Goal: Task Accomplishment & Management: Manage account settings

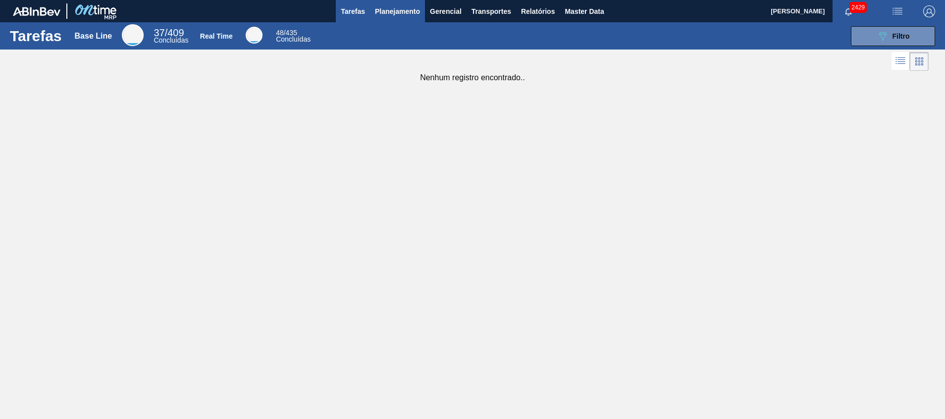
click at [383, 13] on span "Planejamento" at bounding box center [397, 11] width 45 height 12
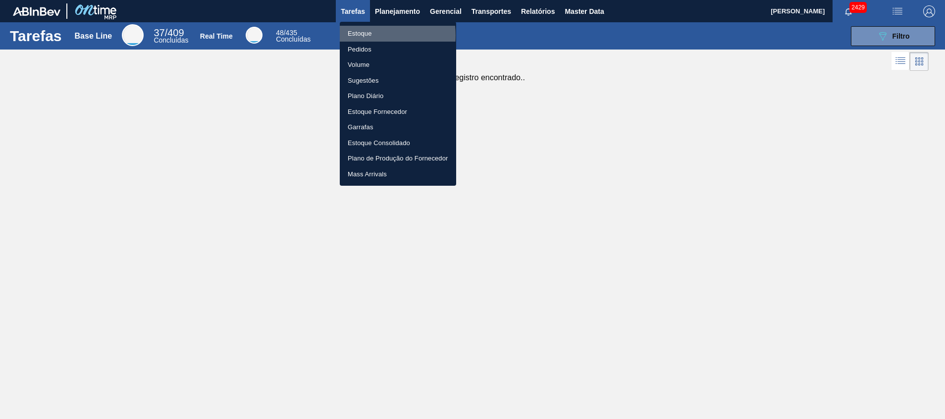
click at [371, 36] on li "Estoque" at bounding box center [398, 34] width 116 height 16
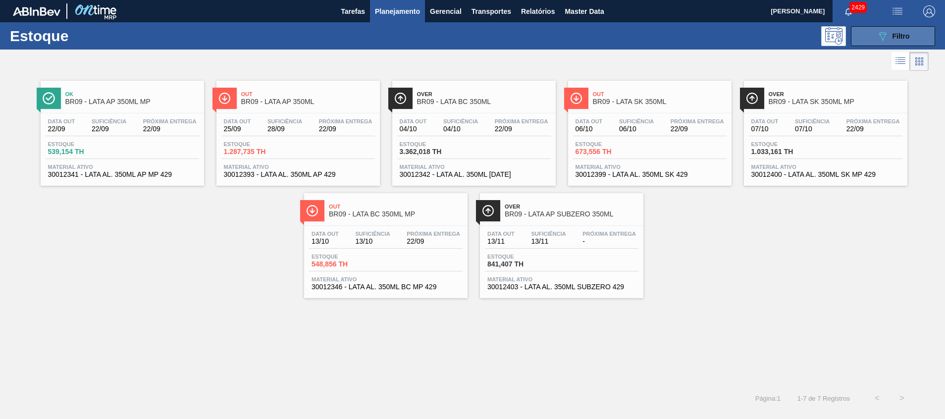
click at [630, 41] on button "089F7B8B-B2A5-4AFE-B5C0-19BA573D28AC Filtro" at bounding box center [893, 36] width 84 height 20
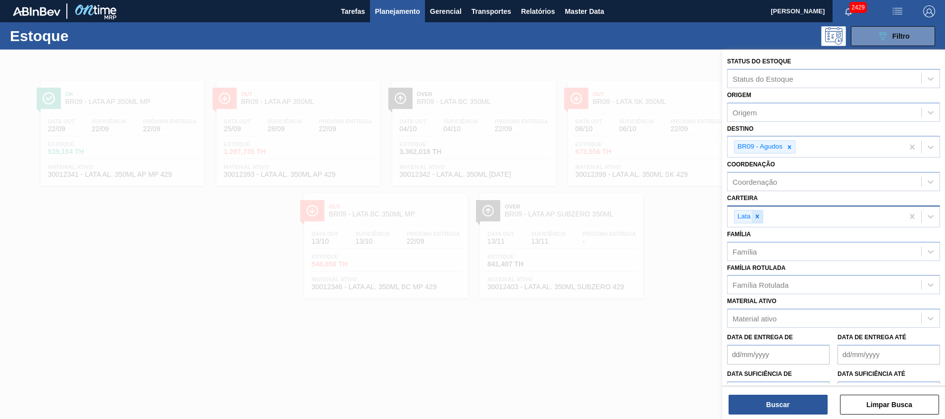
drag, startPoint x: 761, startPoint y: 223, endPoint x: 756, endPoint y: 219, distance: 6.7
click at [630, 223] on div "Lata" at bounding box center [748, 216] width 29 height 13
click at [630, 215] on div at bounding box center [757, 217] width 11 height 12
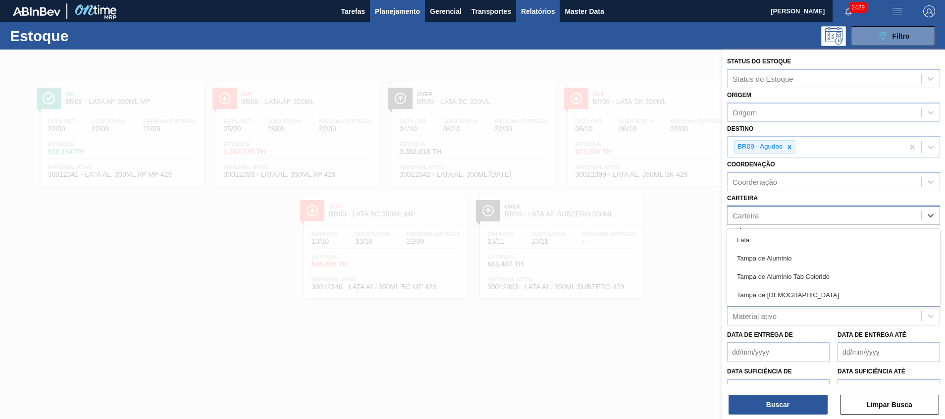
click at [527, 8] on span "Relatórios" at bounding box center [538, 11] width 34 height 12
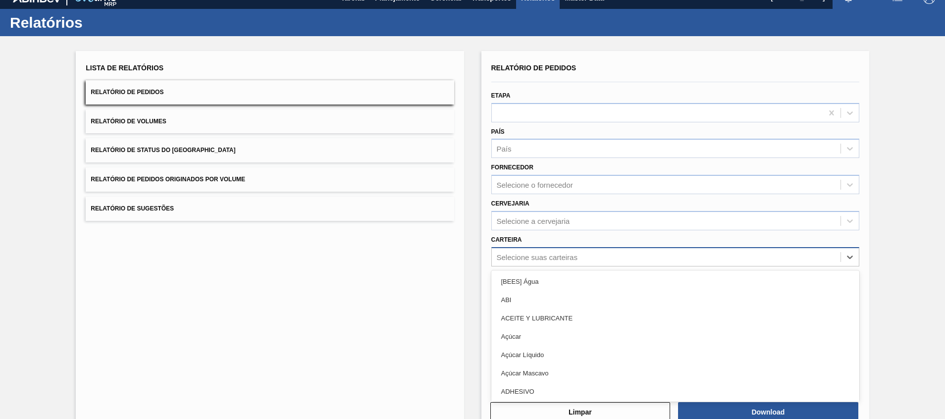
click at [578, 267] on div "option [BEES] Água focused, 1 of 101. 101 results available. Use Up and Down to…" at bounding box center [675, 256] width 368 height 19
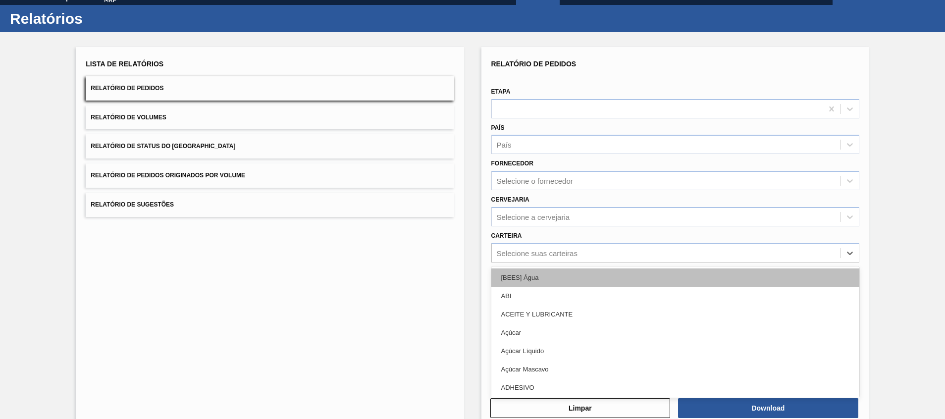
scroll to position [17, 0]
type input "tampa de"
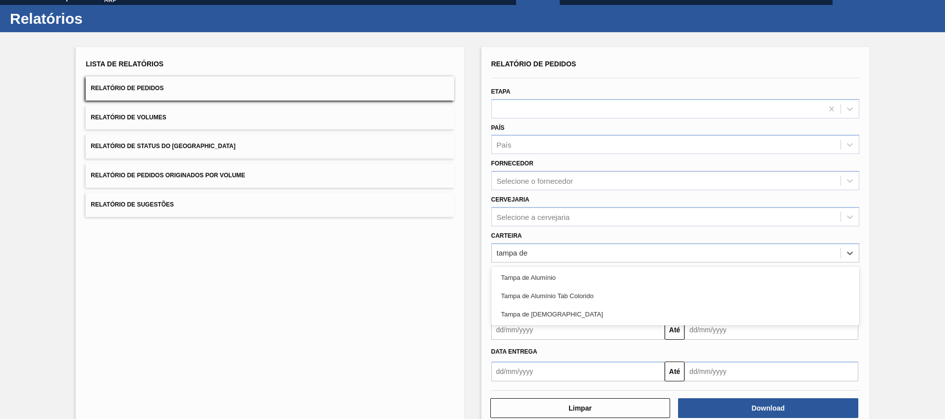
click at [559, 279] on div "Tampa de Lata" at bounding box center [675, 314] width 368 height 18
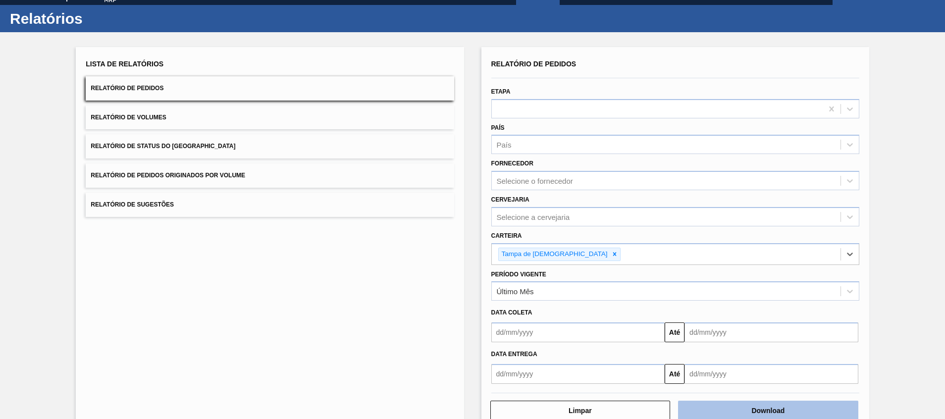
click at [630, 279] on button "Download" at bounding box center [768, 411] width 180 height 20
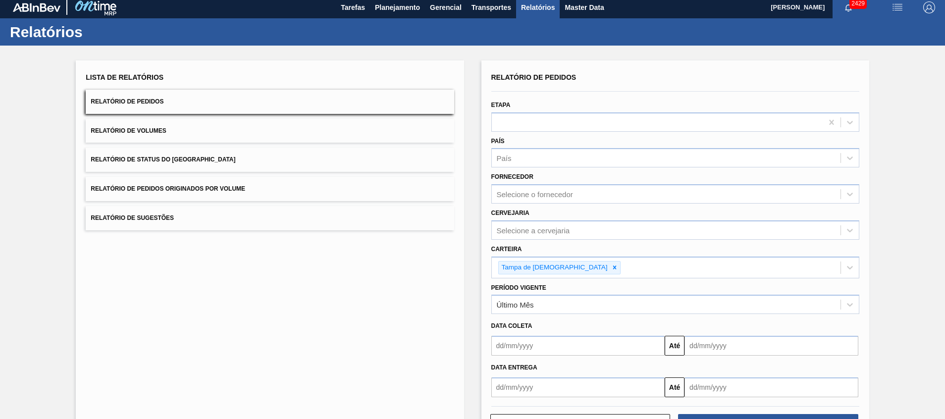
scroll to position [0, 0]
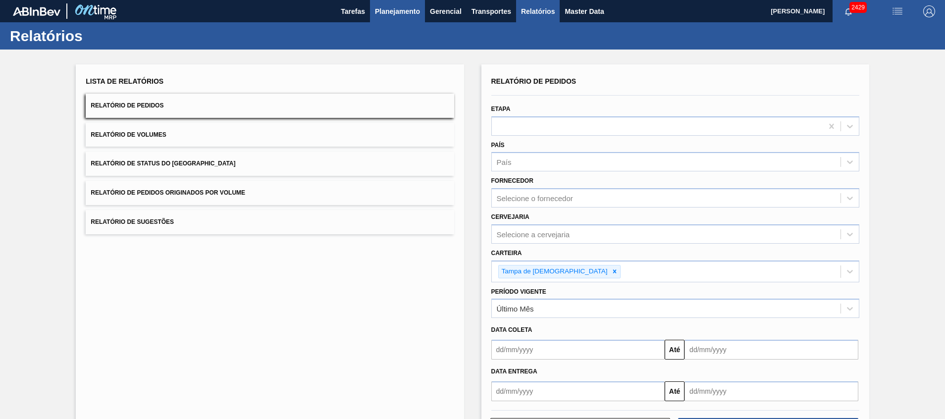
click at [421, 12] on button "Planejamento" at bounding box center [397, 11] width 55 height 22
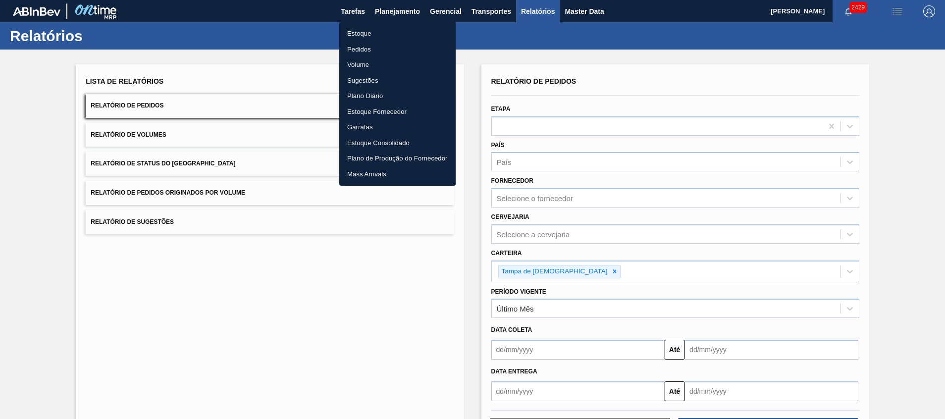
click at [362, 55] on li "Pedidos" at bounding box center [397, 50] width 116 height 16
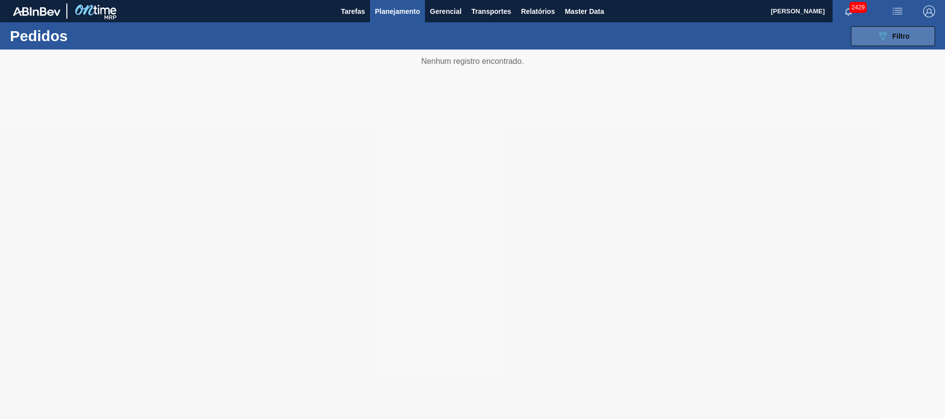
click at [630, 37] on button "089F7B8B-B2A5-4AFE-B5C0-19BA573D28AC Filtro" at bounding box center [893, 36] width 84 height 20
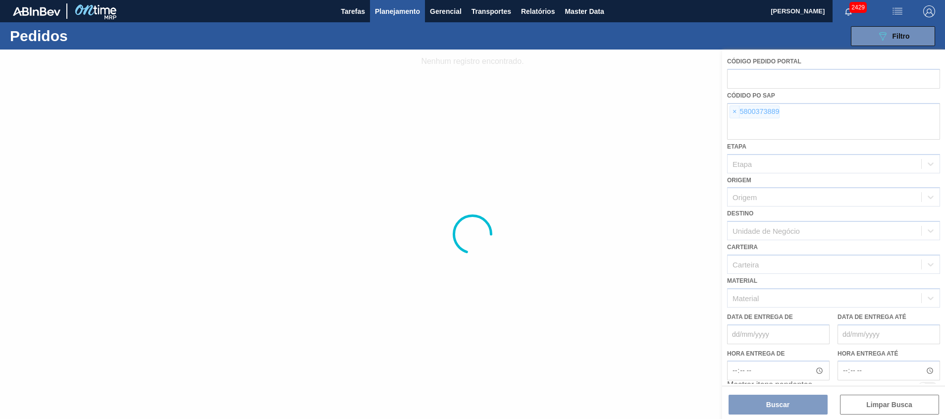
click at [630, 131] on div at bounding box center [472, 235] width 945 height 370
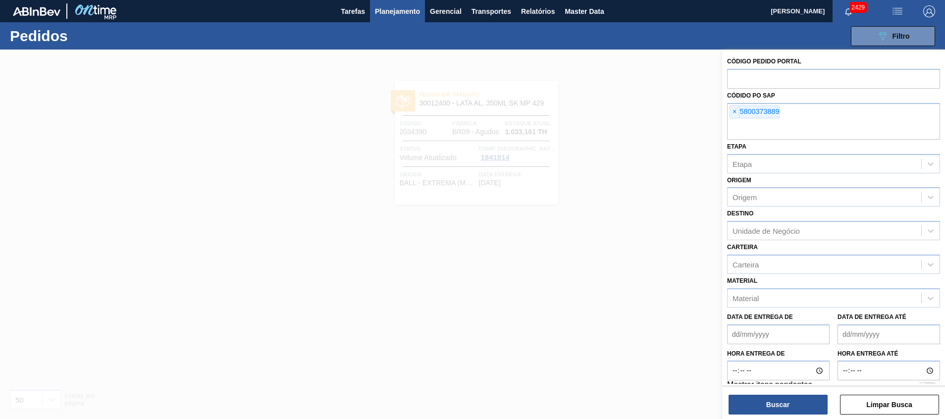
click at [630, 131] on input "text" at bounding box center [833, 130] width 213 height 19
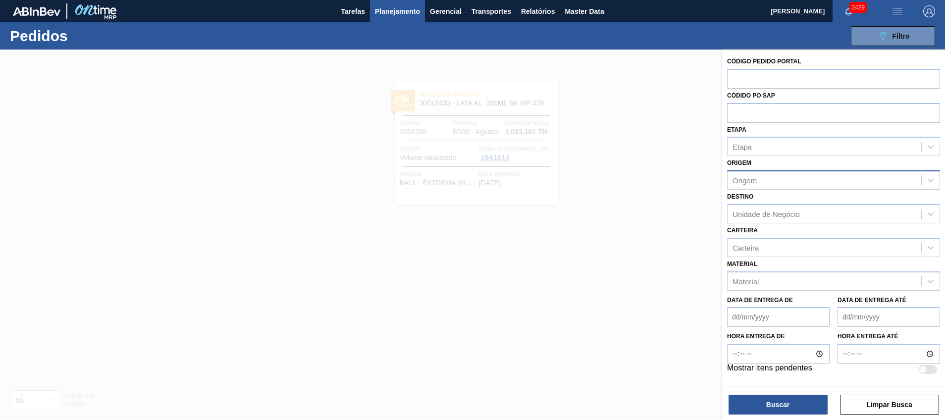
click at [630, 187] on div "Origem" at bounding box center [825, 180] width 194 height 14
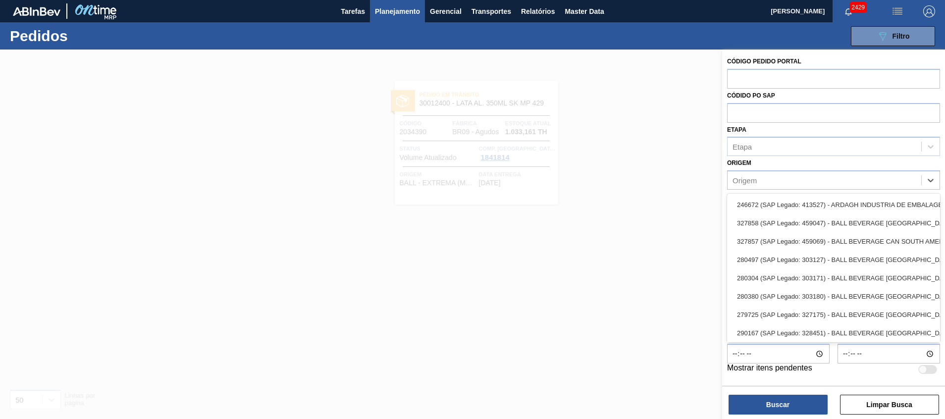
click at [630, 167] on div "Origem option 246672 (SAP Legado: 413527) - ARDAGH INDUSTRIA DE EMBALAGENS focu…" at bounding box center [833, 173] width 213 height 34
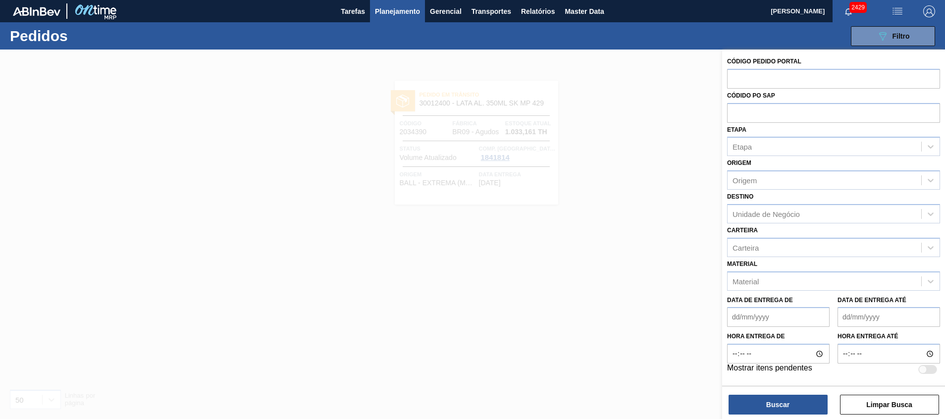
click at [390, 14] on span "Planejamento" at bounding box center [397, 11] width 45 height 12
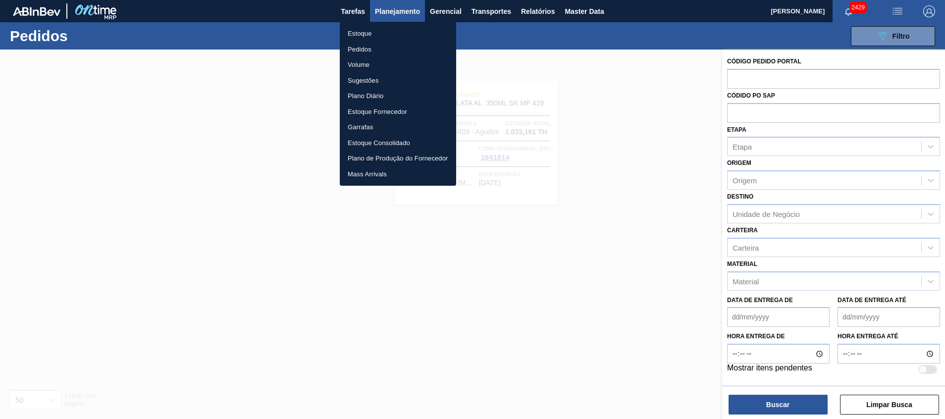
click at [376, 52] on li "Pedidos" at bounding box center [398, 50] width 116 height 16
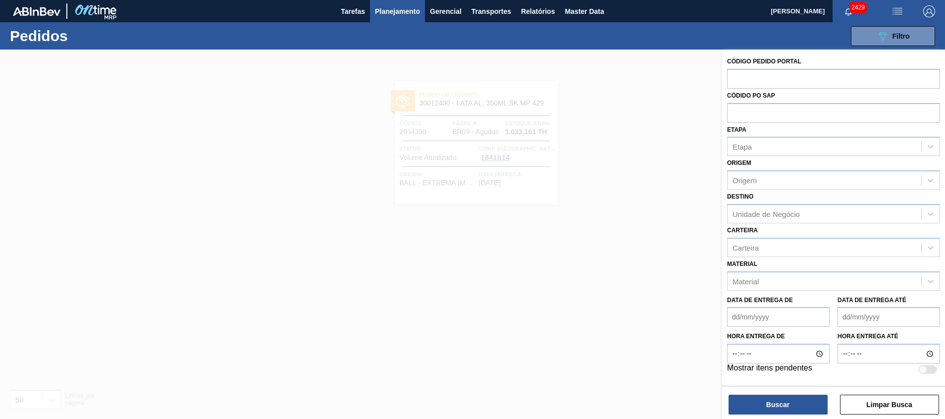
click at [630, 134] on div at bounding box center [472, 259] width 945 height 419
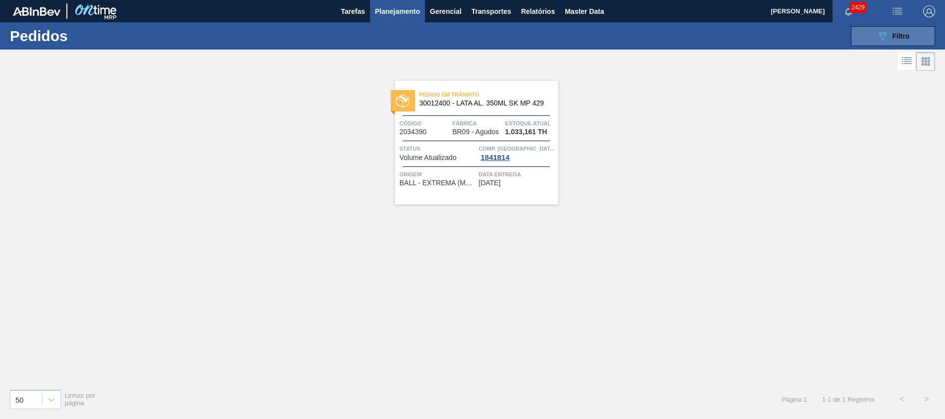
click at [630, 45] on button "089F7B8B-B2A5-4AFE-B5C0-19BA573D28AC Filtro" at bounding box center [893, 36] width 84 height 20
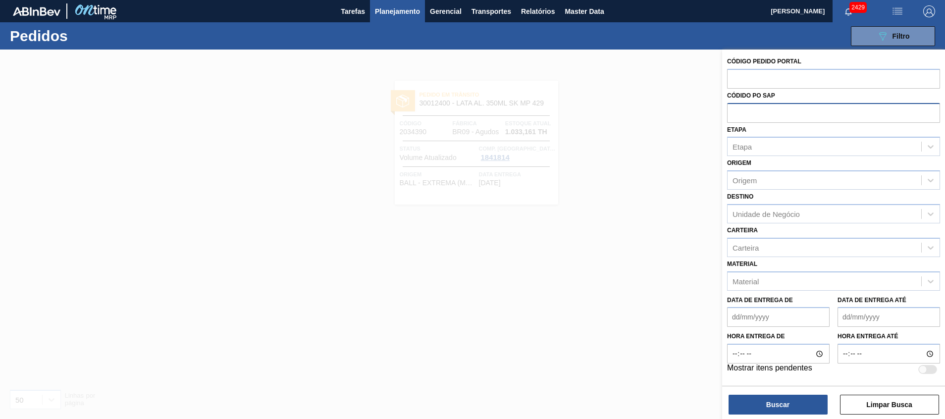
click at [630, 117] on input "text" at bounding box center [833, 112] width 213 height 19
paste input "text"
click at [630, 81] on input "text" at bounding box center [833, 78] width 213 height 19
paste input "text"
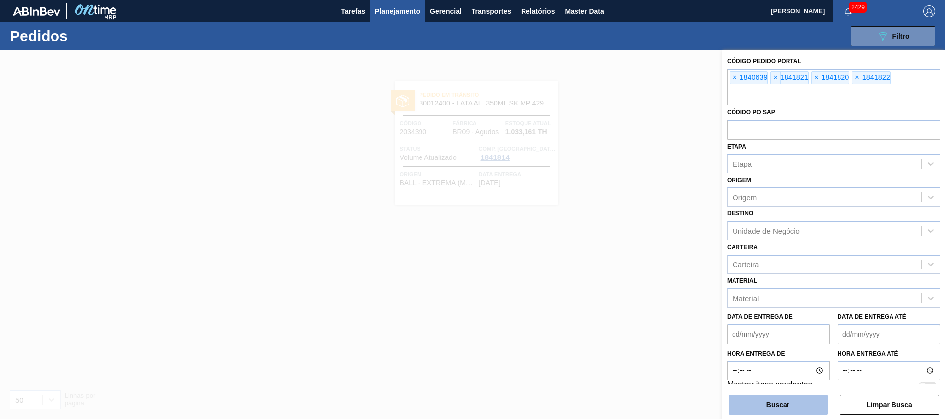
click at [630, 279] on button "Buscar" at bounding box center [778, 405] width 99 height 20
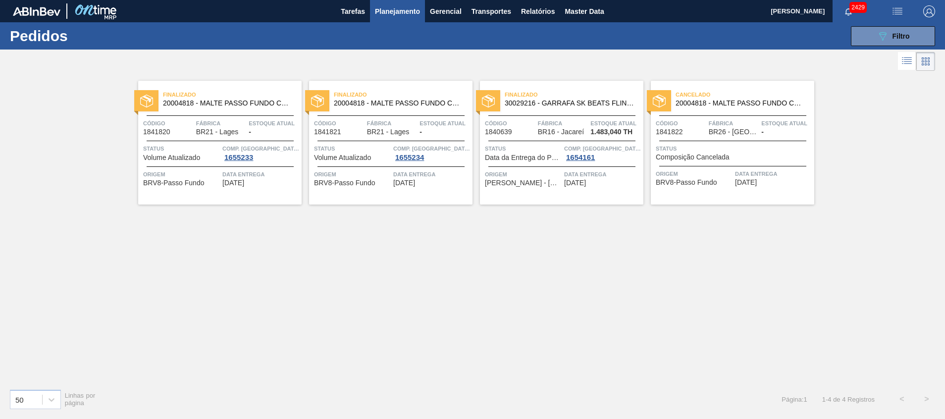
drag, startPoint x: 272, startPoint y: 145, endPoint x: 194, endPoint y: 238, distance: 122.0
click at [194, 238] on div "Finalizado 20004818 - MALTE PASSO FUNDO CONT IMPORT SUP 40% Código 1841820 Fábr…" at bounding box center [472, 227] width 945 height 308
click at [630, 33] on icon "089F7B8B-B2A5-4AFE-B5C0-19BA573D28AC" at bounding box center [883, 36] width 12 height 12
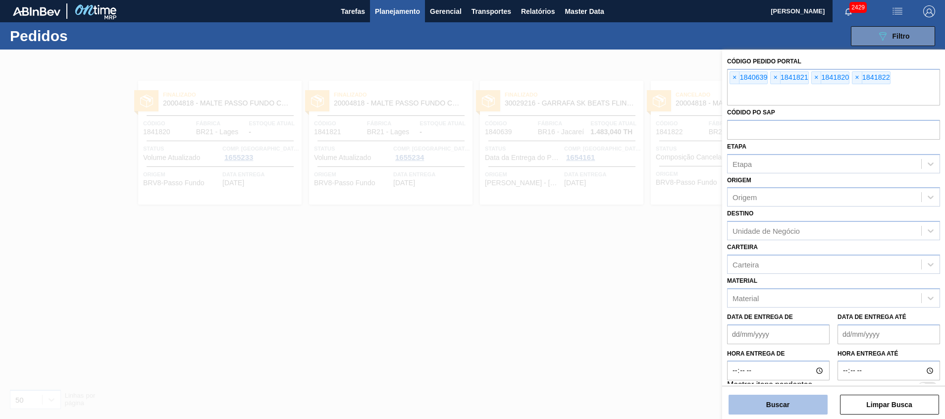
click at [630, 279] on button "Buscar" at bounding box center [778, 405] width 99 height 20
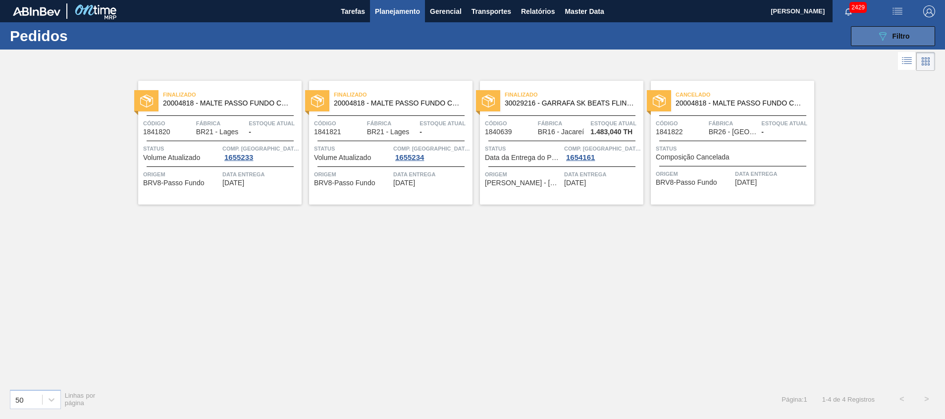
click at [630, 33] on icon "089F7B8B-B2A5-4AFE-B5C0-19BA573D28AC" at bounding box center [883, 36] width 12 height 12
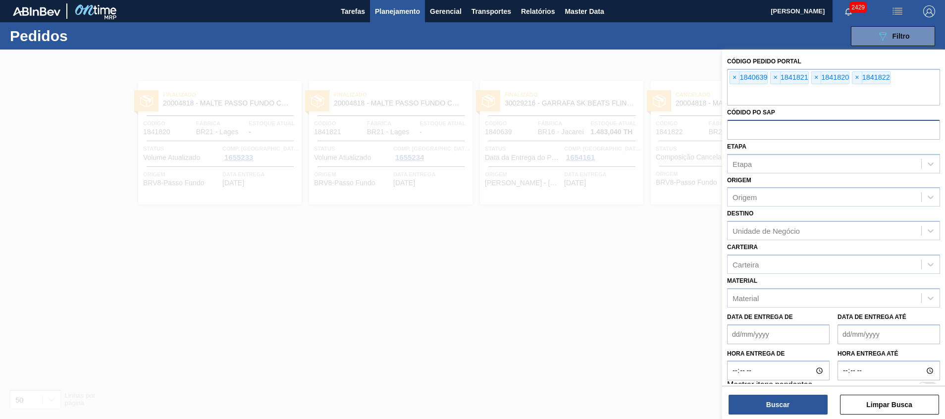
click at [630, 128] on input "text" at bounding box center [833, 129] width 213 height 19
paste input "text"
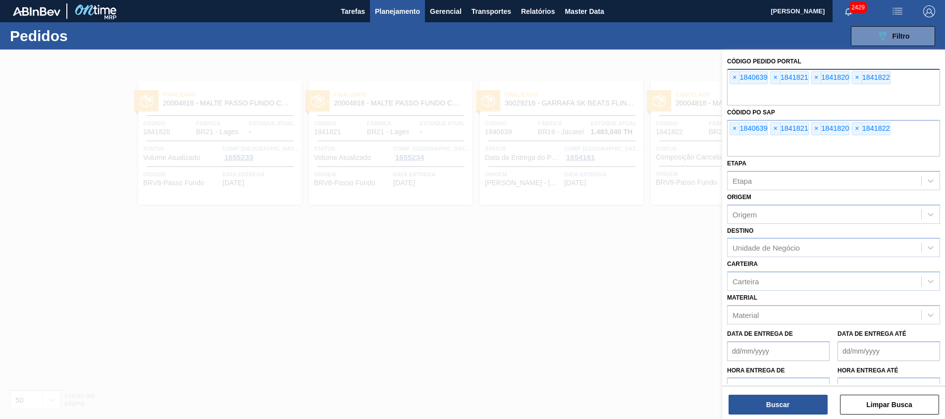
click at [630, 89] on input "text" at bounding box center [833, 96] width 213 height 19
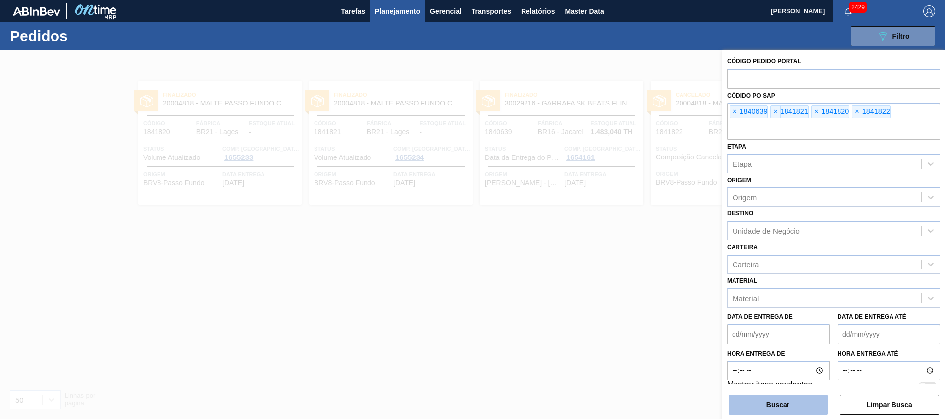
click at [630, 279] on button "Buscar" at bounding box center [778, 405] width 99 height 20
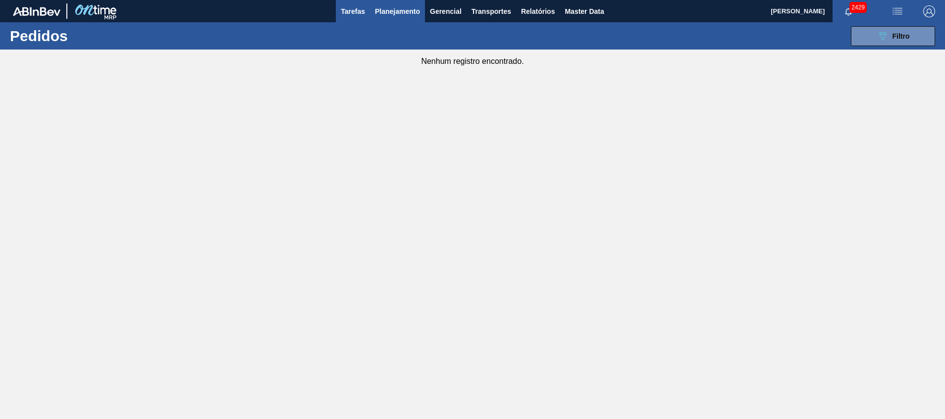
click at [369, 0] on button "Tarefas" at bounding box center [353, 11] width 34 height 22
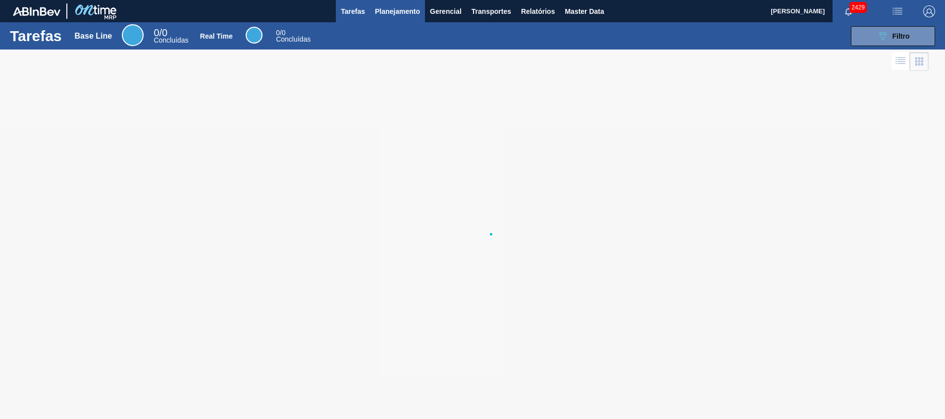
click at [393, 9] on span "Planejamento" at bounding box center [397, 11] width 45 height 12
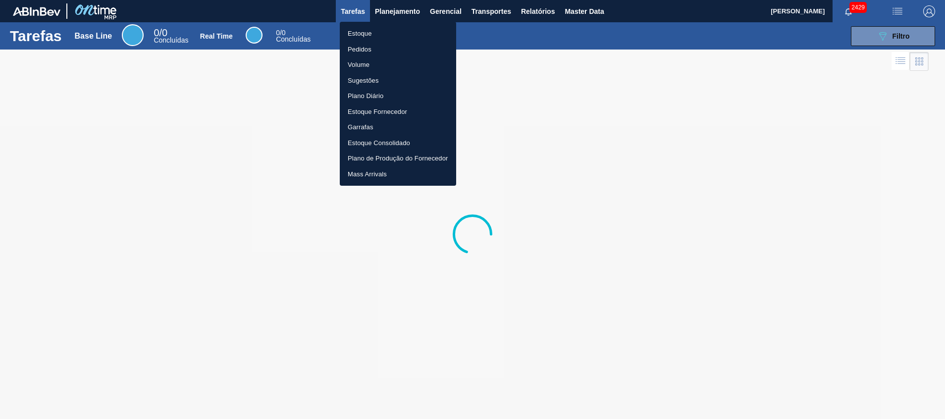
click at [364, 48] on li "Pedidos" at bounding box center [398, 50] width 116 height 16
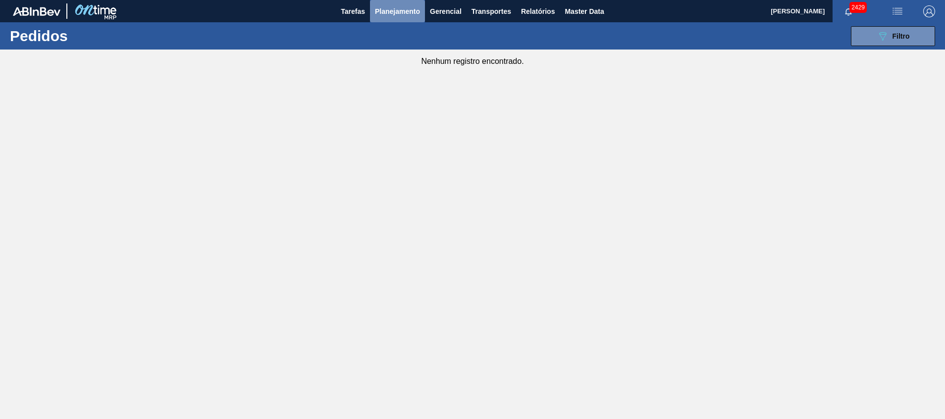
click at [391, 10] on span "Planejamento" at bounding box center [397, 11] width 45 height 12
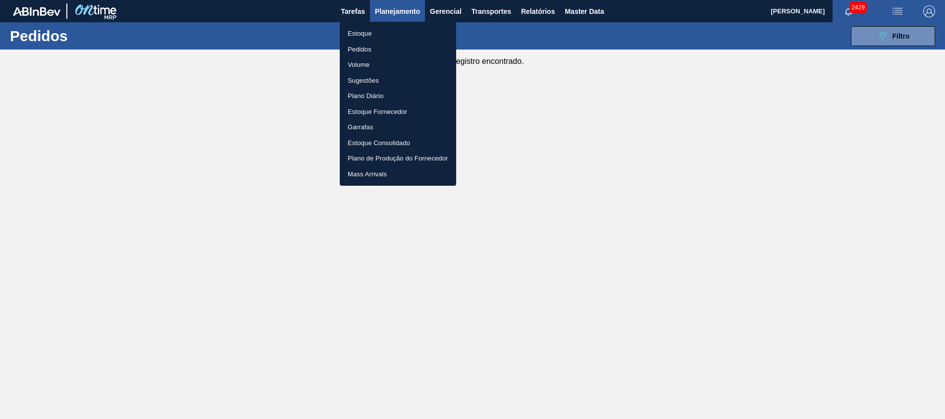
click at [375, 45] on li "Pedidos" at bounding box center [398, 50] width 116 height 16
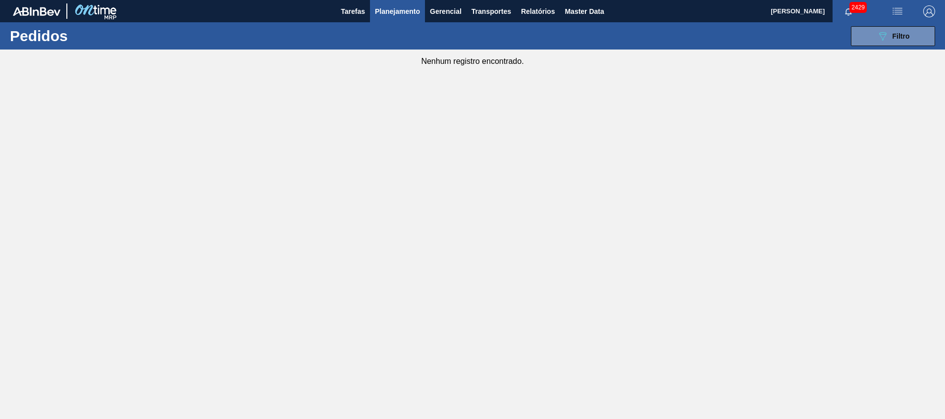
click at [414, 13] on span "Planejamento" at bounding box center [397, 11] width 45 height 12
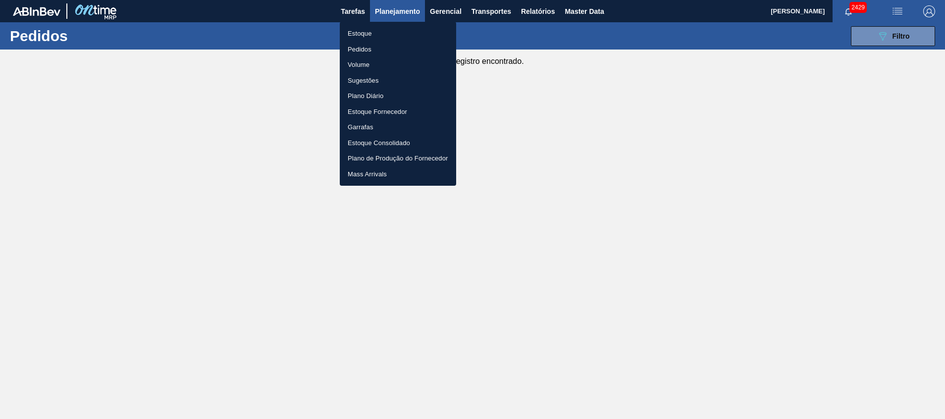
click at [381, 32] on li "Estoque" at bounding box center [398, 34] width 116 height 16
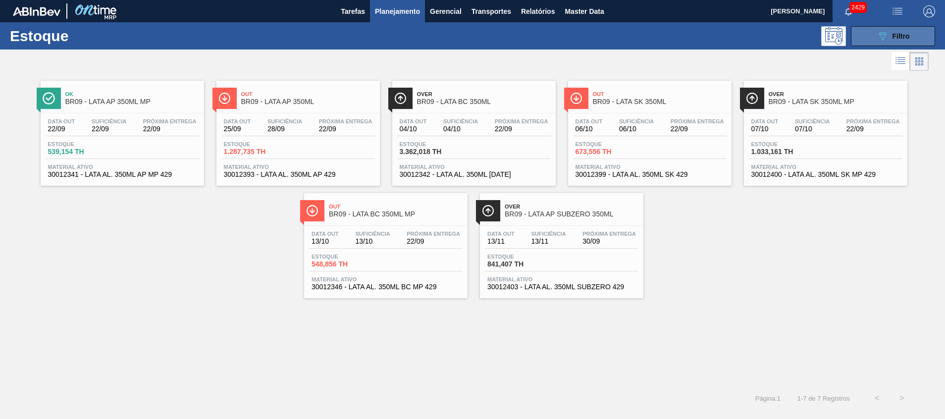
click at [630, 26] on button "089F7B8B-B2A5-4AFE-B5C0-19BA573D28AC Filtro" at bounding box center [893, 36] width 84 height 20
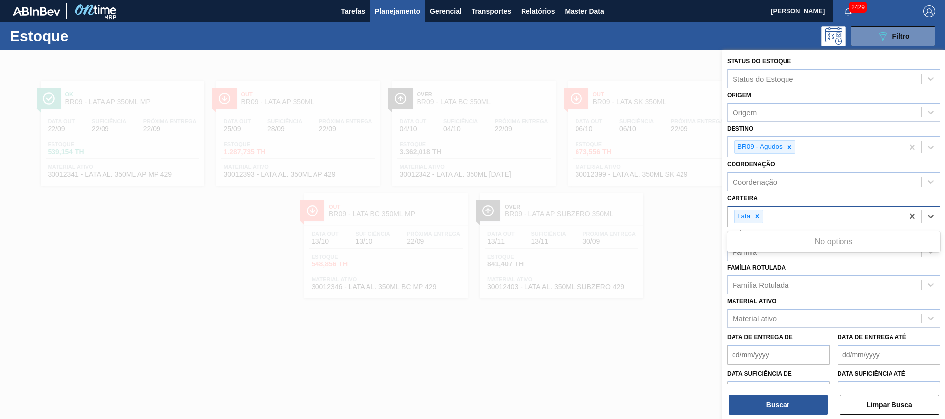
click at [630, 222] on div "Lata" at bounding box center [743, 217] width 17 height 12
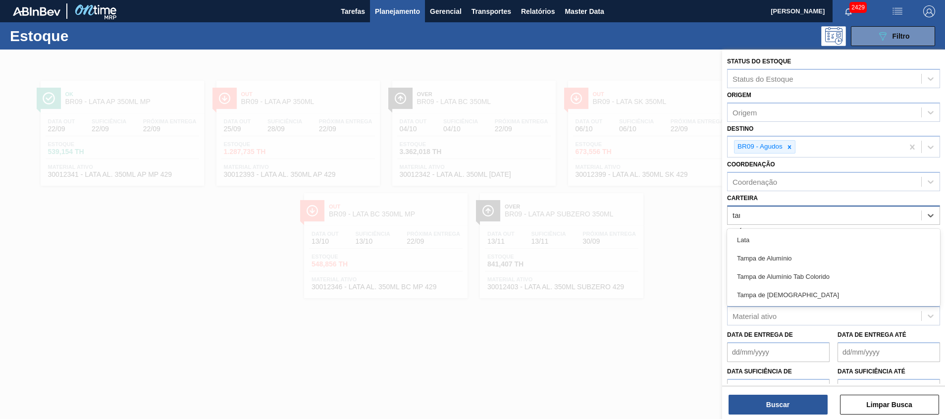
type input "tampa"
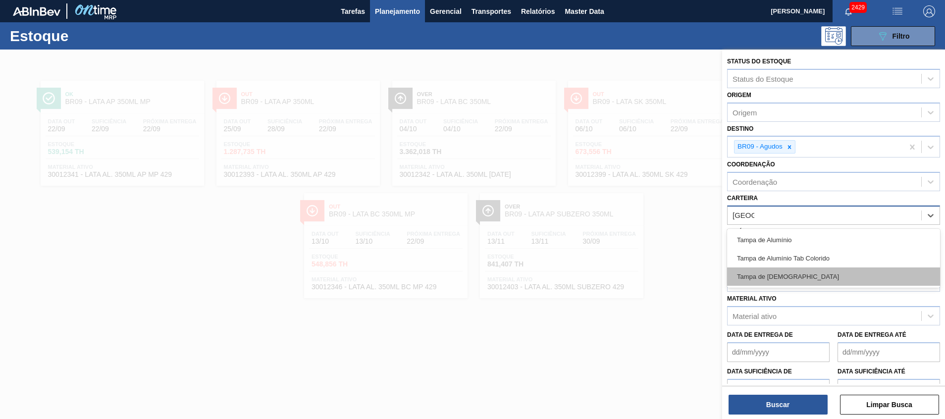
click at [630, 279] on div "Tampa de Lata" at bounding box center [833, 277] width 213 height 18
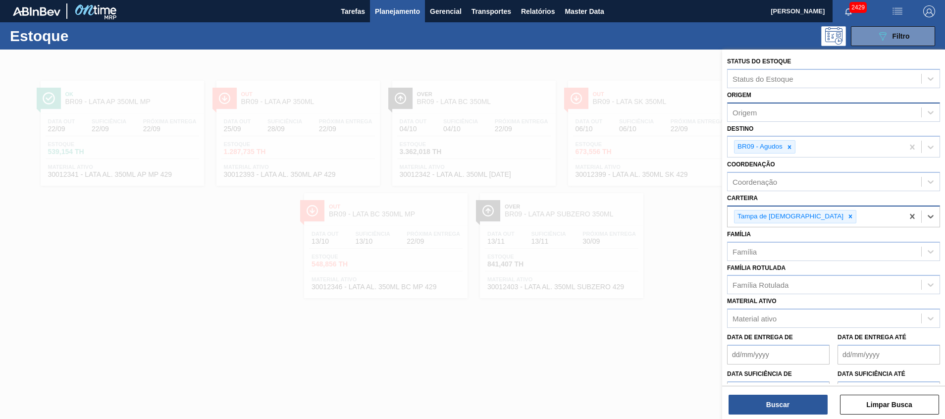
click at [630, 115] on div "Origem" at bounding box center [825, 112] width 194 height 14
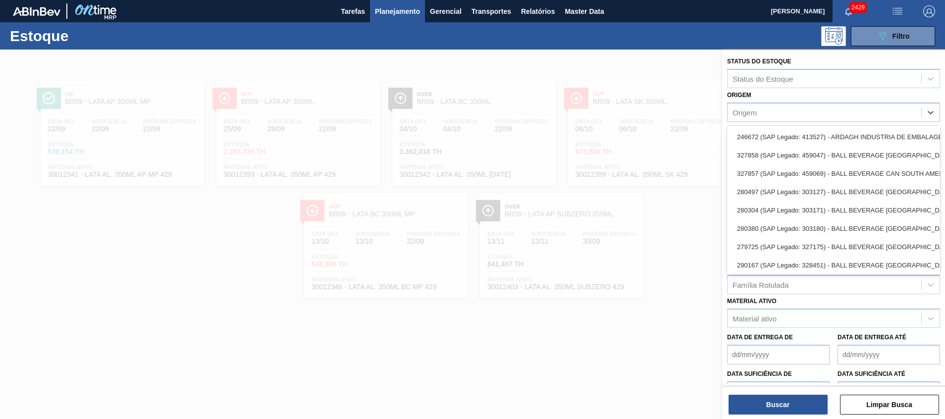
click at [630, 93] on div "Origem option 246672 (SAP Legado: 413527) - ARDAGH INDUSTRIA DE EMBALAGENS focu…" at bounding box center [833, 105] width 213 height 34
click at [630, 108] on div "Origem" at bounding box center [825, 112] width 194 height 14
type input "a"
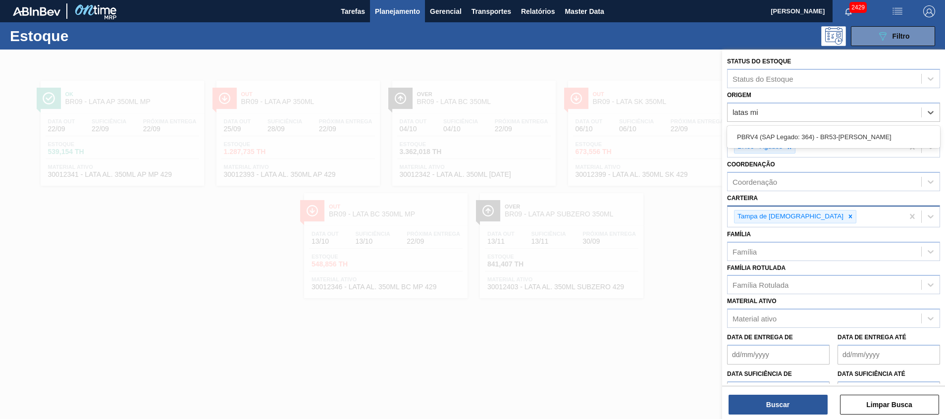
type input "latas min"
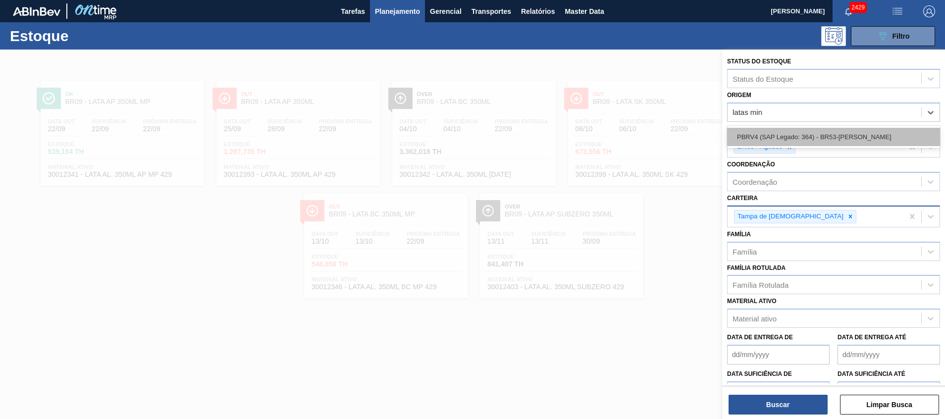
click at [630, 144] on div "PBRV4 (SAP Legado: 364) - BR53-Latas Minas" at bounding box center [833, 137] width 213 height 18
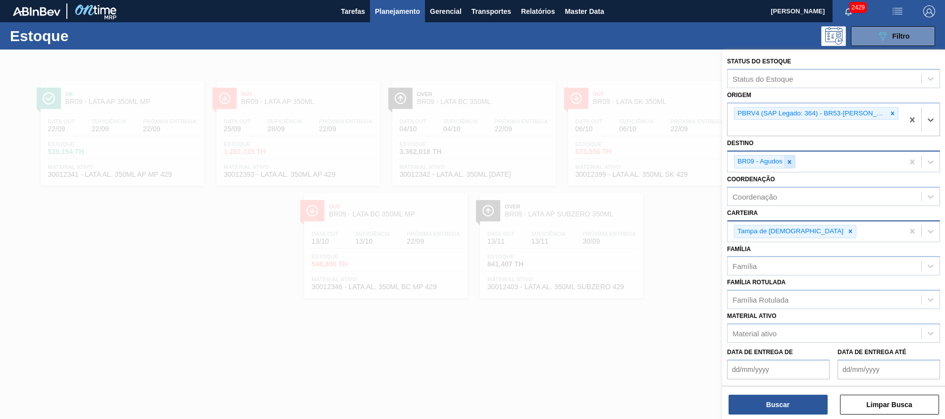
click at [630, 156] on div at bounding box center [789, 162] width 11 height 12
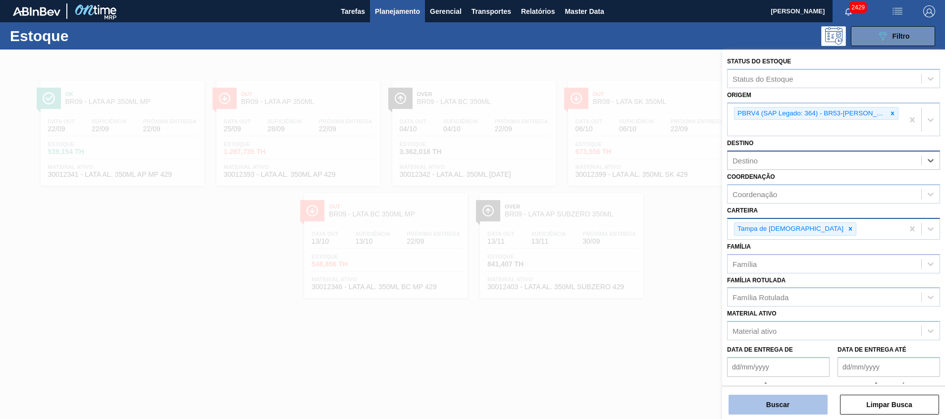
click at [630, 279] on button "Buscar" at bounding box center [778, 405] width 99 height 20
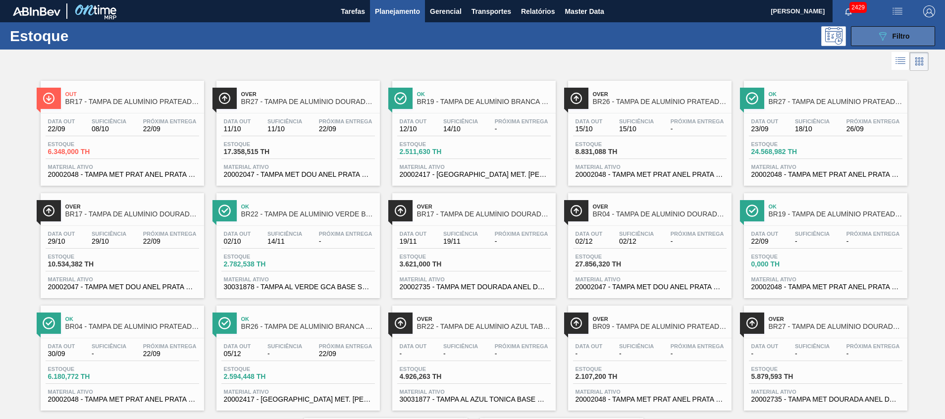
click at [630, 36] on icon "089F7B8B-B2A5-4AFE-B5C0-19BA573D28AC" at bounding box center [883, 36] width 12 height 12
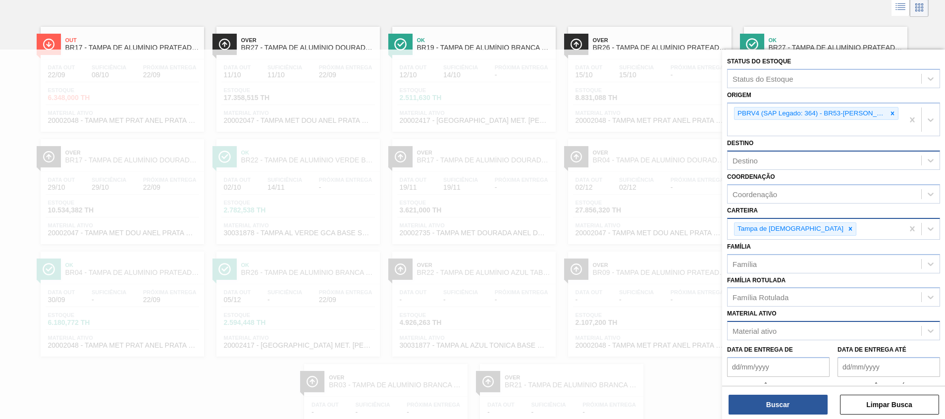
click at [630, 279] on div "Material ativo" at bounding box center [755, 331] width 44 height 8
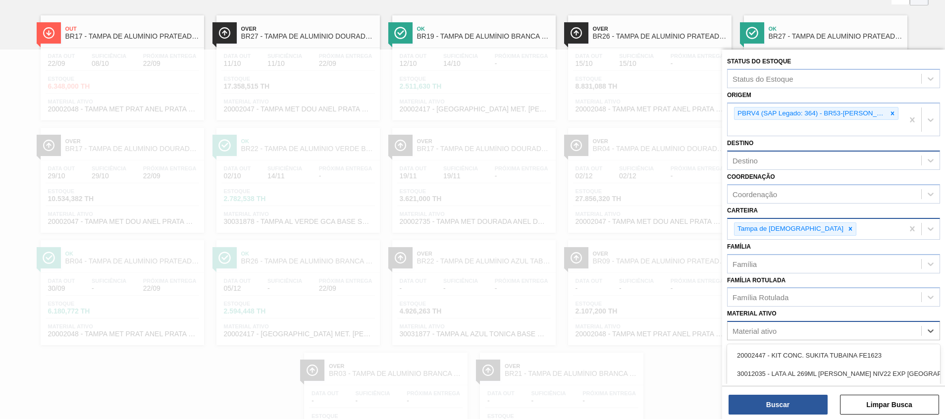
scroll to position [65, 0]
click at [630, 279] on div at bounding box center [472, 259] width 945 height 419
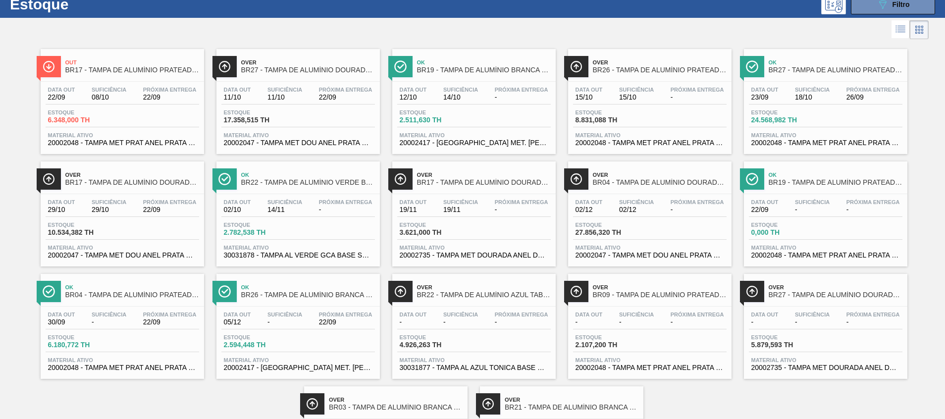
scroll to position [0, 0]
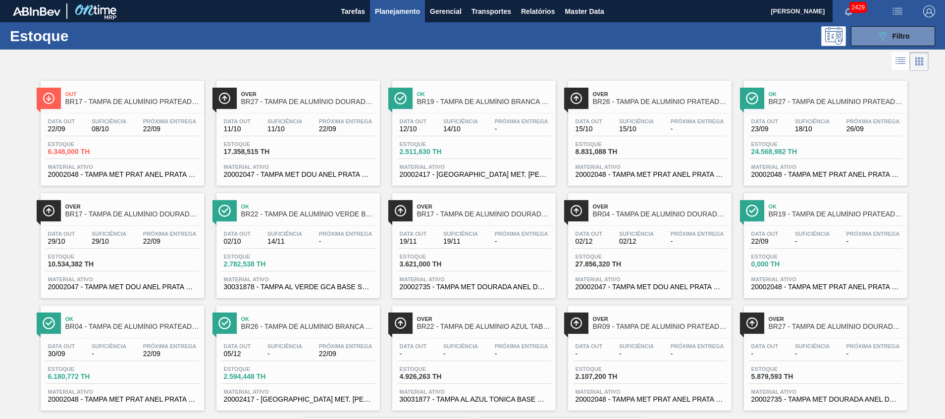
drag, startPoint x: 697, startPoint y: 173, endPoint x: 677, endPoint y: 64, distance: 110.3
click at [630, 64] on div at bounding box center [464, 62] width 929 height 24
click at [630, 31] on icon "089F7B8B-B2A5-4AFE-B5C0-19BA573D28AC" at bounding box center [883, 36] width 12 height 12
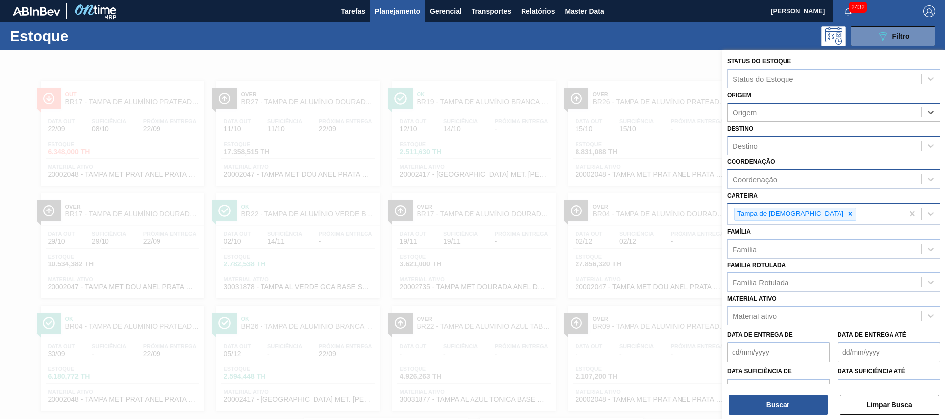
click at [630, 187] on div "Coordenação" at bounding box center [833, 178] width 213 height 19
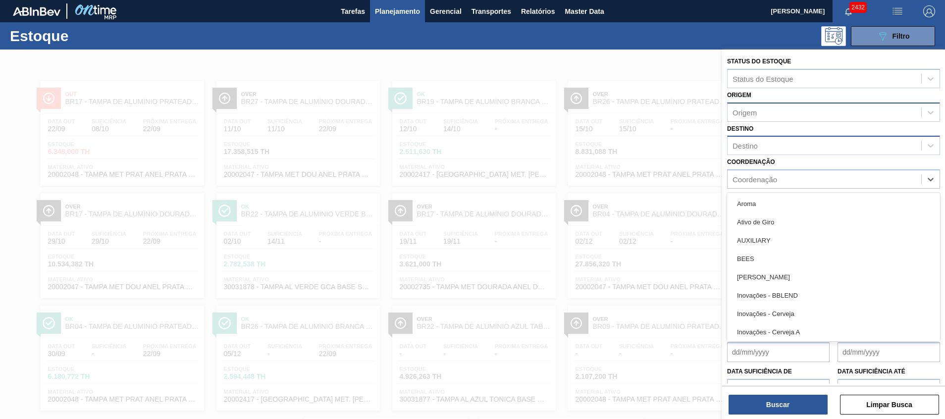
click at [630, 152] on div "Destino" at bounding box center [825, 146] width 194 height 14
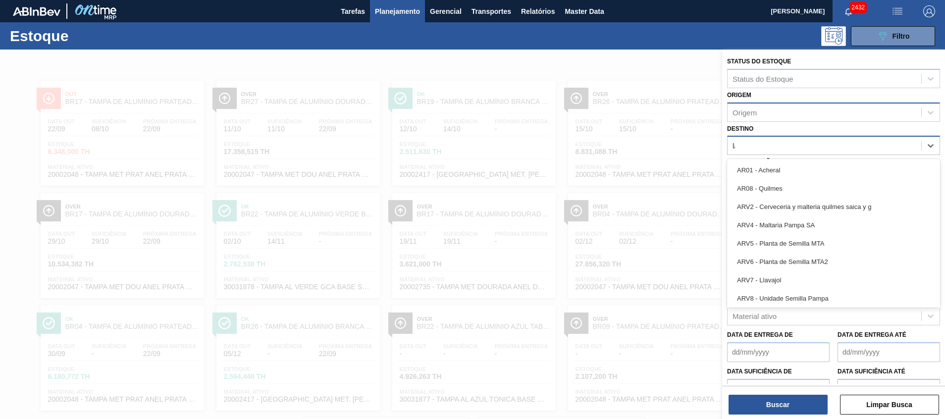
type input "lag"
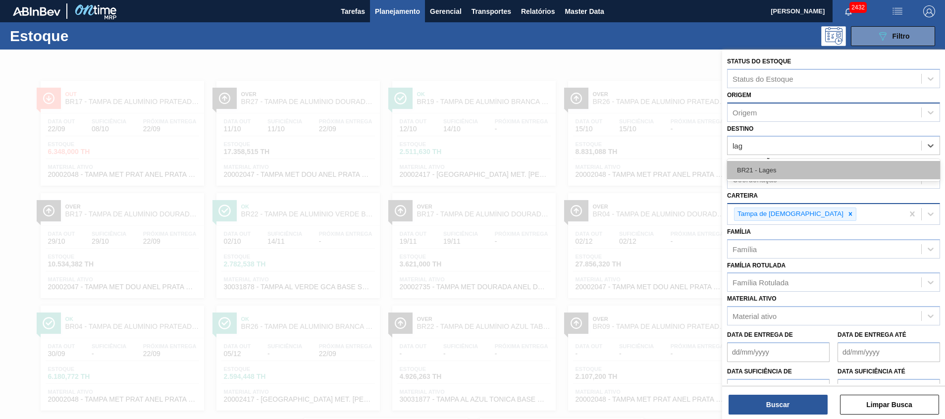
click at [630, 172] on div "BR21 - Lages" at bounding box center [833, 170] width 213 height 18
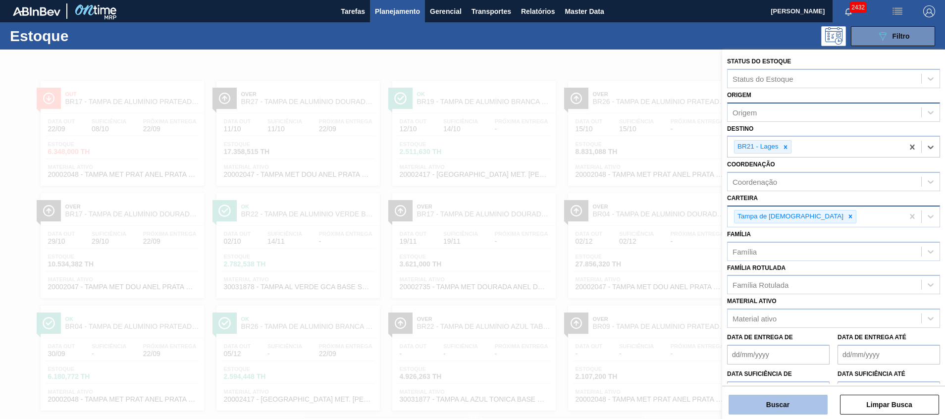
click at [630, 279] on div "Buscar Limpar Busca" at bounding box center [833, 400] width 223 height 28
click at [630, 279] on button "Buscar" at bounding box center [778, 405] width 99 height 20
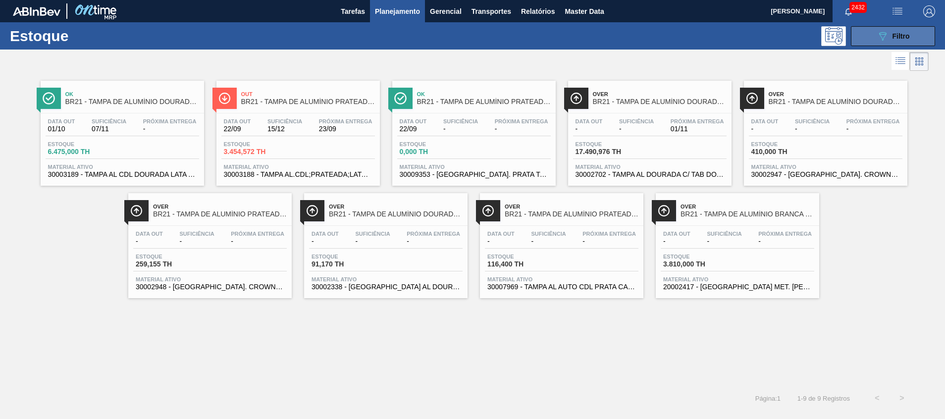
click at [630, 29] on button "089F7B8B-B2A5-4AFE-B5C0-19BA573D28AC Filtro" at bounding box center [893, 36] width 84 height 20
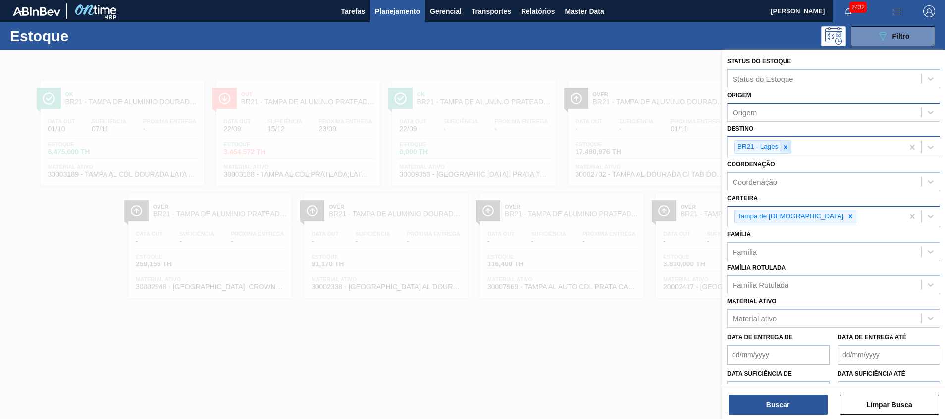
click at [630, 142] on div at bounding box center [785, 147] width 11 height 12
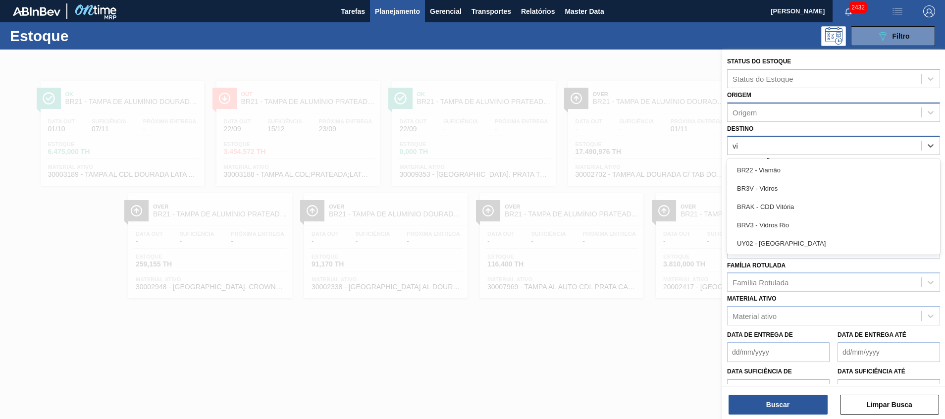
type input "via"
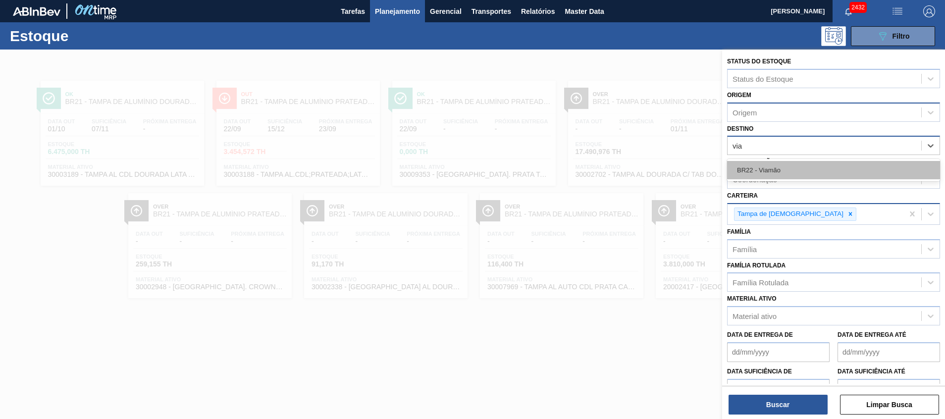
click at [630, 176] on div "BR22 - Viamão" at bounding box center [833, 170] width 213 height 18
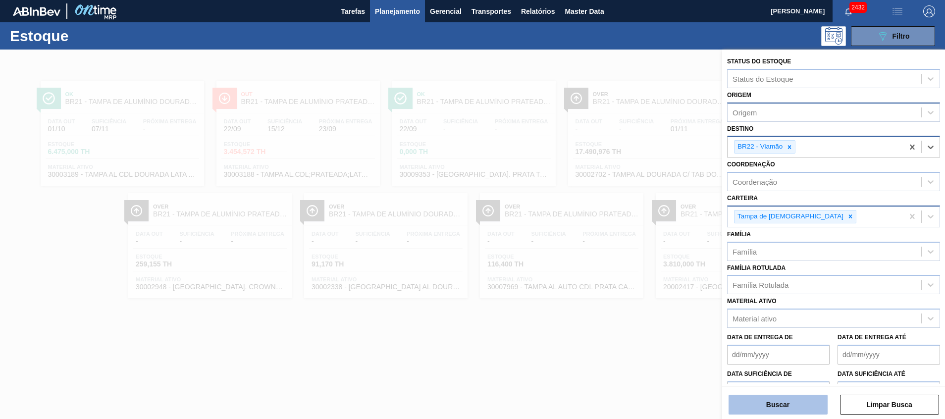
click at [630, 279] on button "Buscar" at bounding box center [778, 405] width 99 height 20
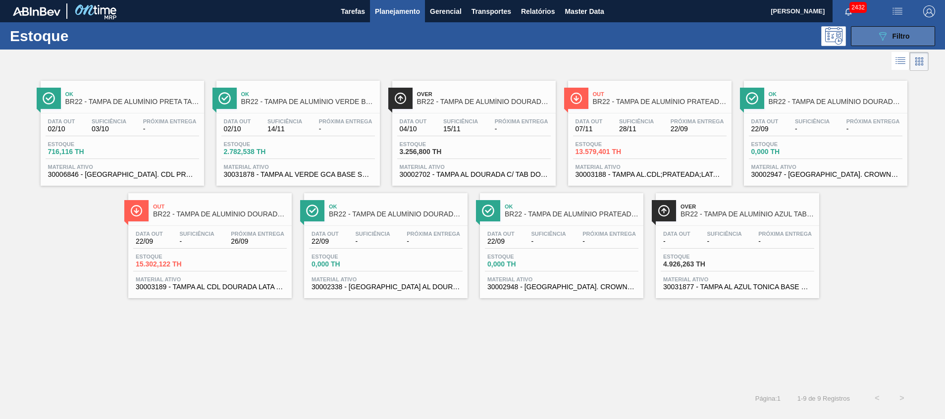
click at [630, 36] on icon "089F7B8B-B2A5-4AFE-B5C0-19BA573D28AC" at bounding box center [883, 36] width 12 height 12
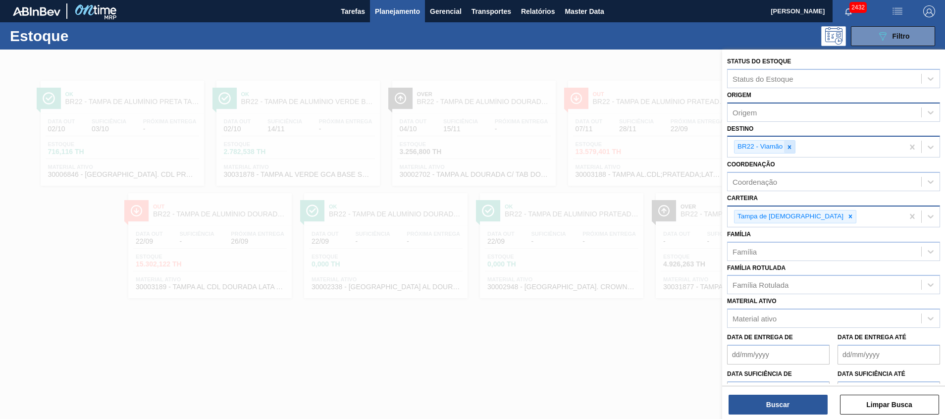
click at [630, 142] on div at bounding box center [789, 147] width 11 height 12
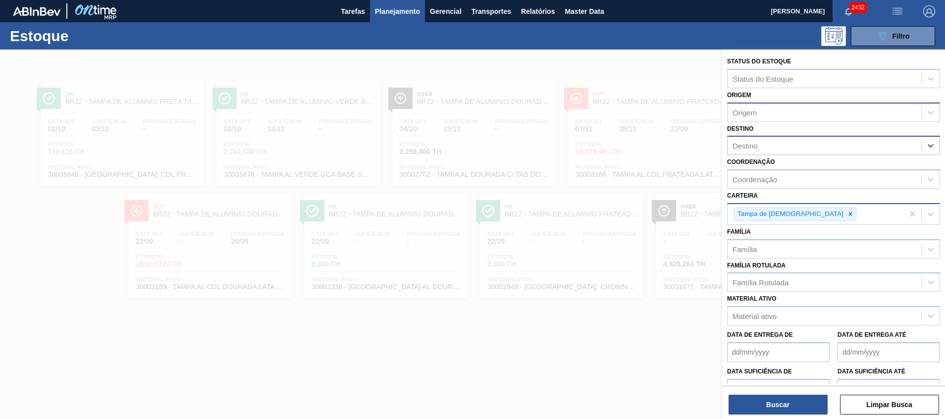
type input "n"
type input "pira"
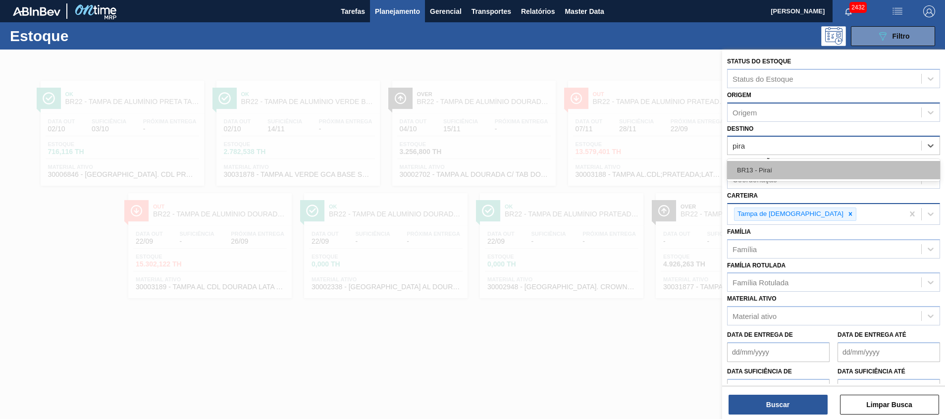
click at [630, 167] on div "BR13 - Piraí" at bounding box center [833, 170] width 213 height 18
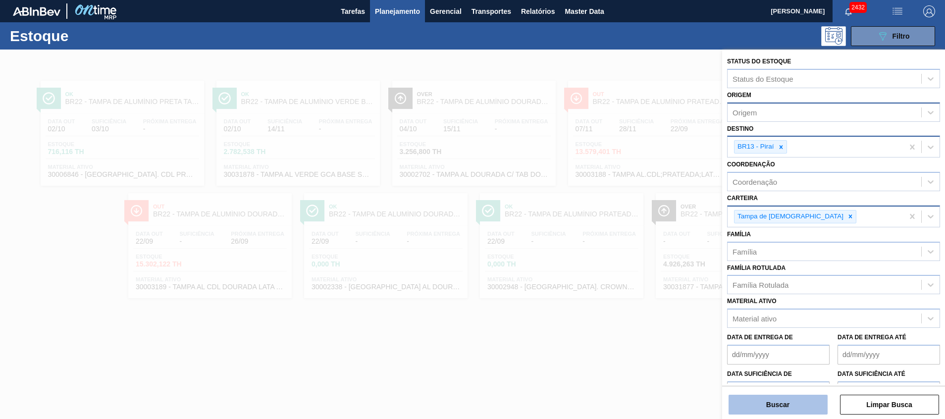
click at [630, 279] on button "Buscar" at bounding box center [778, 405] width 99 height 20
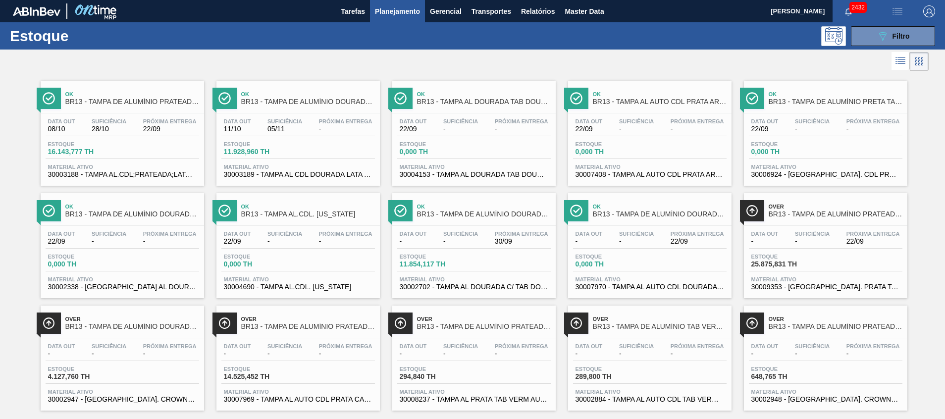
scroll to position [16, 0]
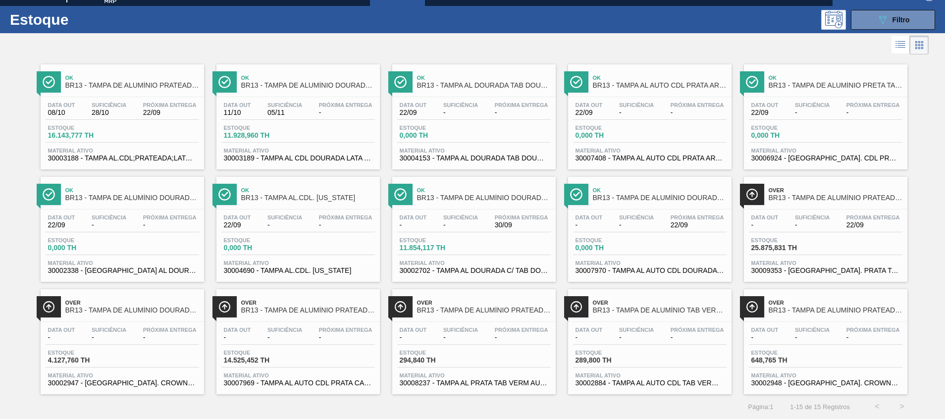
click at [334, 151] on span "Material ativo" at bounding box center [298, 151] width 149 height 6
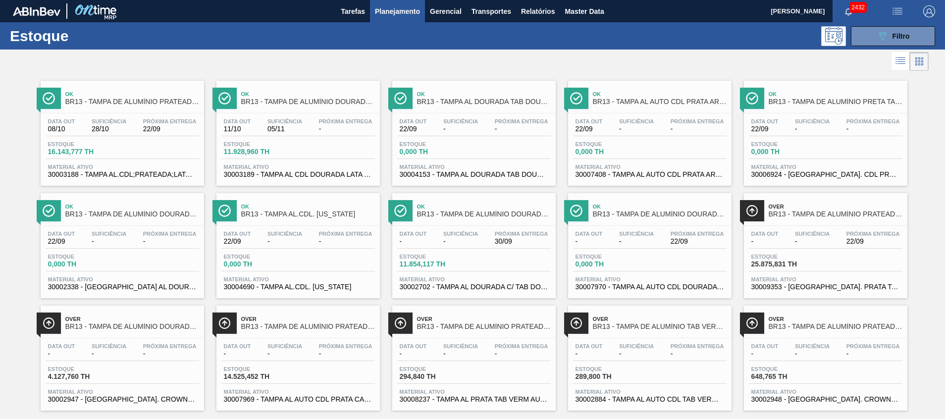
click at [124, 175] on span "30003188 - TAMPA AL.CDL;PRATEADA;LATA-AUTOMATICA;" at bounding box center [122, 174] width 149 height 7
click at [630, 279] on span "Material ativo" at bounding box center [826, 279] width 149 height 6
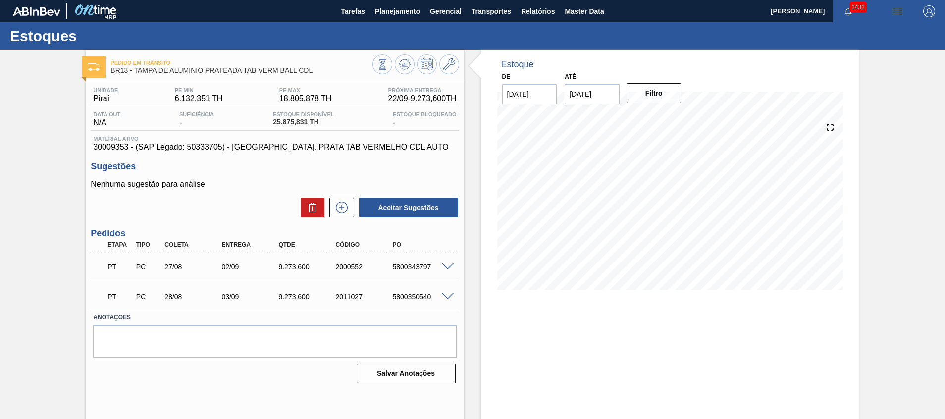
click at [445, 269] on span at bounding box center [448, 267] width 12 height 7
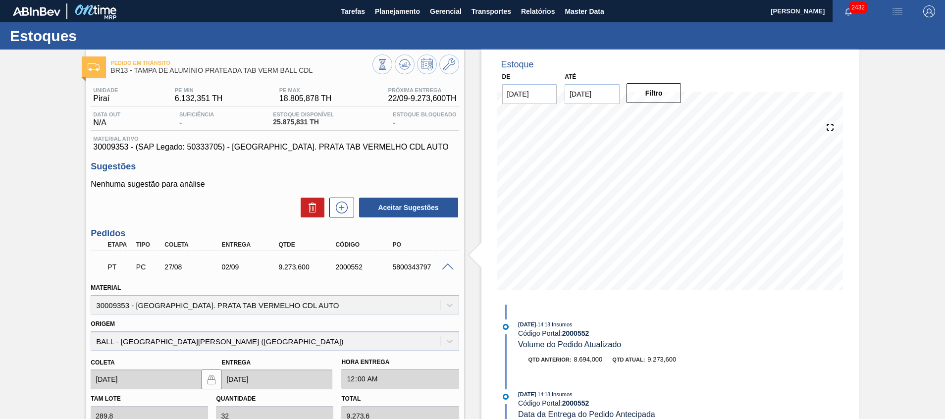
click at [445, 269] on span at bounding box center [448, 267] width 12 height 7
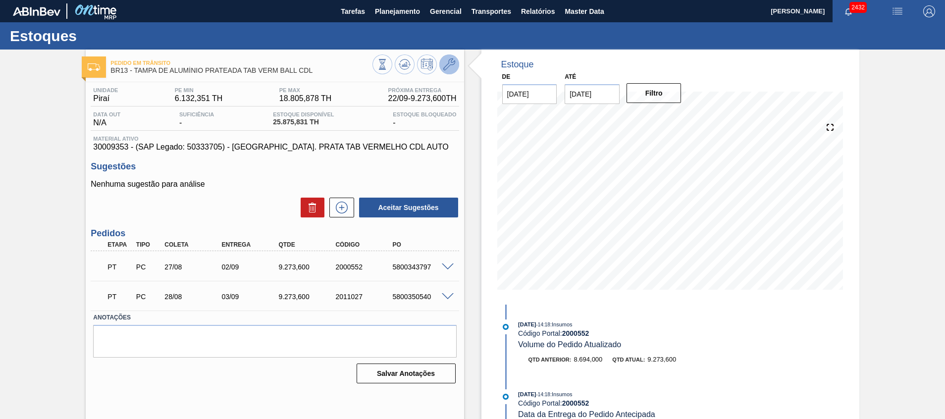
click at [451, 69] on icon at bounding box center [449, 64] width 12 height 12
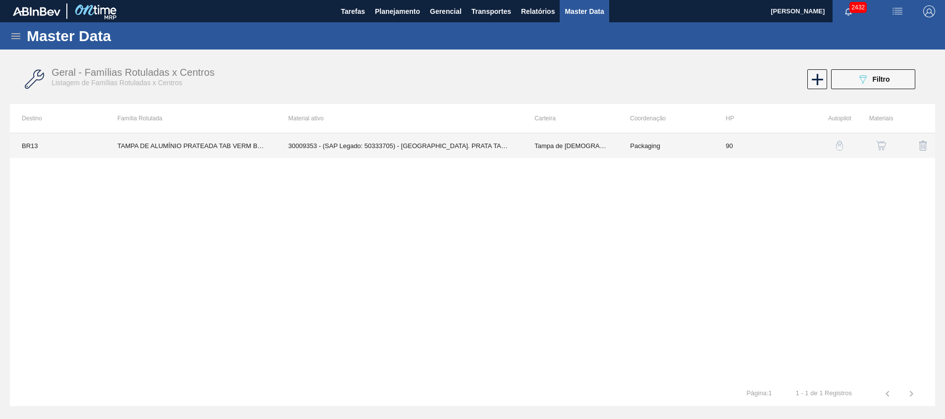
click at [613, 154] on td "Tampa de Lata" at bounding box center [571, 145] width 96 height 25
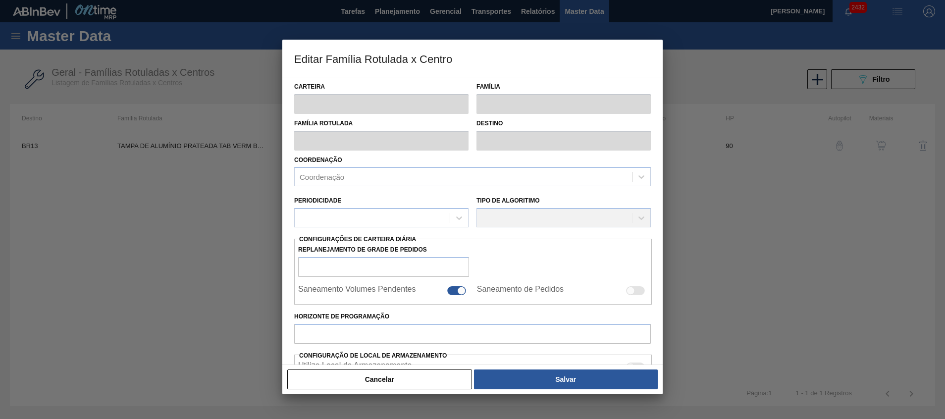
type input "Tampa de Lata"
type input "Tampa de Alumínio"
type input "TAMPA DE ALUMÍNIO PRATEADA TAB VERM BALL CDL"
type input "BR13 - Piraí"
type input "90"
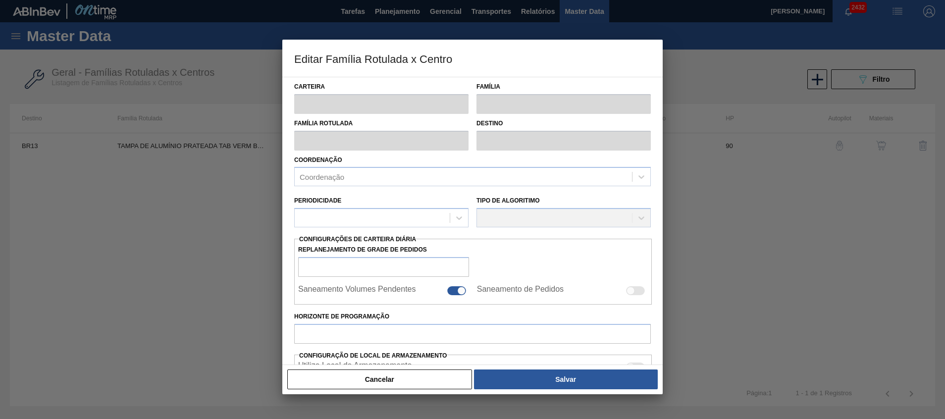
type input "6.132,351"
type input "18.805,878"
type input "80"
type input "16.148,857"
checkbox input "true"
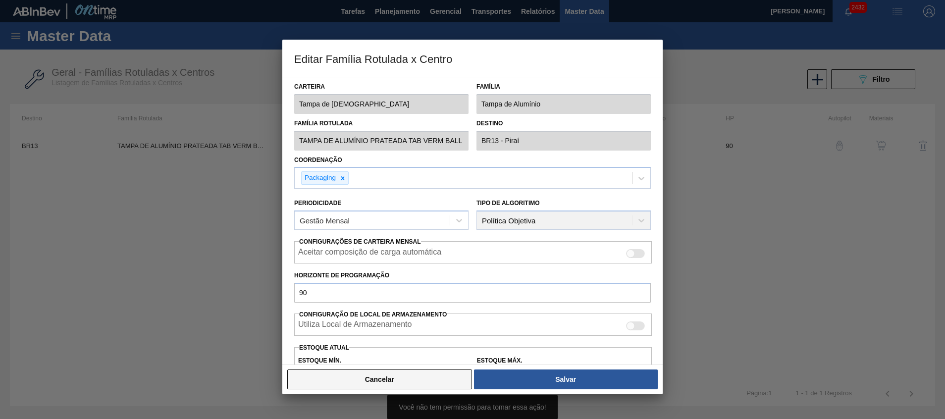
click at [393, 279] on button "Cancelar" at bounding box center [379, 380] width 185 height 20
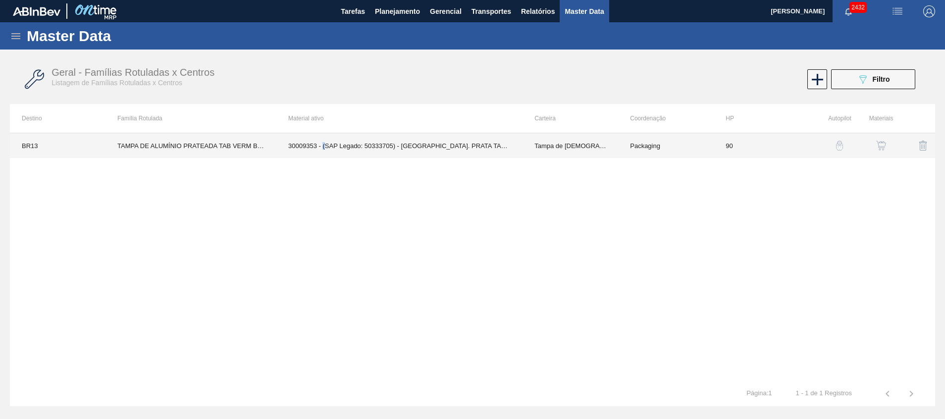
click at [324, 141] on td "30009353 - (SAP Legado: 50333705) - TAMPA AL. PRATA TAB VERMELHO CDL AUTO" at bounding box center [399, 145] width 246 height 25
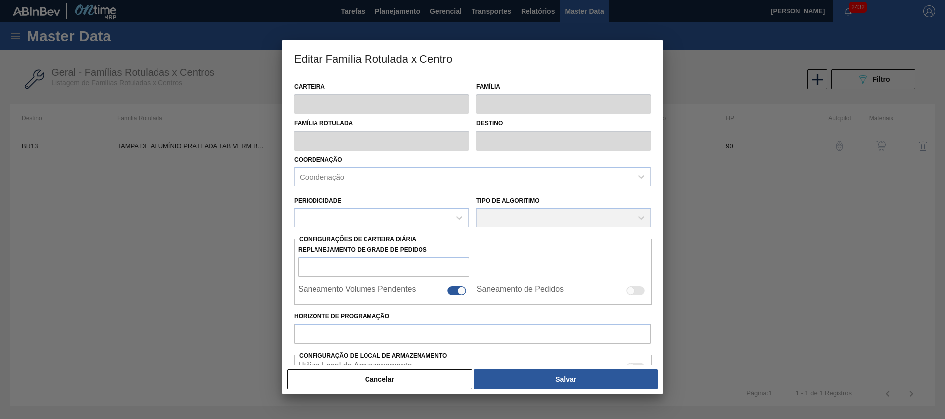
type input "Tampa de Lata"
type input "Tampa de Alumínio"
type input "TAMPA DE ALUMÍNIO PRATEADA TAB VERM BALL CDL"
type input "BR13 - Piraí"
type input "90"
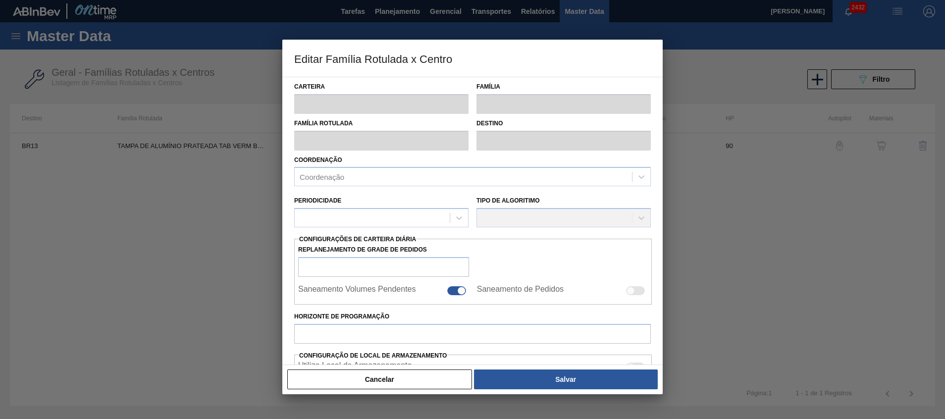
type input "6.132,351"
type input "18.805,878"
type input "80"
type input "16.148,857"
checkbox input "true"
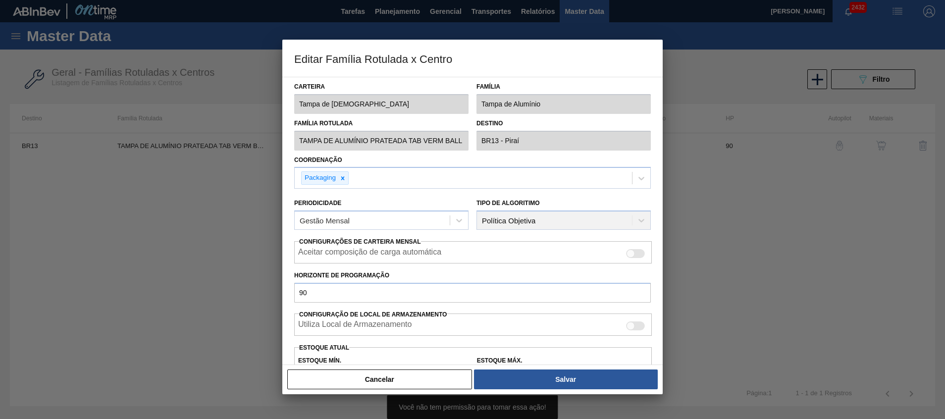
click at [386, 279] on div "Cancelar Salvar" at bounding box center [472, 380] width 381 height 30
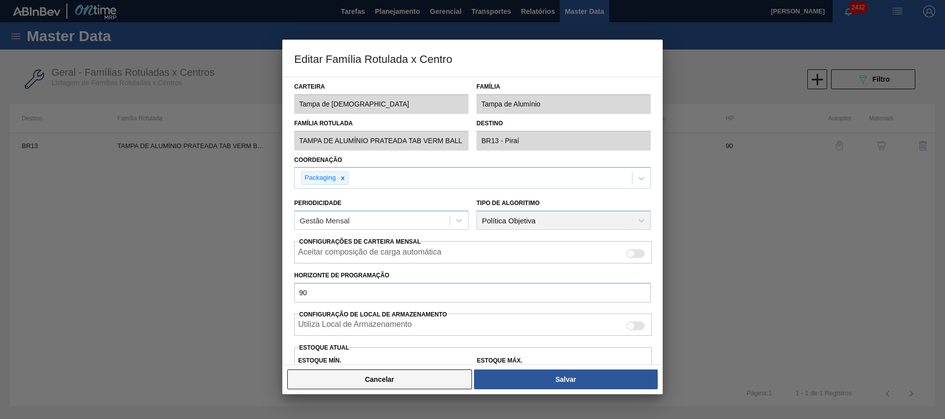
click at [386, 279] on button "Cancelar" at bounding box center [379, 380] width 185 height 20
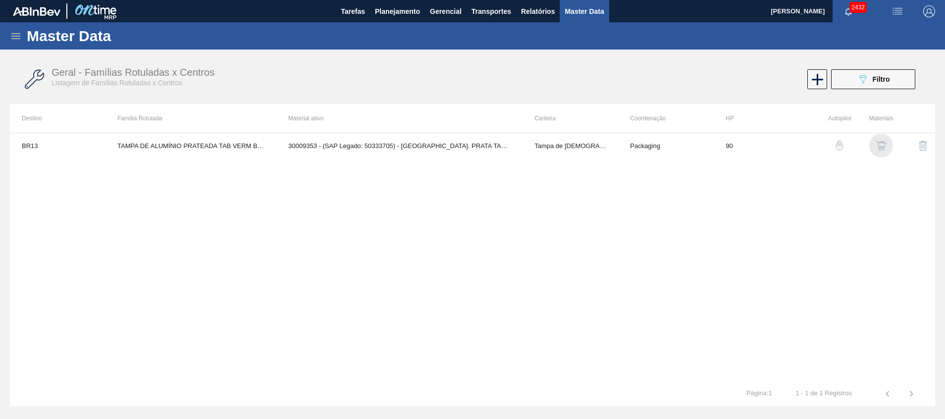
click at [630, 145] on img "button" at bounding box center [881, 146] width 10 height 10
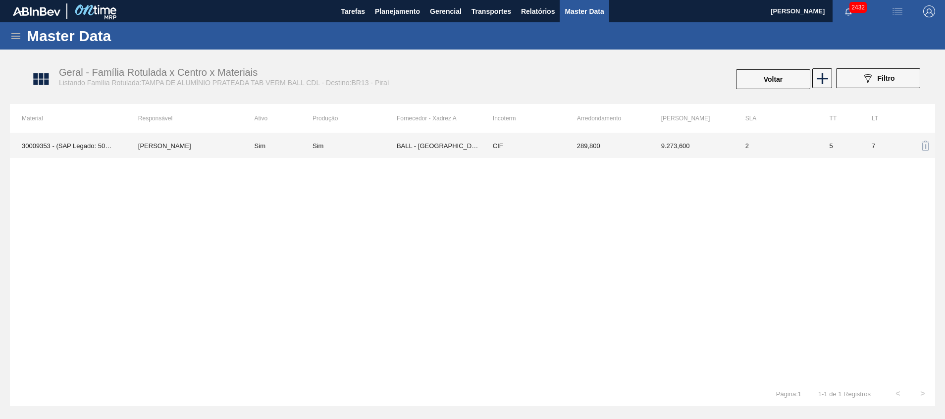
click at [584, 148] on td "289,800" at bounding box center [607, 145] width 84 height 25
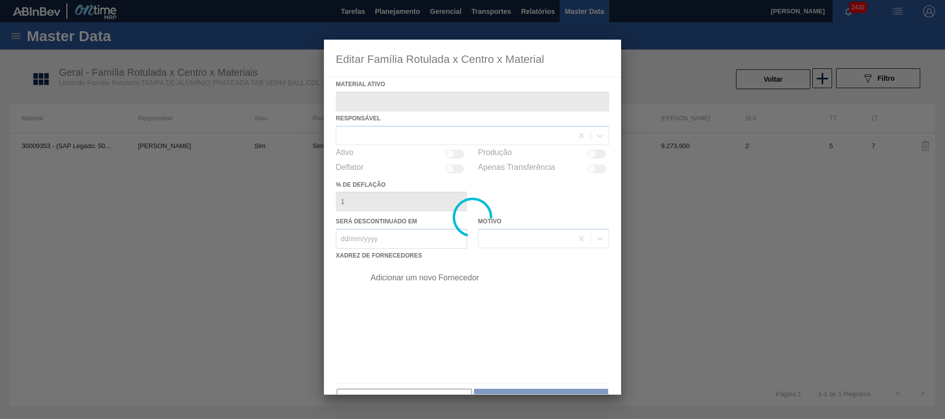
type ativo "30009353 - (SAP Legado: 50333705) - TAMPA AL. PRATA TAB VERMELHO CDL AUTO"
checkbox input "true"
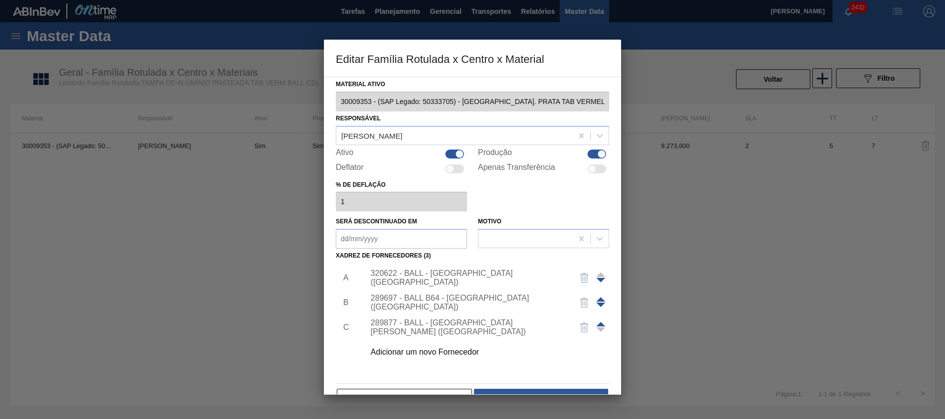
click at [417, 273] on div "320622 - BALL - RECIFE (PE)" at bounding box center [468, 278] width 194 height 18
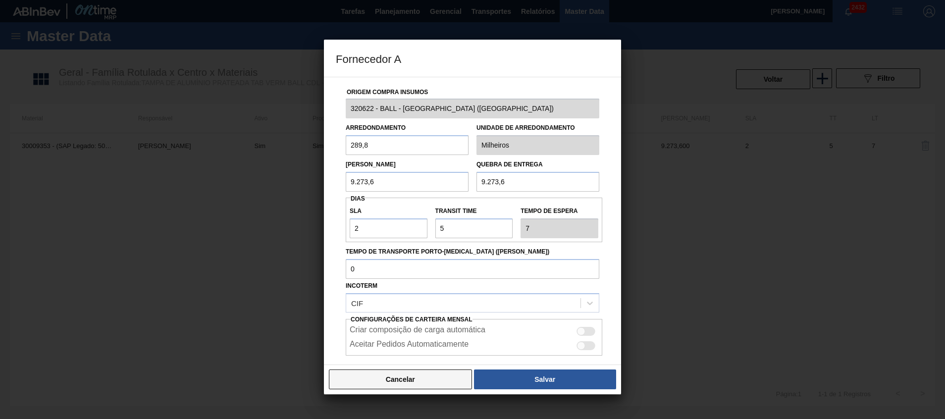
click at [379, 279] on button "Cancelar" at bounding box center [400, 380] width 143 height 20
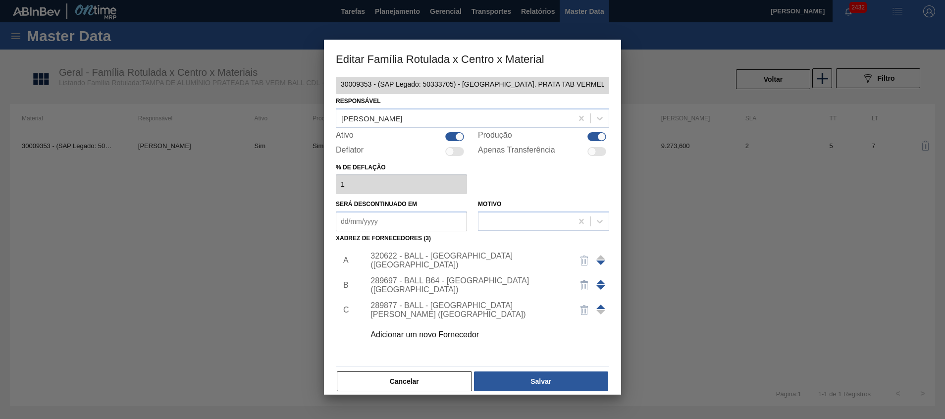
scroll to position [27, 0]
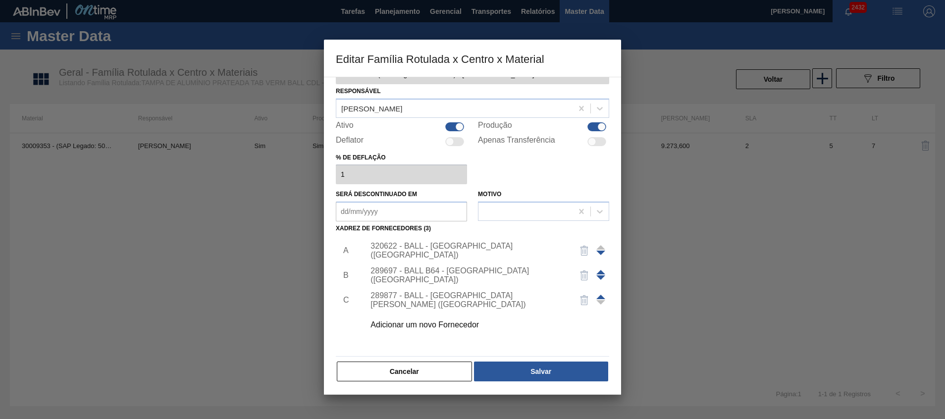
click at [382, 279] on div "Cancelar Salvar" at bounding box center [472, 372] width 273 height 22
click at [383, 279] on button "Cancelar" at bounding box center [404, 372] width 135 height 20
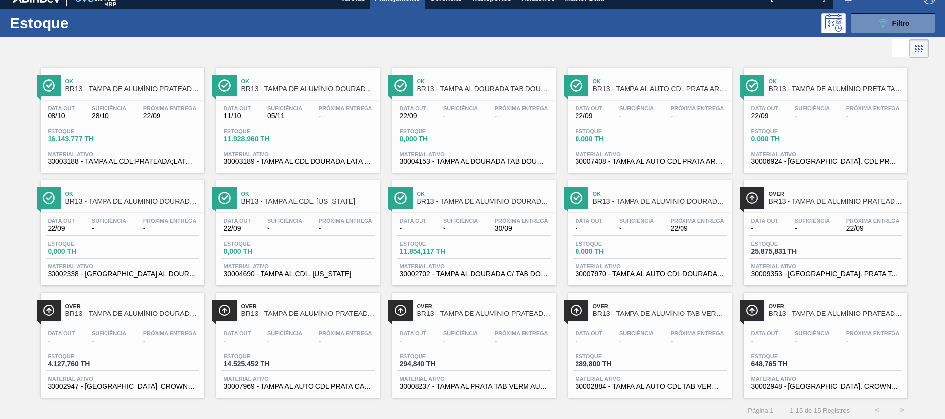
scroll to position [16, 0]
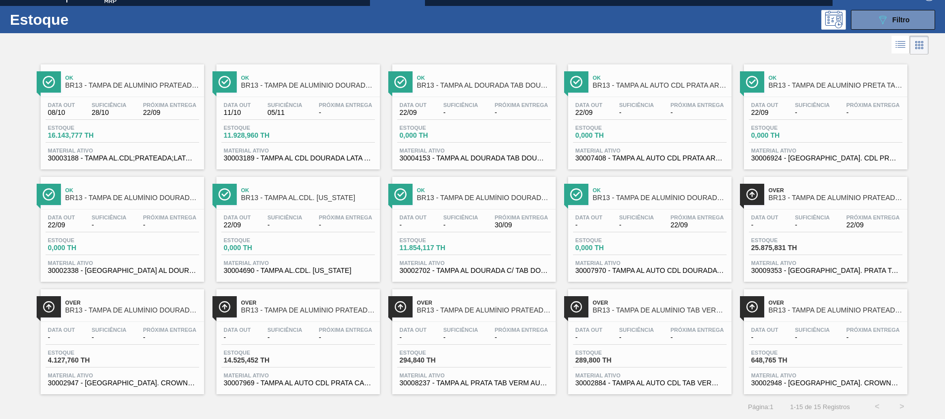
click at [523, 268] on span "30002702 - TAMPA AL DOURADA C/ TAB DOURADO" at bounding box center [474, 270] width 149 height 7
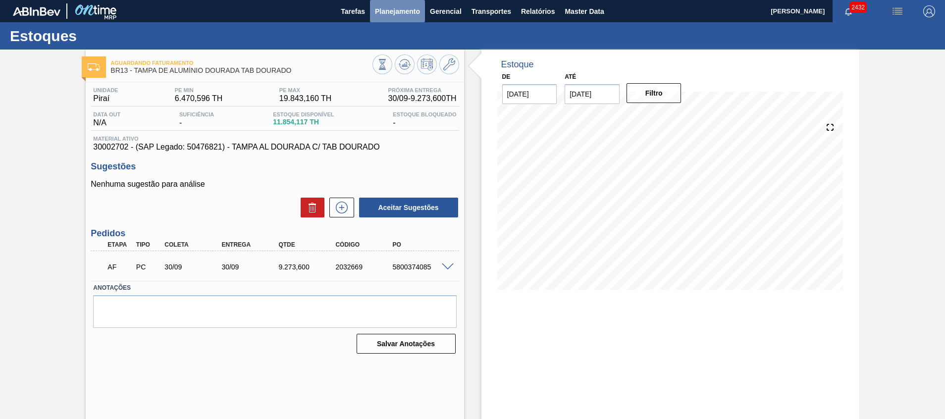
click at [382, 2] on button "Planejamento" at bounding box center [397, 11] width 55 height 22
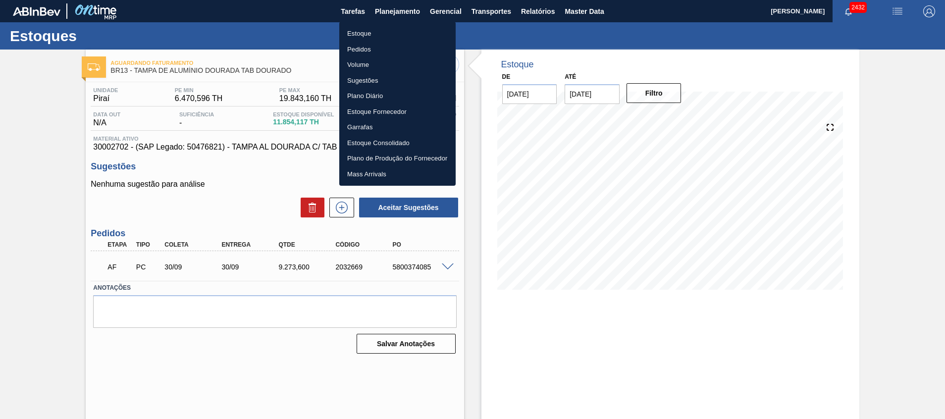
click at [356, 49] on li "Pedidos" at bounding box center [397, 50] width 116 height 16
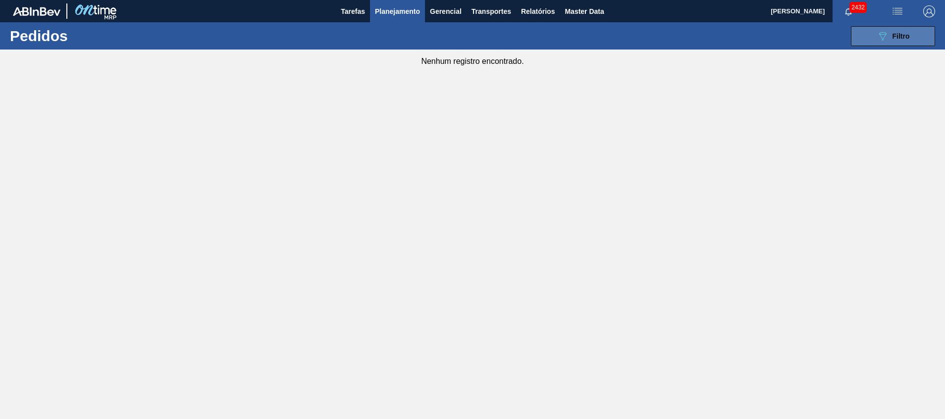
click at [630, 38] on span "Filtro" at bounding box center [901, 36] width 17 height 8
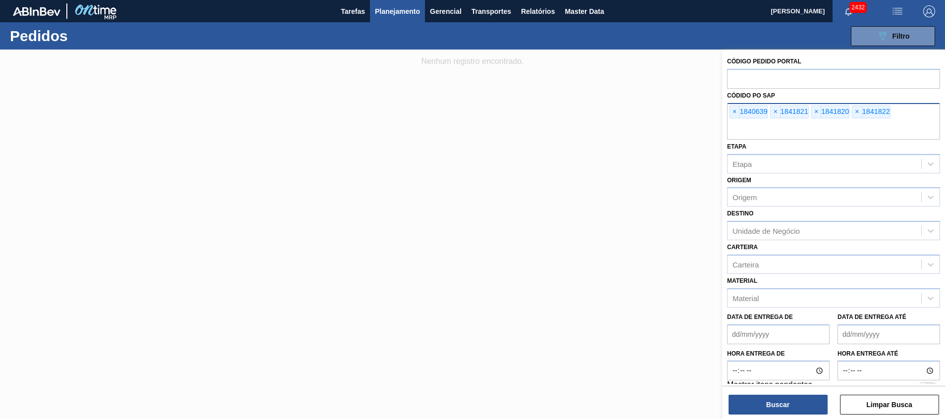
click at [630, 129] on input "text" at bounding box center [833, 130] width 213 height 19
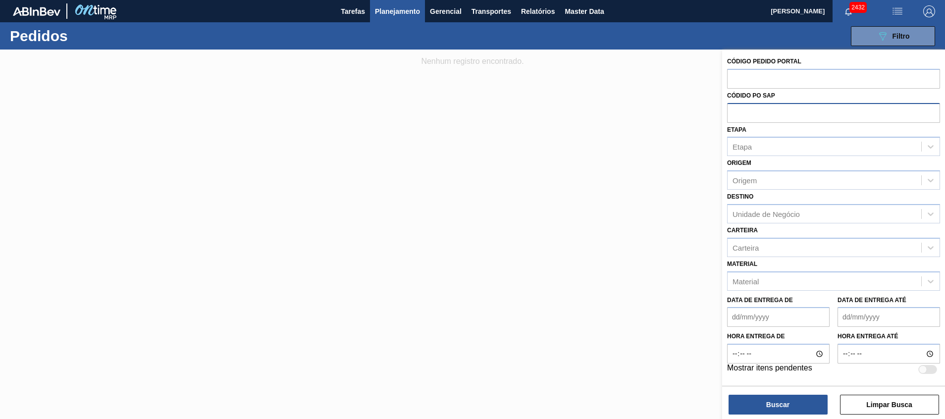
paste input "5800348598"
type input "5800348598"
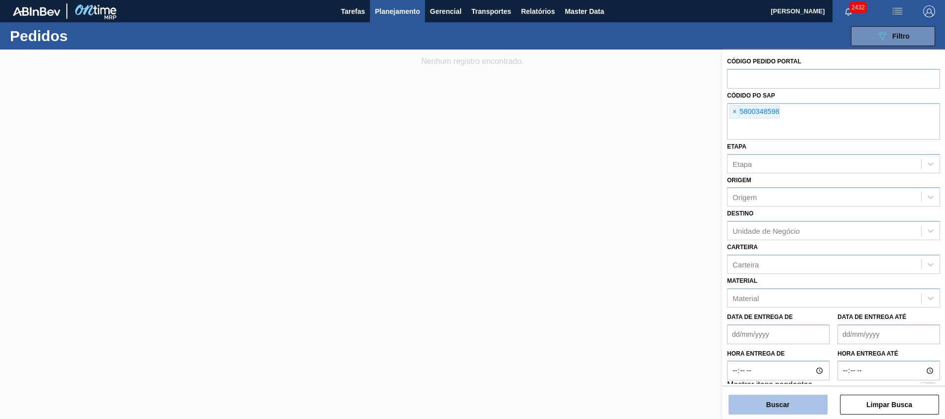
click at [630, 279] on button "Buscar" at bounding box center [778, 405] width 99 height 20
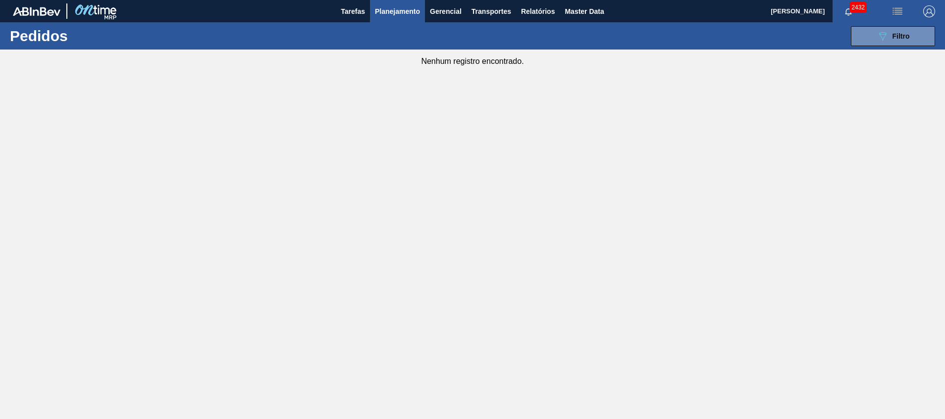
click at [389, 16] on span "Planejamento" at bounding box center [397, 11] width 45 height 12
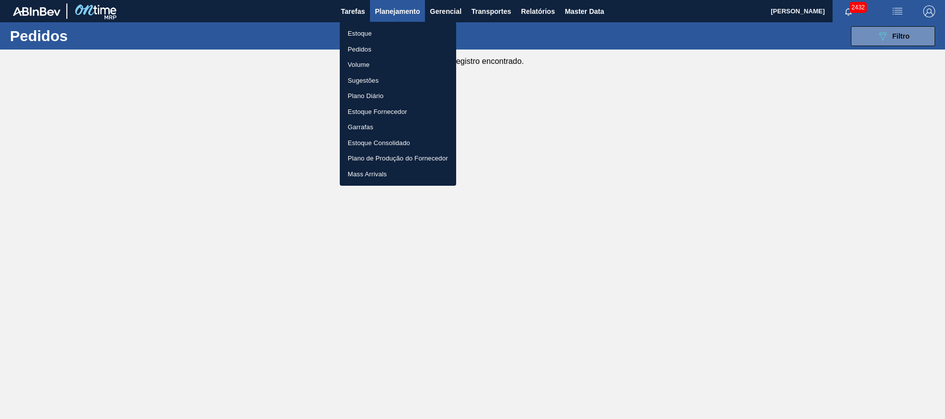
click at [374, 33] on li "Estoque" at bounding box center [398, 34] width 116 height 16
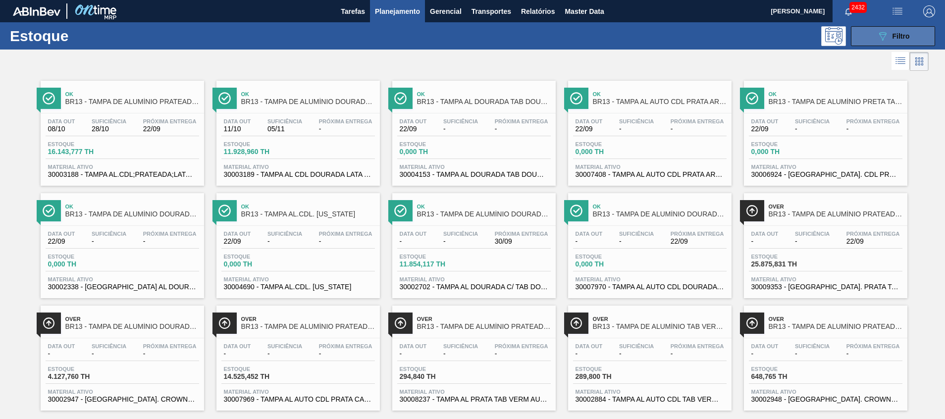
click at [630, 40] on div "089F7B8B-B2A5-4AFE-B5C0-19BA573D28AC Filtro" at bounding box center [893, 36] width 33 height 12
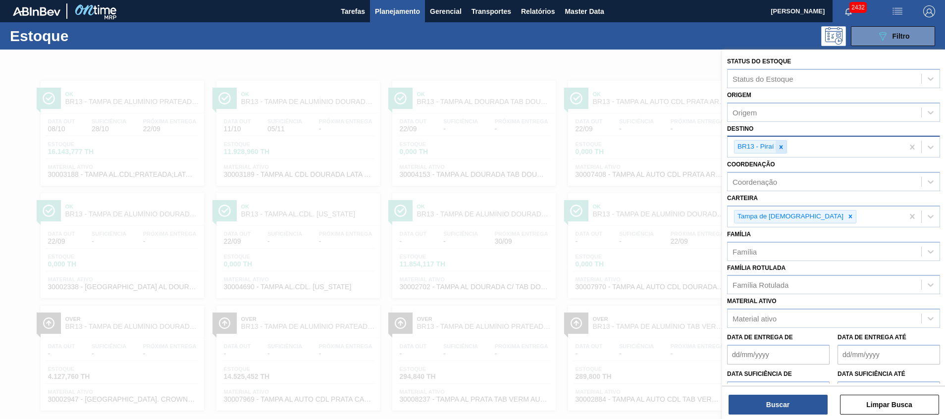
click at [630, 150] on icon at bounding box center [781, 147] width 7 height 7
type input "k"
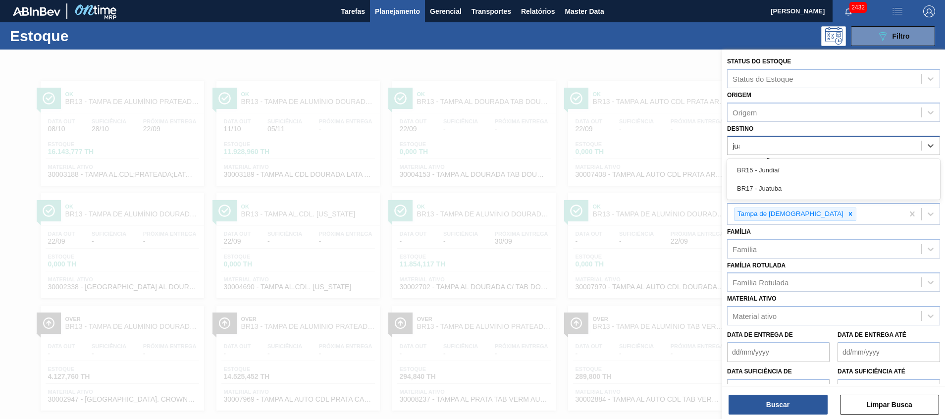
type input "juat"
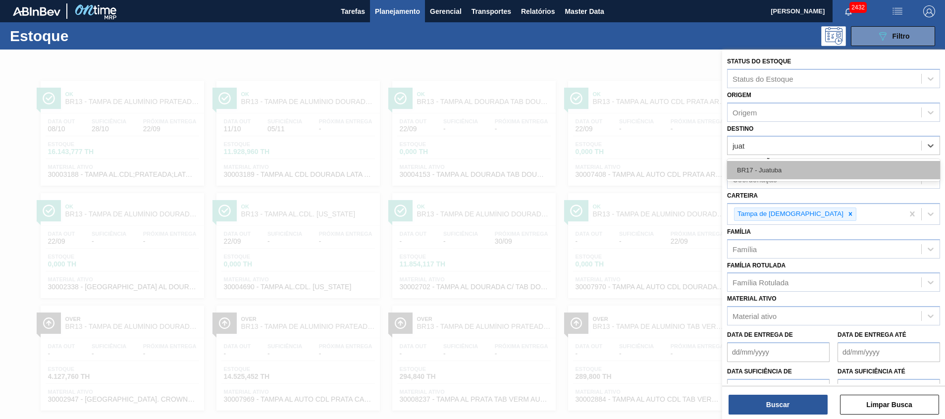
click at [630, 165] on div "BR17 - Juatuba" at bounding box center [833, 170] width 213 height 18
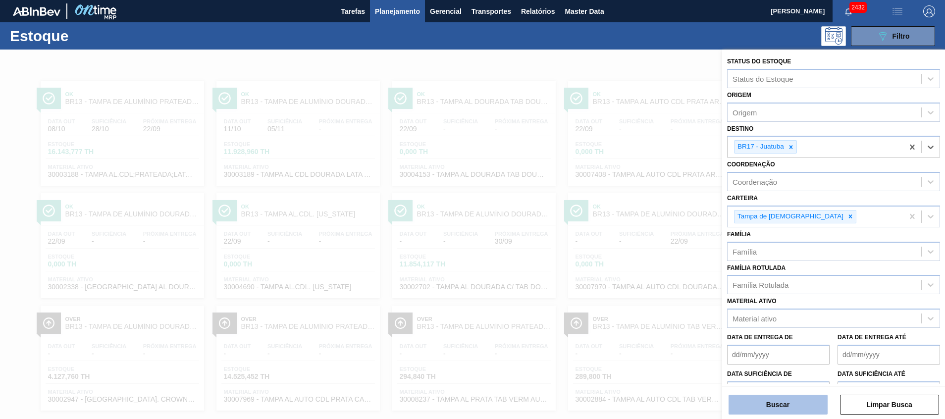
click at [630, 279] on button "Buscar" at bounding box center [778, 405] width 99 height 20
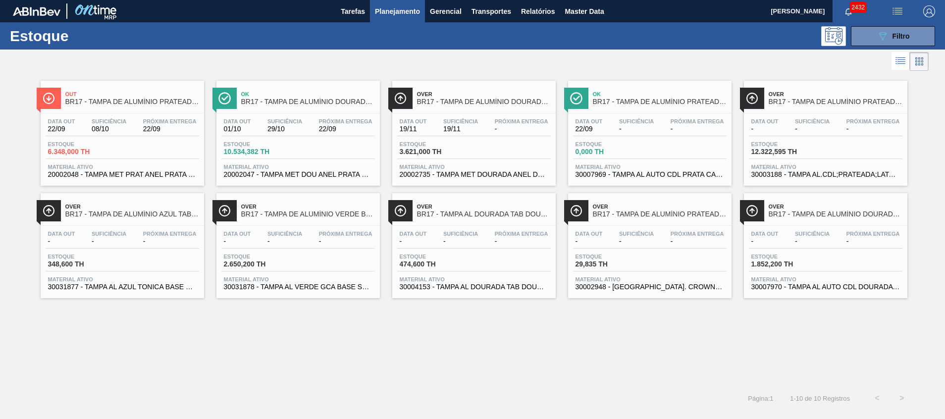
click at [171, 175] on span "20002048 - TAMPA MET PRAT ANEL PRATA CERVEJA CX600" at bounding box center [122, 174] width 149 height 7
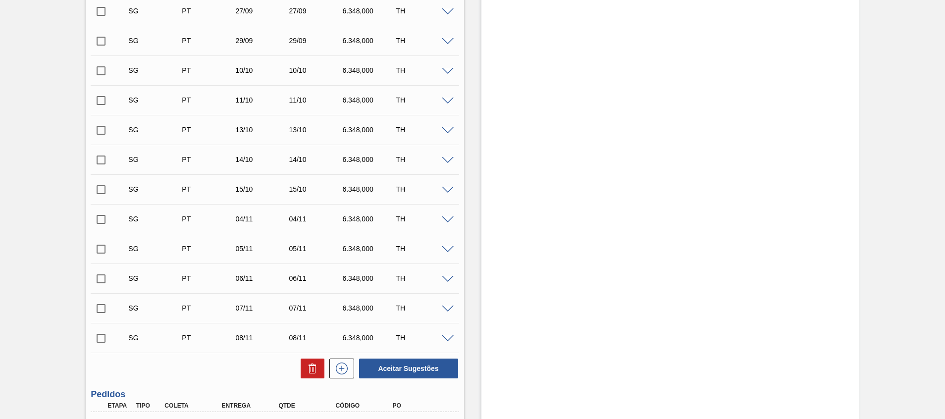
scroll to position [430, 0]
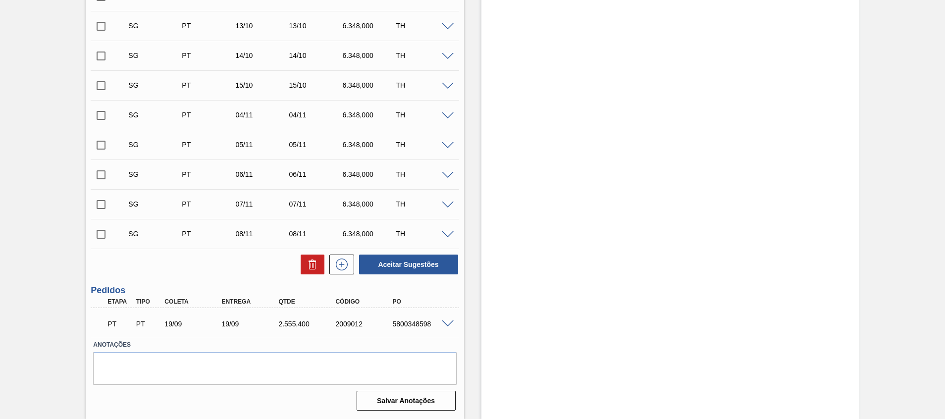
click at [444, 279] on span at bounding box center [448, 324] width 12 height 7
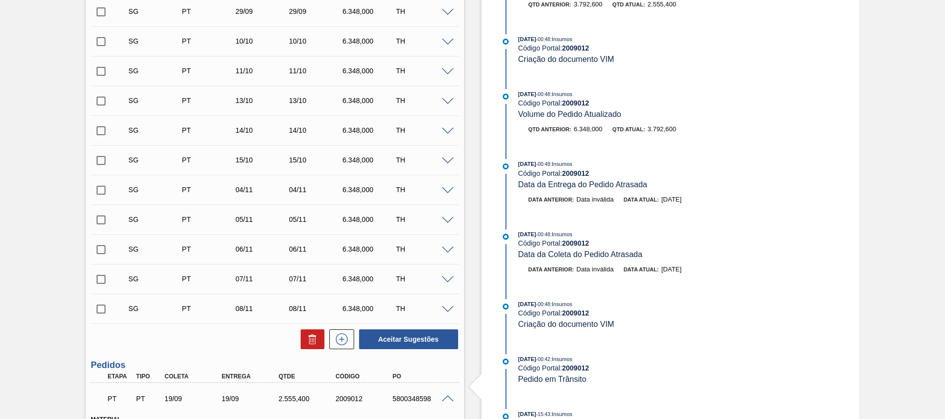
scroll to position [352, 0]
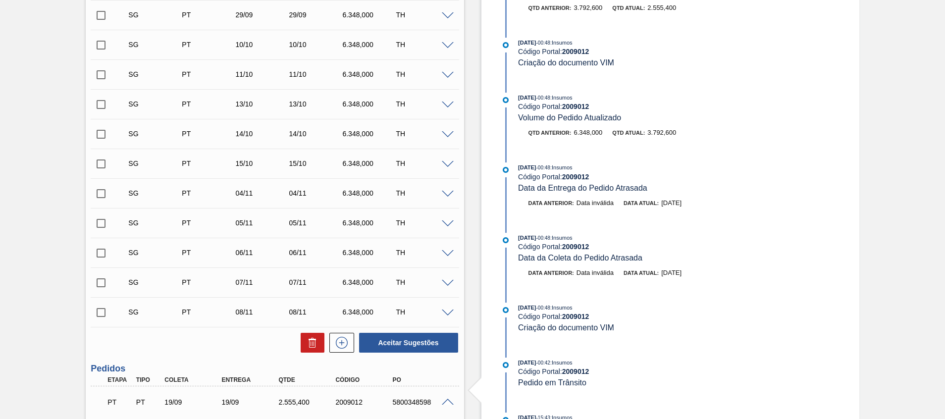
click at [452, 279] on span at bounding box center [448, 402] width 12 height 7
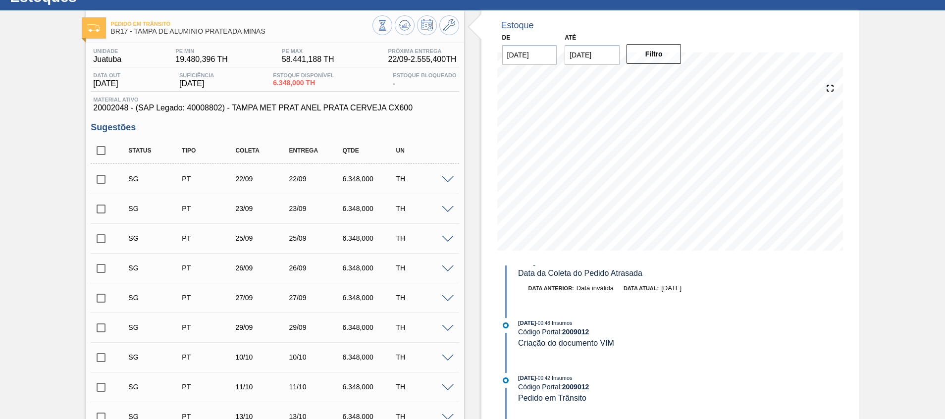
scroll to position [0, 0]
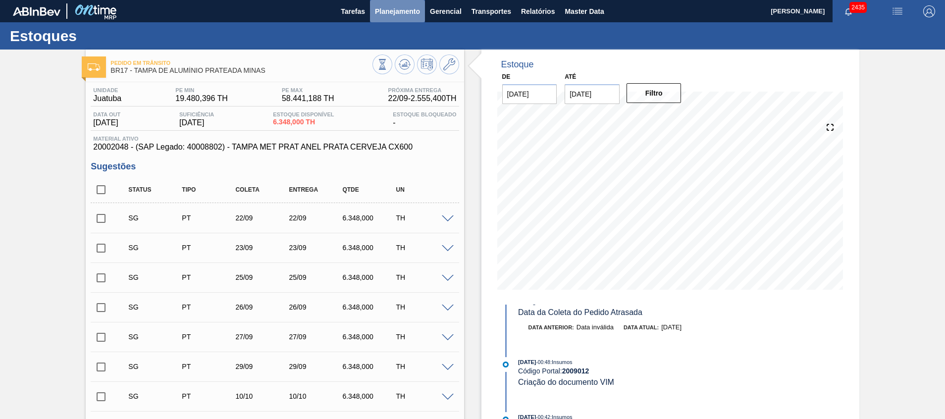
click at [390, 20] on button "Planejamento" at bounding box center [397, 11] width 55 height 22
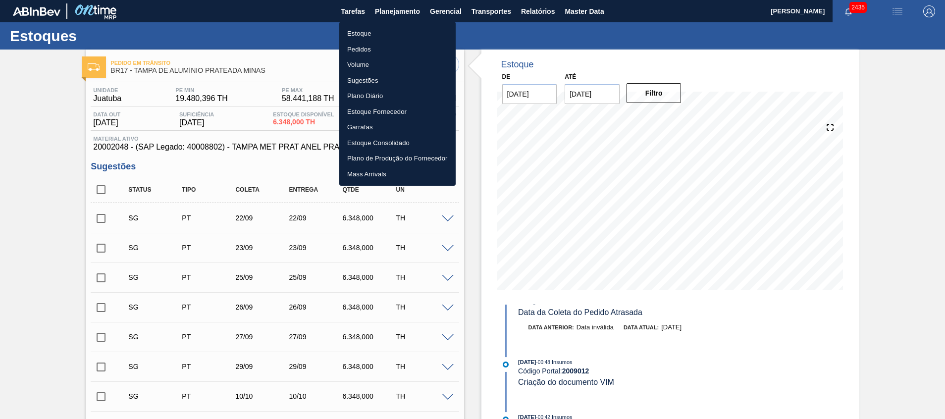
drag, startPoint x: 382, startPoint y: 34, endPoint x: 326, endPoint y: 9, distance: 61.9
click at [382, 34] on li "Estoque" at bounding box center [397, 34] width 116 height 16
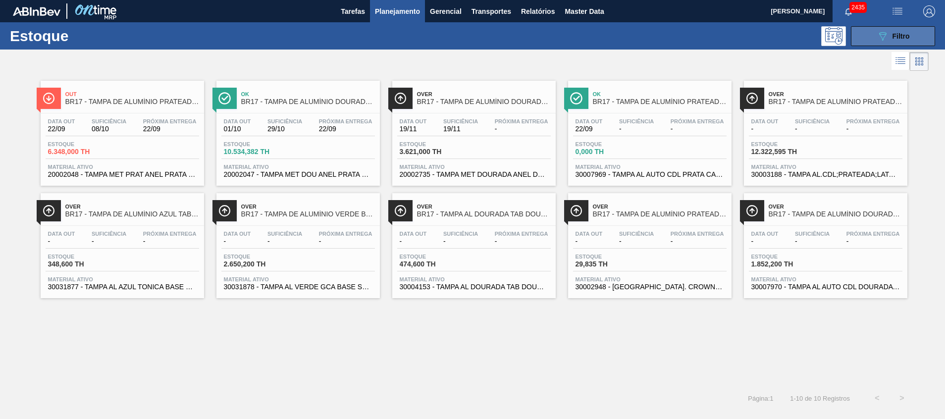
click at [630, 35] on span "Filtro" at bounding box center [901, 36] width 17 height 8
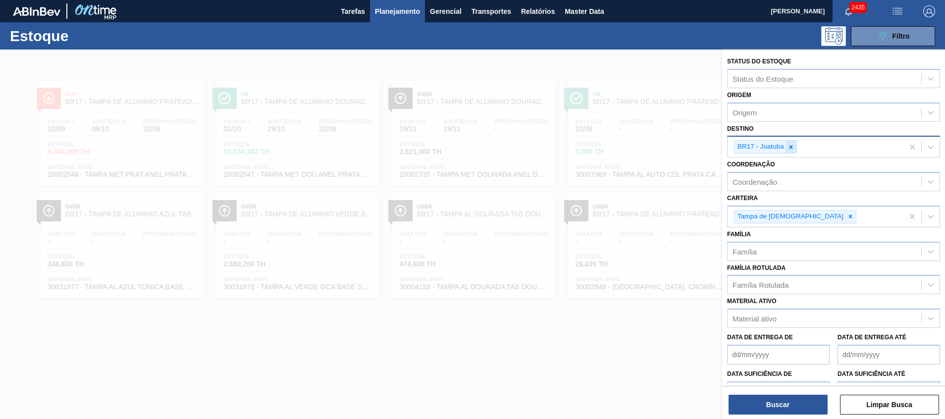
click at [630, 148] on icon at bounding box center [791, 147] width 7 height 7
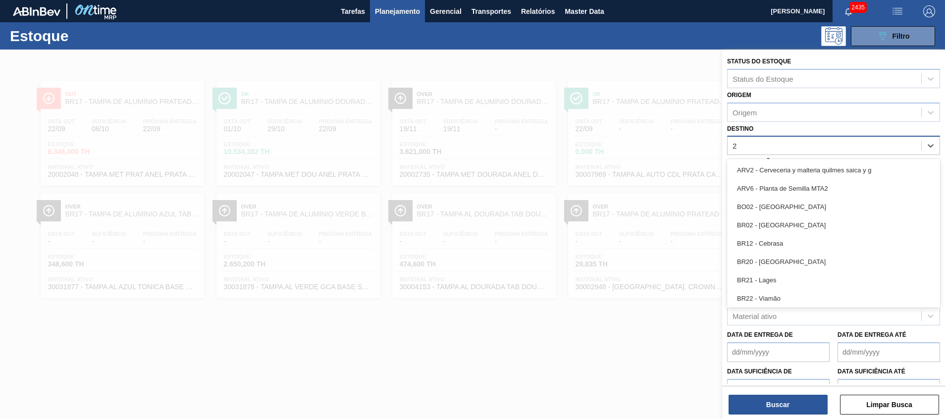
type input "26"
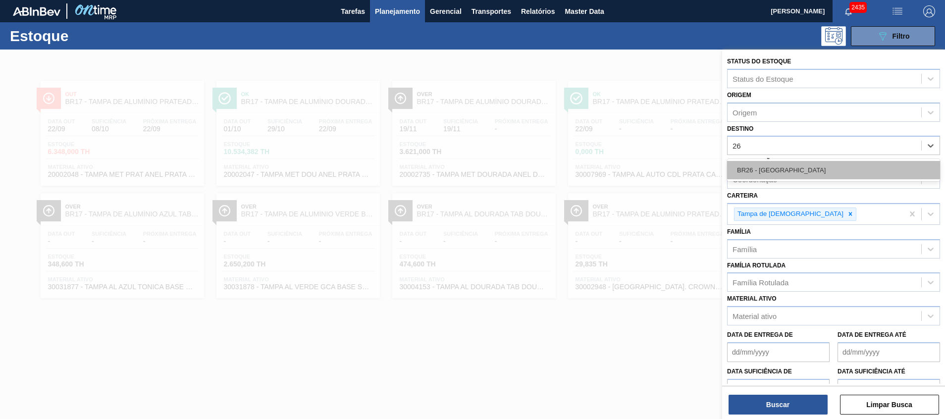
drag, startPoint x: 785, startPoint y: 177, endPoint x: 786, endPoint y: 191, distance: 14.4
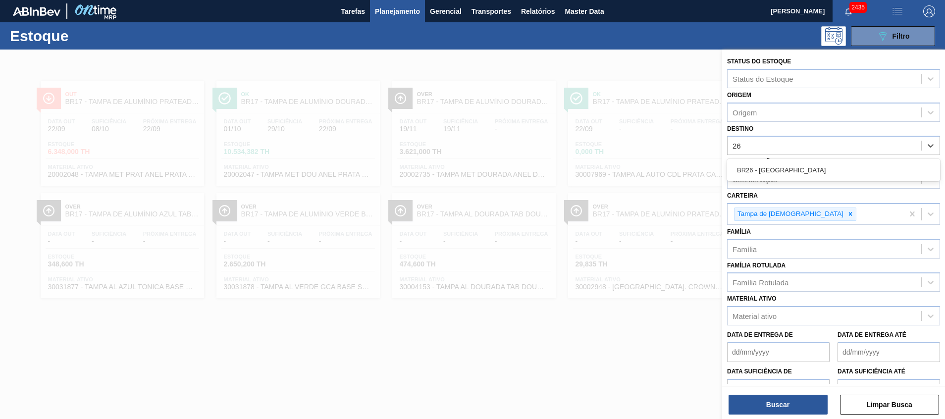
click at [630, 177] on div "BR26 - Uberlândia" at bounding box center [833, 170] width 213 height 18
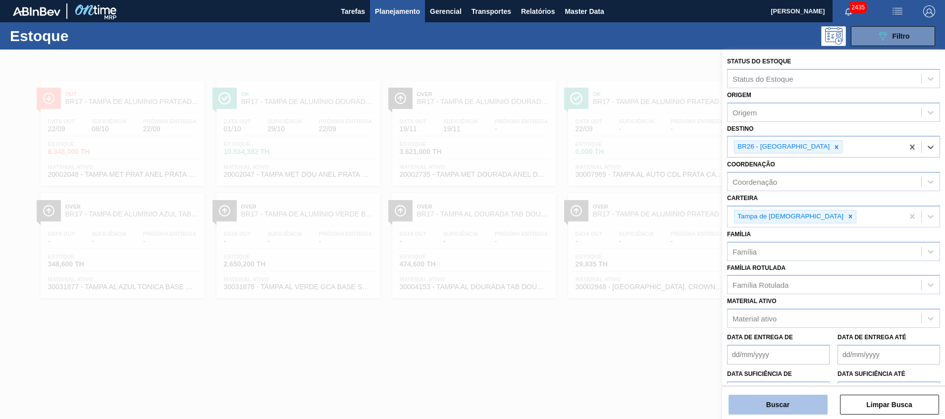
click at [630, 279] on button "Buscar" at bounding box center [778, 405] width 99 height 20
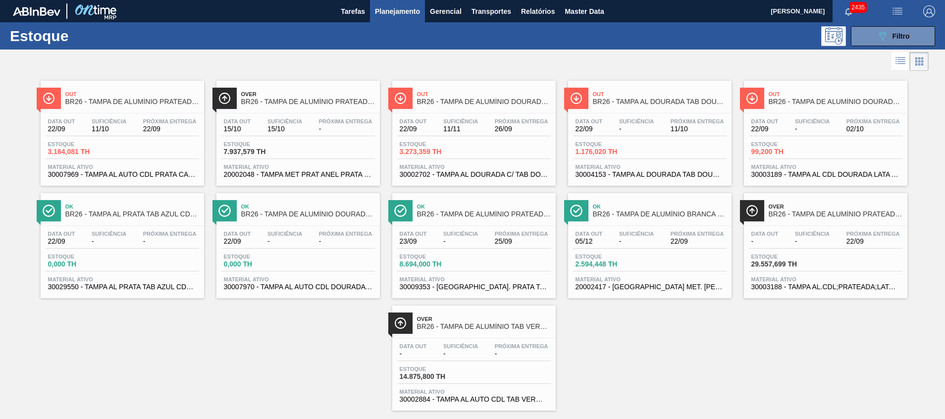
click at [107, 172] on span "30007969 - TAMPA AL AUTO CDL PRATA CANPACK" at bounding box center [122, 174] width 149 height 7
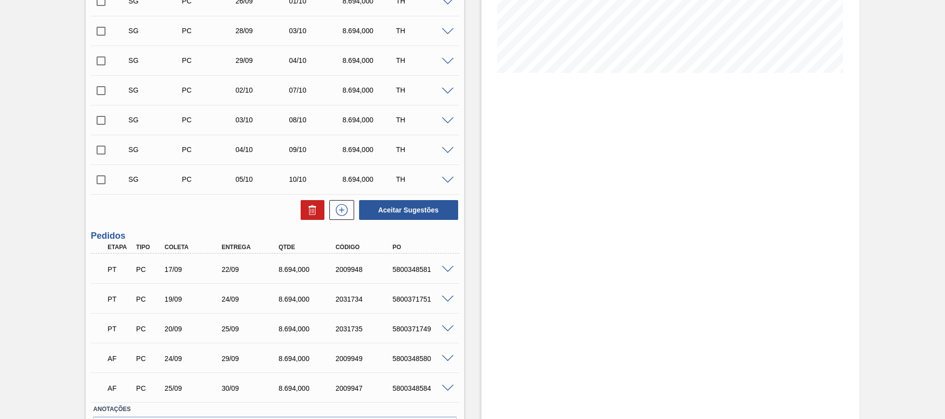
scroll to position [281, 0]
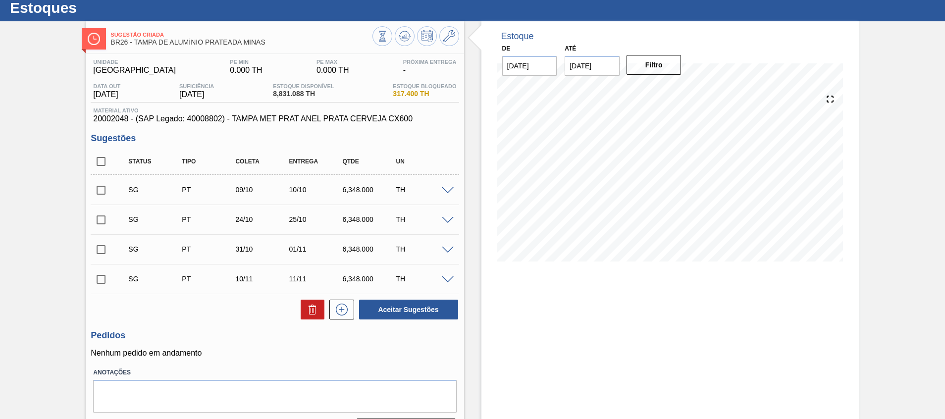
scroll to position [56, 0]
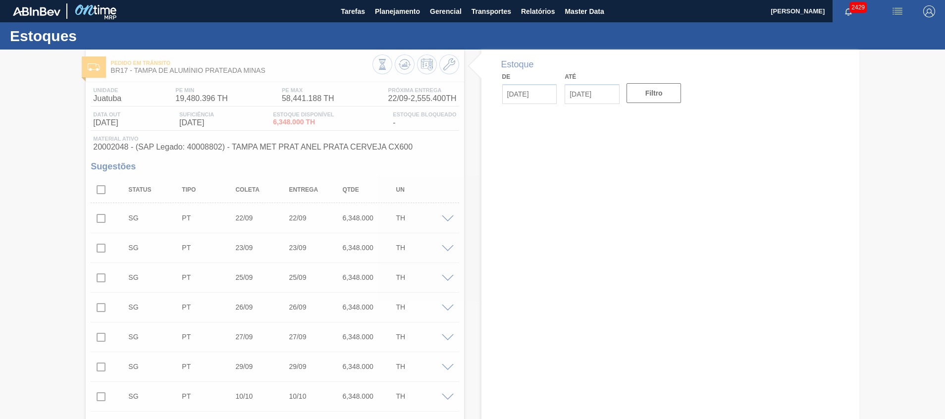
type input "[DATE]"
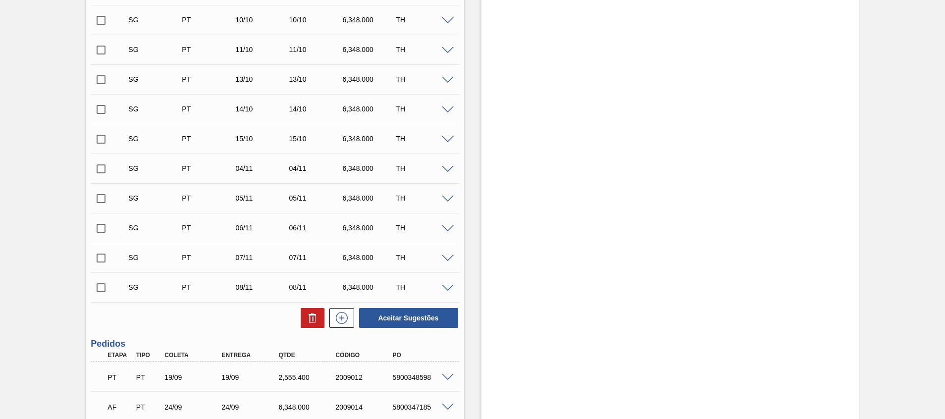
scroll to position [489, 0]
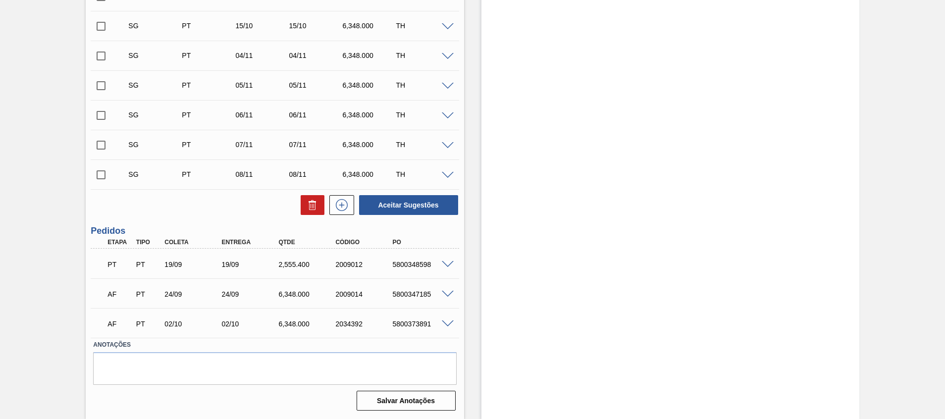
click at [445, 265] on span at bounding box center [448, 264] width 12 height 7
type input "317,4"
type input "8,051"
type input "2.555,4"
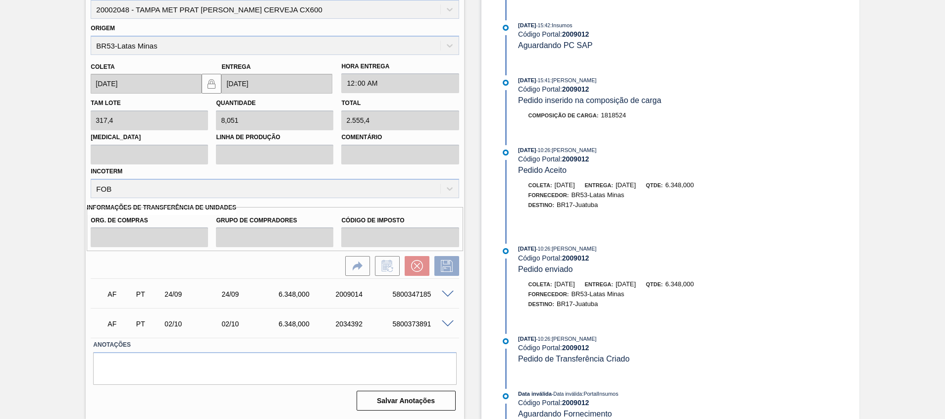
scroll to position [634, 0]
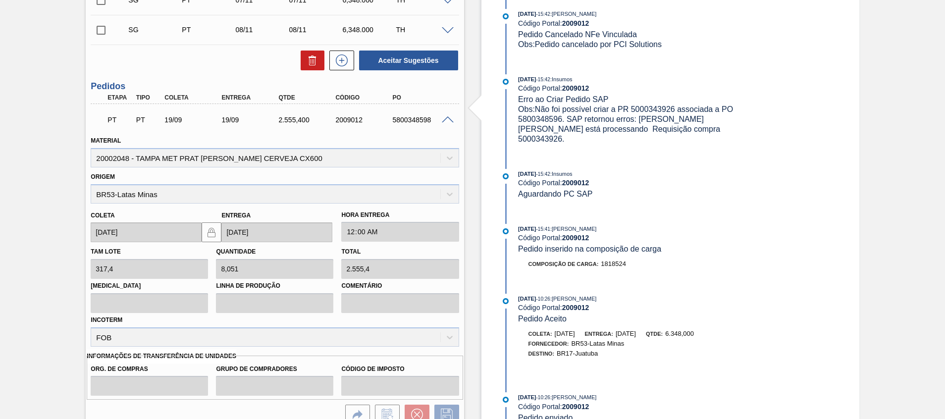
click at [443, 118] on span at bounding box center [448, 119] width 12 height 7
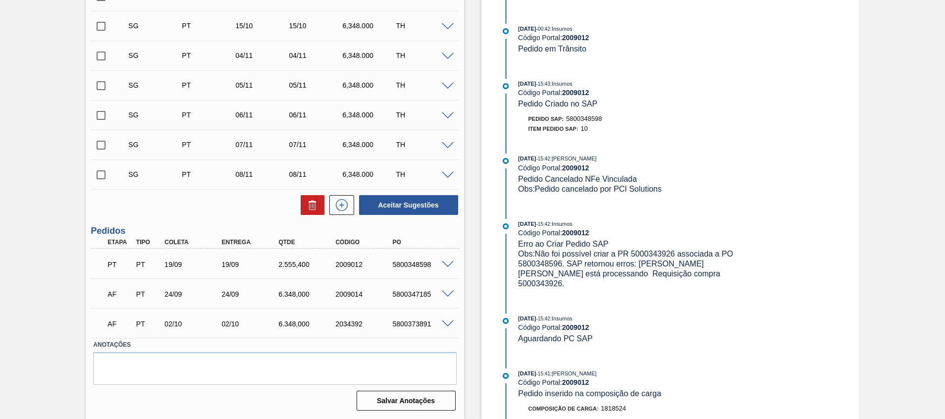
click at [406, 260] on div "PT PT 19/09 19/09 2.555,400 2009012 5800348598" at bounding box center [272, 264] width 342 height 20
click at [406, 264] on div "5800348598" at bounding box center [422, 265] width 64 height 8
copy div "5800348598"
click at [450, 296] on span at bounding box center [448, 294] width 12 height 7
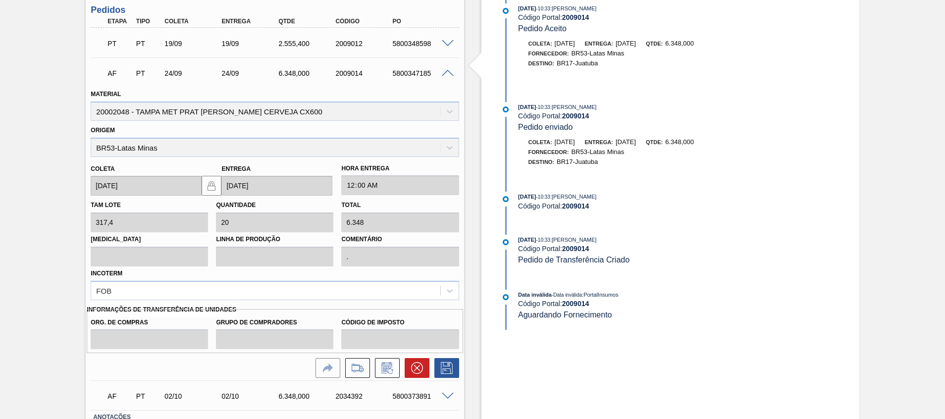
scroll to position [783, 0]
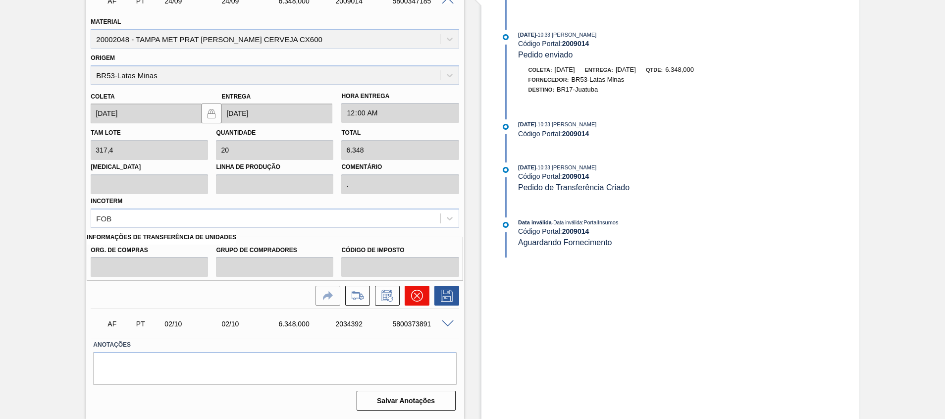
click at [415, 303] on button at bounding box center [417, 296] width 25 height 20
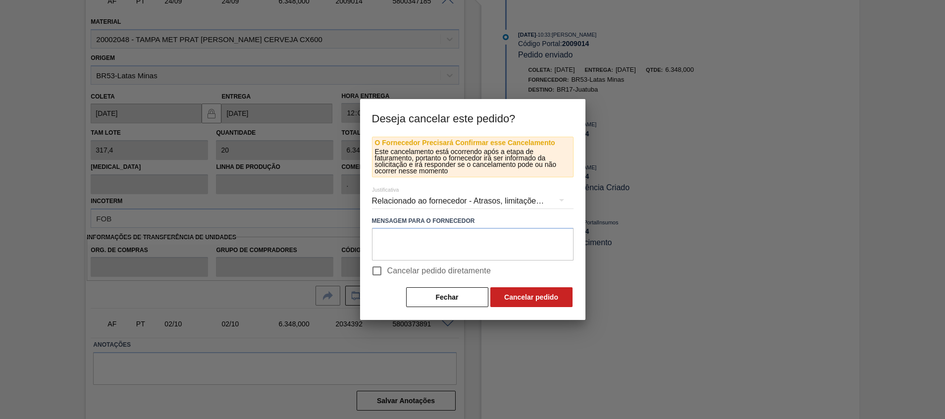
drag, startPoint x: 430, startPoint y: 269, endPoint x: 439, endPoint y: 274, distance: 10.5
click at [430, 269] on span "Cancelar pedido diretamente" at bounding box center [439, 271] width 104 height 12
click at [387, 269] on input "Cancelar pedido diretamente" at bounding box center [377, 271] width 21 height 21
checkbox input "true"
click at [523, 297] on button "Cancelar pedido" at bounding box center [531, 297] width 82 height 20
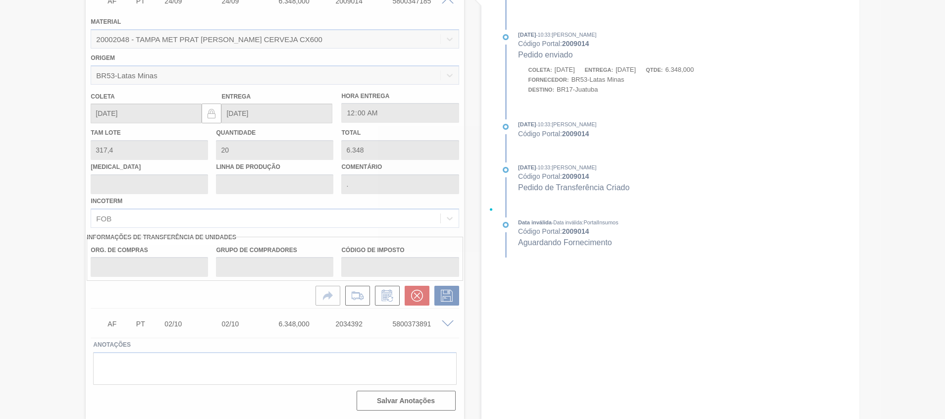
scroll to position [489, 0]
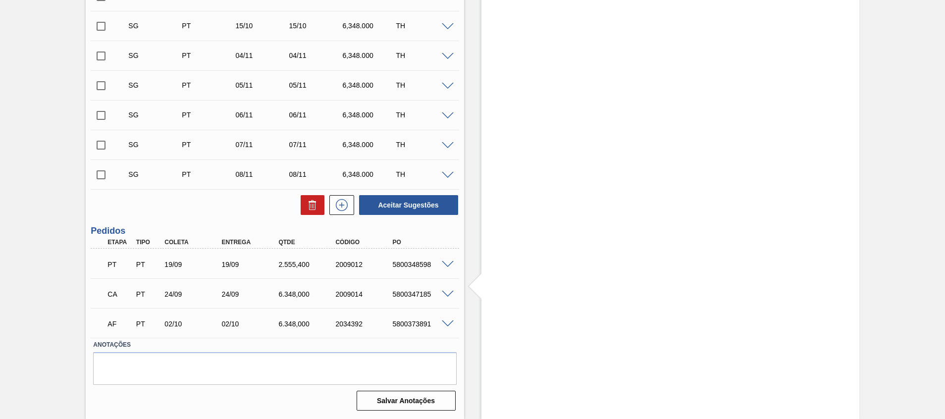
click at [445, 329] on div "AF PT 02/10 02/10 6.348,000 2034392 5800373891" at bounding box center [275, 323] width 368 height 25
click at [445, 325] on span at bounding box center [448, 324] width 12 height 7
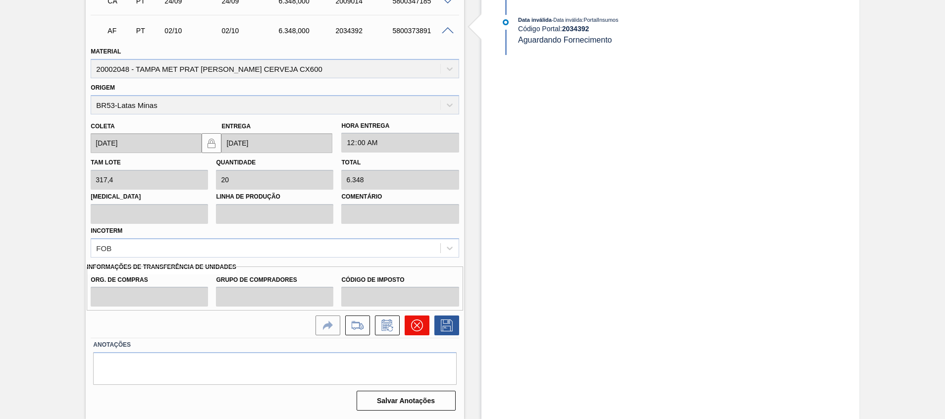
click at [414, 327] on icon at bounding box center [417, 326] width 12 height 12
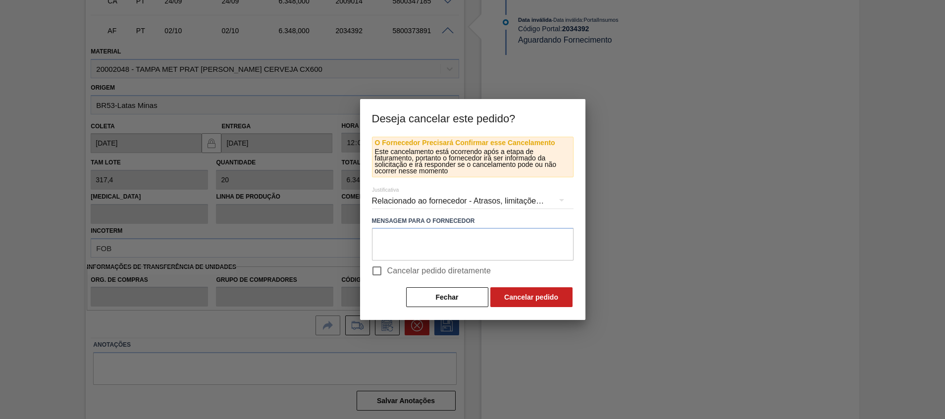
drag, startPoint x: 429, startPoint y: 264, endPoint x: 468, endPoint y: 282, distance: 43.7
click at [446, 273] on label "Cancelar pedido diretamente" at bounding box center [429, 271] width 125 height 21
click at [513, 296] on button "Cancelar pedido" at bounding box center [531, 297] width 82 height 20
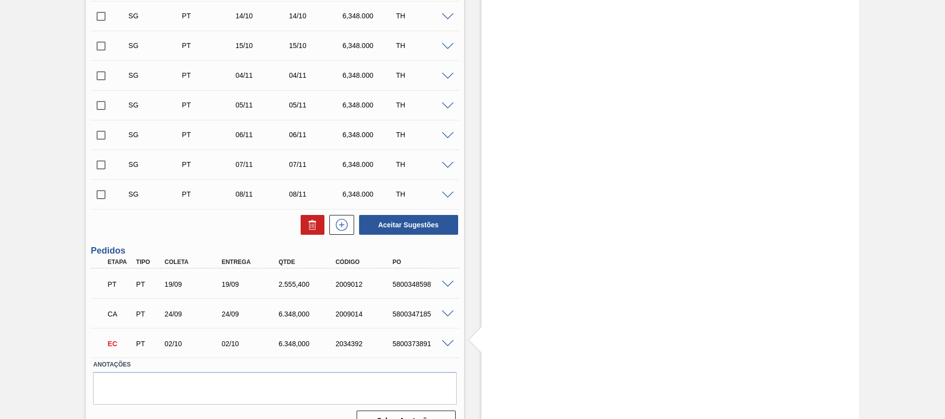
scroll to position [415, 0]
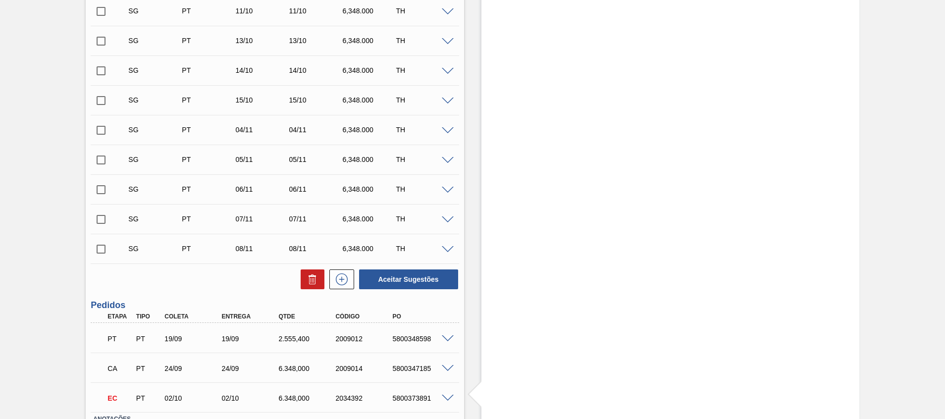
click at [447, 400] on span at bounding box center [448, 398] width 12 height 7
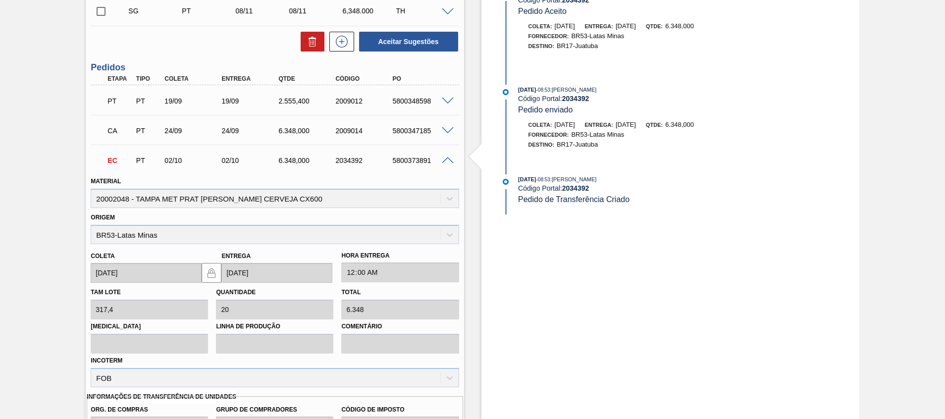
scroll to position [743, 0]
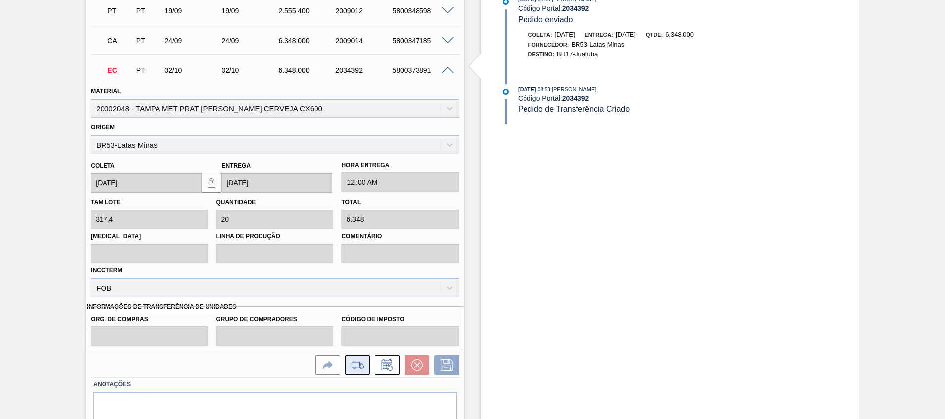
click at [350, 364] on icon at bounding box center [358, 365] width 16 height 12
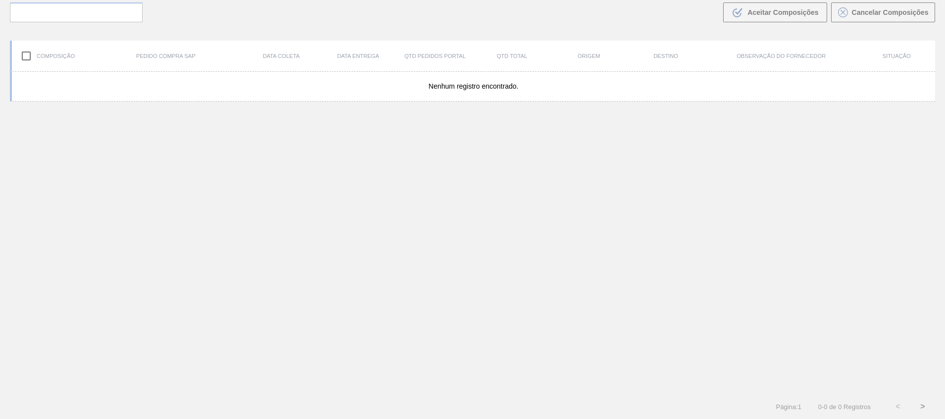
scroll to position [71, 0]
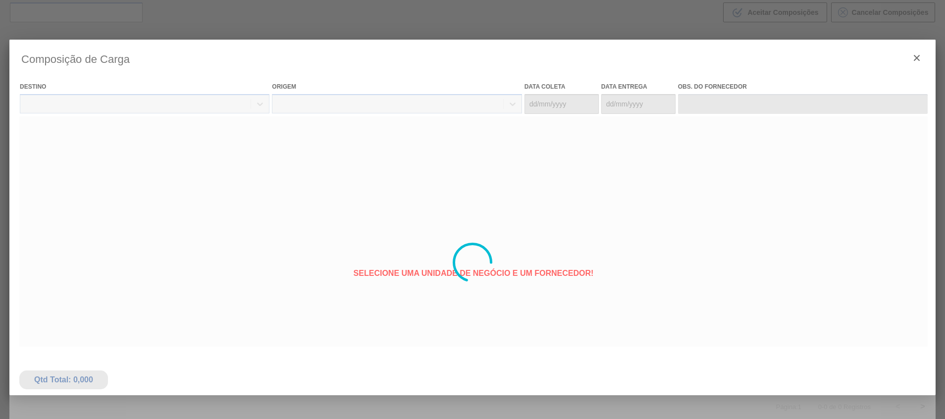
type coleta "02/10/2025"
type entrega "02/10/2025"
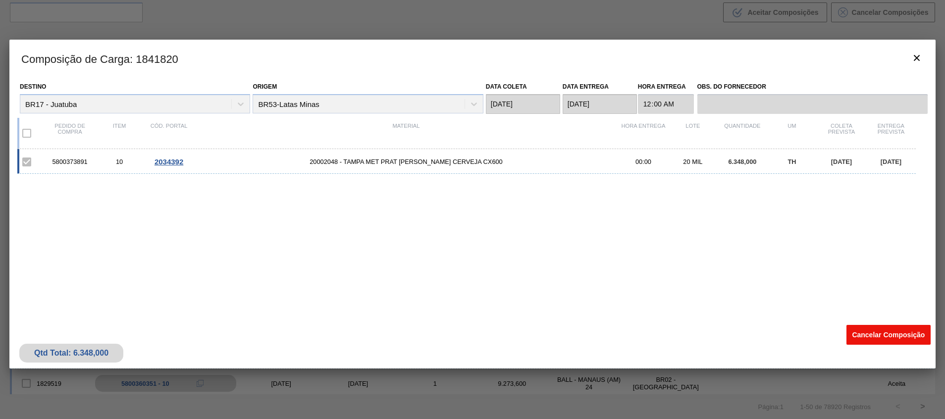
click at [867, 332] on button "Cancelar Composição" at bounding box center [889, 335] width 84 height 20
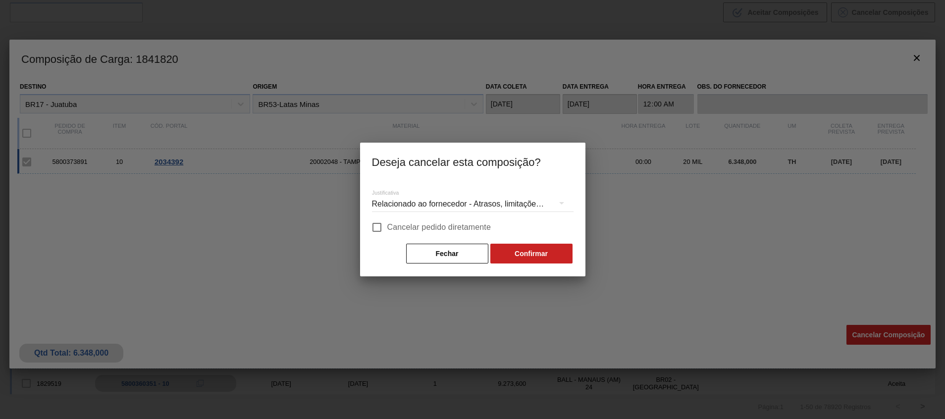
click at [468, 224] on span "Cancelar pedido diretamente" at bounding box center [439, 227] width 104 height 12
click at [387, 224] on input "Cancelar pedido diretamente" at bounding box center [377, 227] width 21 height 21
checkbox input "true"
click at [506, 249] on button "Confirmar" at bounding box center [531, 254] width 82 height 20
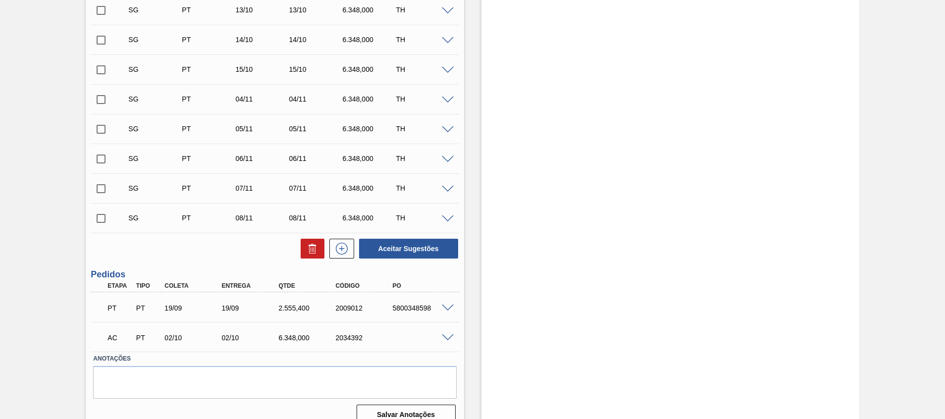
scroll to position [460, 0]
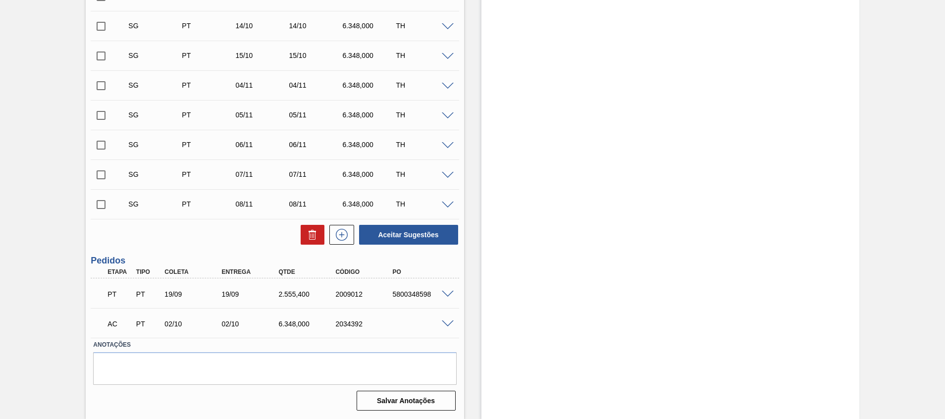
click at [444, 322] on span at bounding box center [448, 324] width 12 height 7
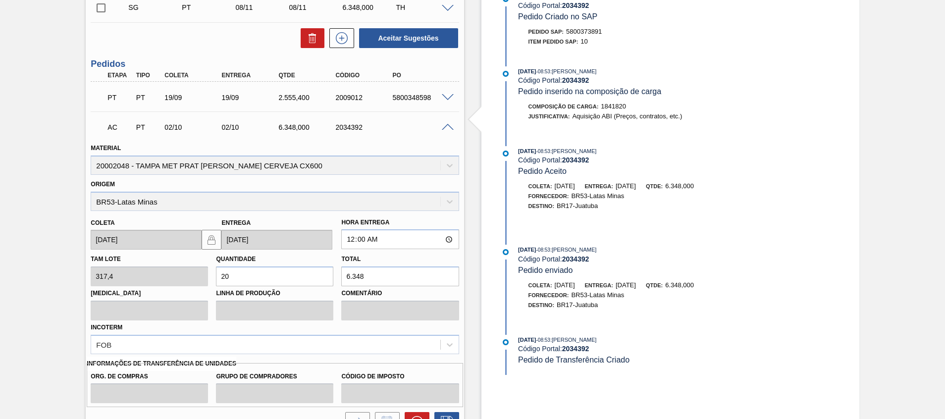
scroll to position [753, 0]
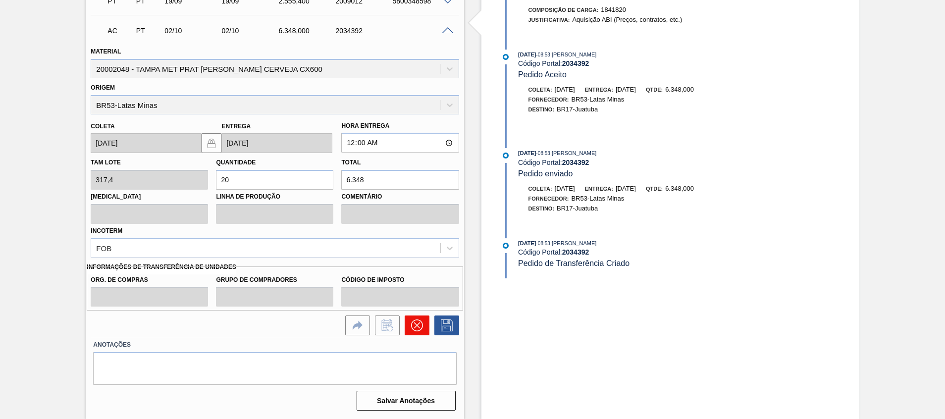
click at [419, 327] on icon at bounding box center [417, 326] width 12 height 12
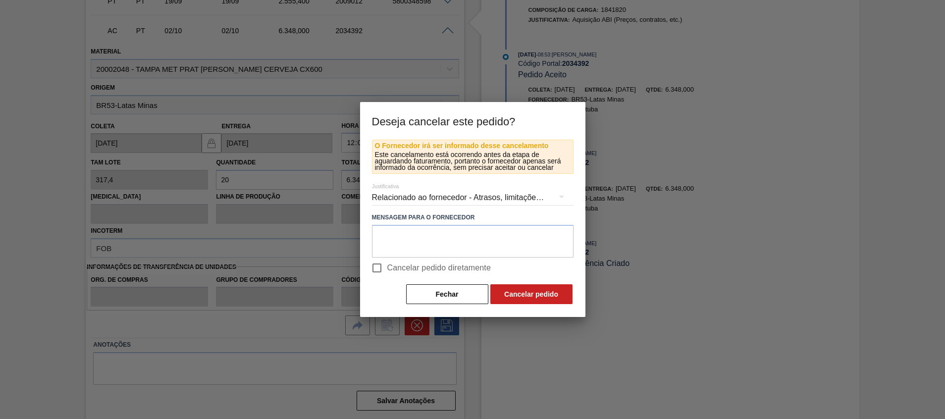
click at [429, 259] on label "Cancelar pedido diretamente" at bounding box center [429, 268] width 125 height 21
click at [387, 259] on input "Cancelar pedido diretamente" at bounding box center [377, 268] width 21 height 21
checkbox input "true"
click at [547, 286] on button "Cancelar pedido" at bounding box center [531, 294] width 82 height 20
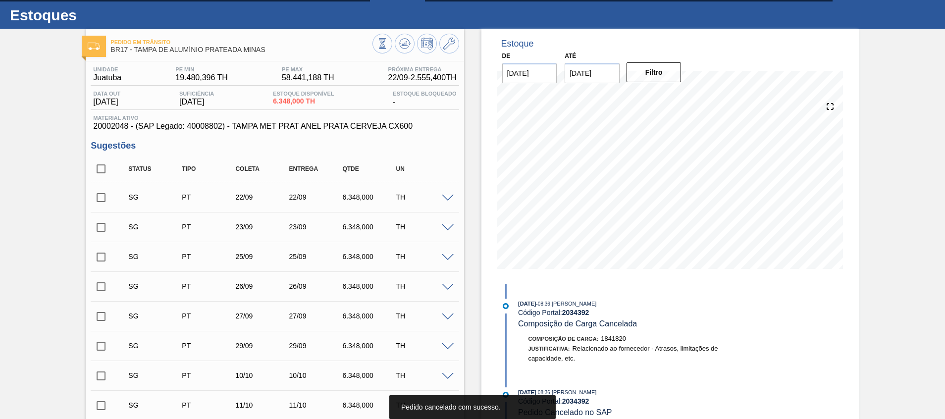
scroll to position [0, 0]
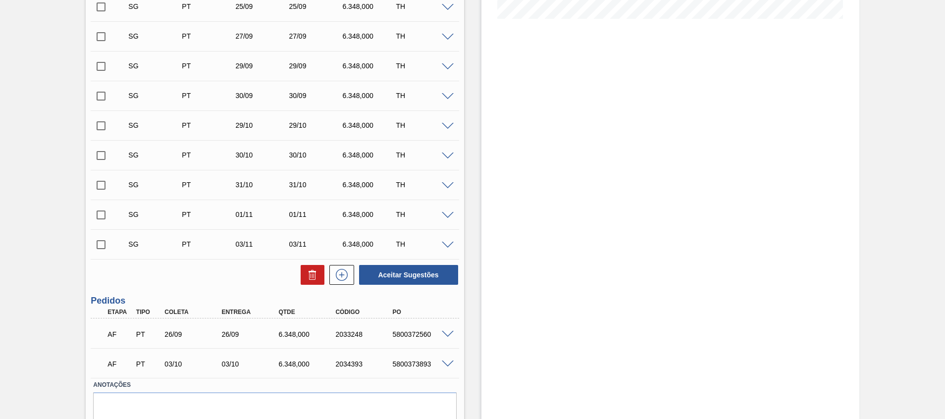
scroll to position [311, 0]
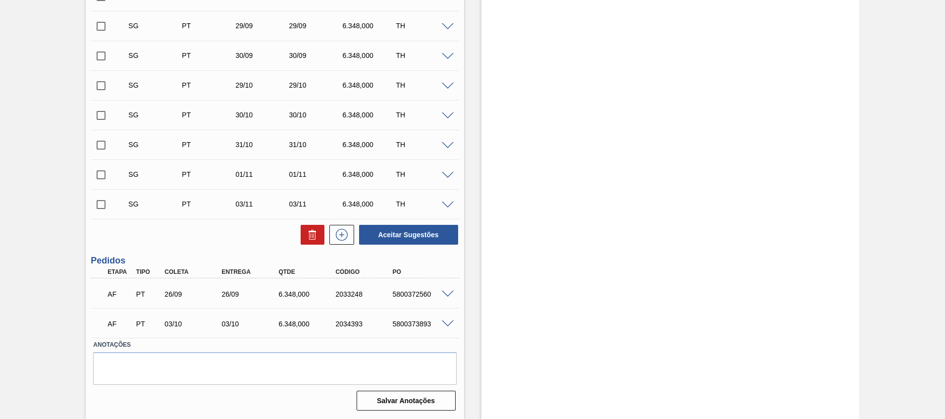
click at [444, 298] on div "5800372560" at bounding box center [422, 294] width 64 height 8
click at [444, 296] on span at bounding box center [448, 294] width 12 height 7
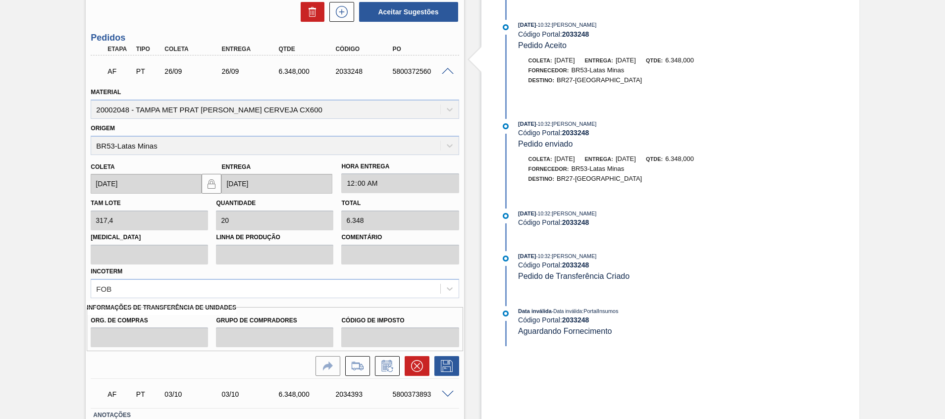
scroll to position [604, 0]
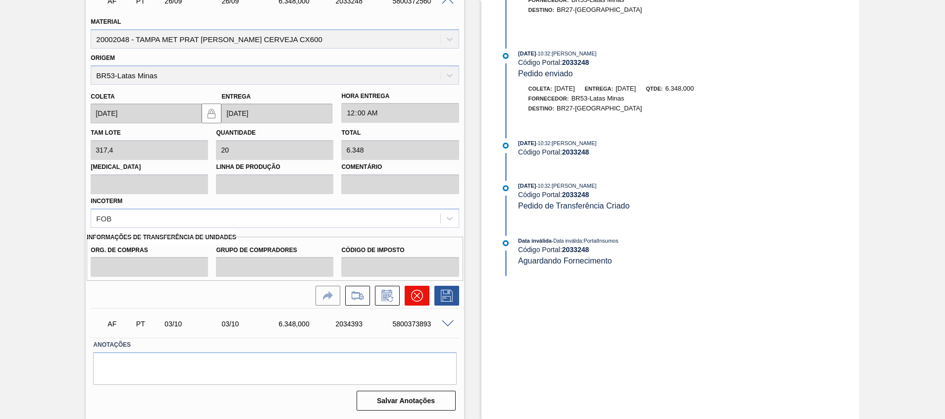
click at [411, 305] on button at bounding box center [417, 296] width 25 height 20
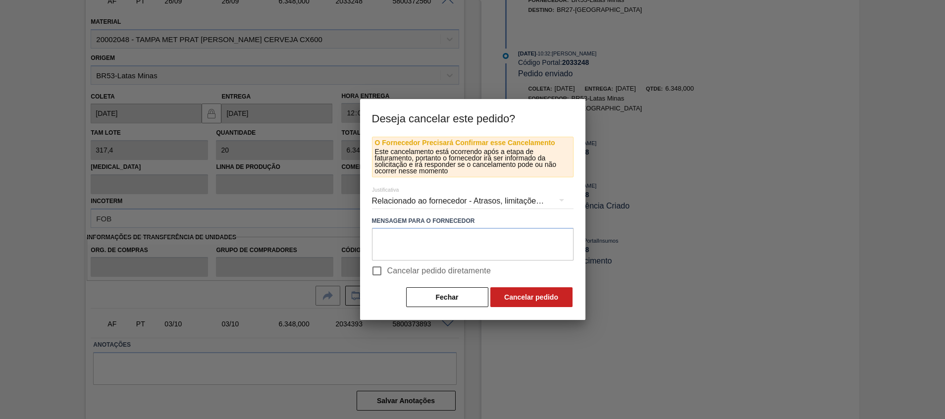
click at [414, 270] on span "Cancelar pedido diretamente" at bounding box center [439, 271] width 104 height 12
click at [387, 270] on input "Cancelar pedido diretamente" at bounding box center [377, 271] width 21 height 21
checkbox input "true"
click at [522, 286] on div "O Fornecedor Precisará Confirmar esse Cancelamento Este cancelamento está ocorr…" at bounding box center [473, 223] width 202 height 172
click at [522, 295] on button "Cancelar pedido" at bounding box center [531, 297] width 82 height 20
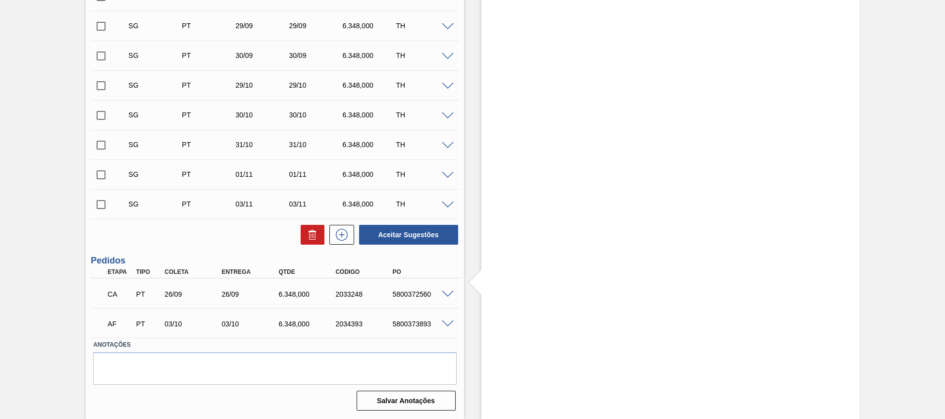
click at [451, 321] on span at bounding box center [448, 324] width 12 height 7
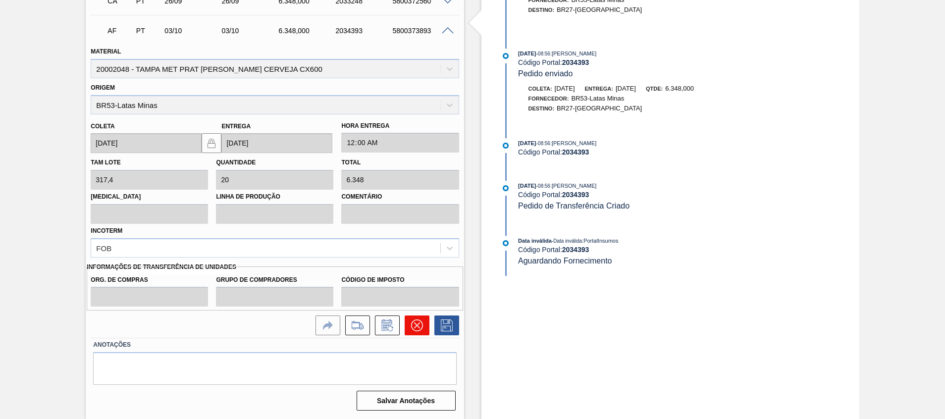
click at [413, 325] on icon at bounding box center [417, 326] width 12 height 12
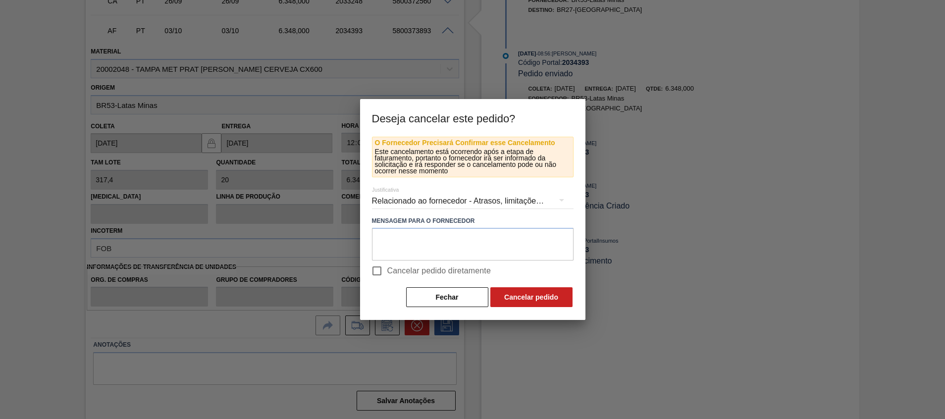
click at [444, 272] on span "Cancelar pedido diretamente" at bounding box center [439, 271] width 104 height 12
click at [387, 272] on input "Cancelar pedido diretamente" at bounding box center [377, 271] width 21 height 21
checkbox input "true"
click at [506, 290] on button "Cancelar pedido" at bounding box center [531, 297] width 82 height 20
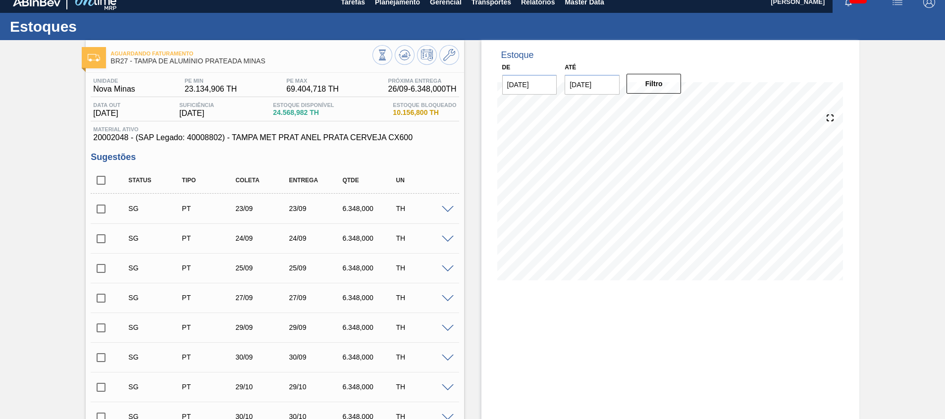
scroll to position [0, 0]
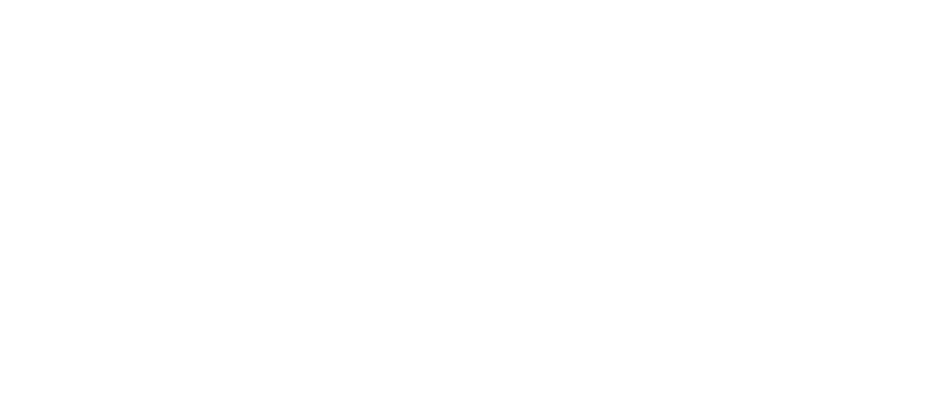
click at [483, 0] on html at bounding box center [472, 0] width 945 height 0
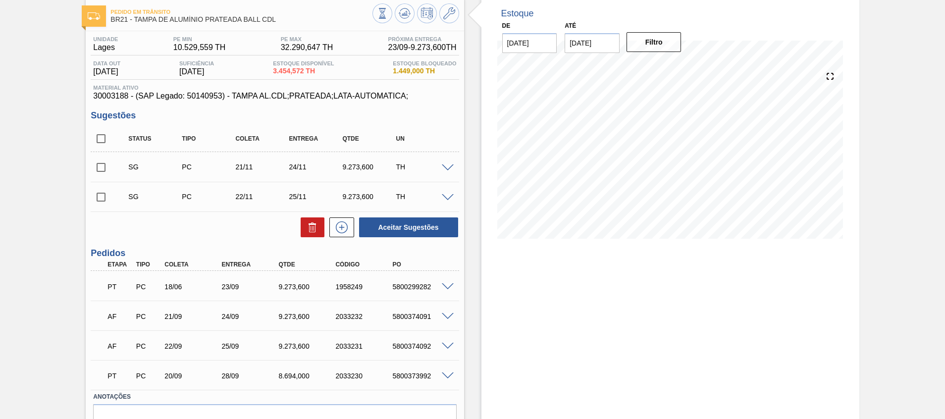
scroll to position [74, 0]
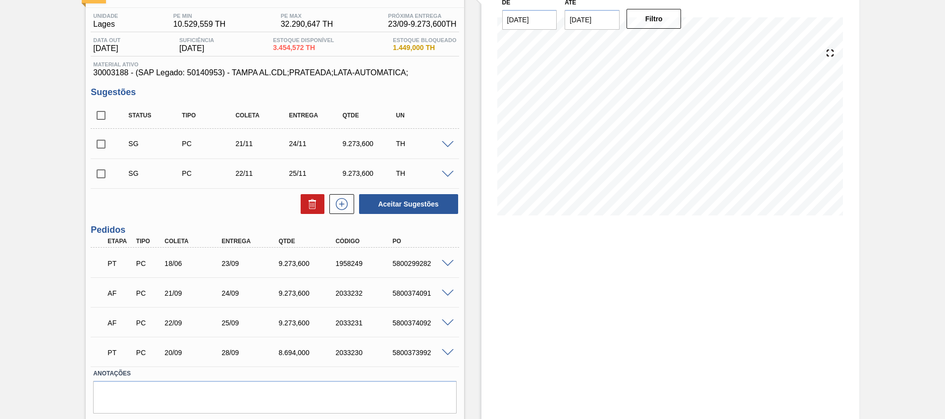
click at [412, 265] on div "5800299282" at bounding box center [422, 264] width 64 height 8
copy div "5800299282"
click at [450, 295] on span at bounding box center [448, 293] width 12 height 7
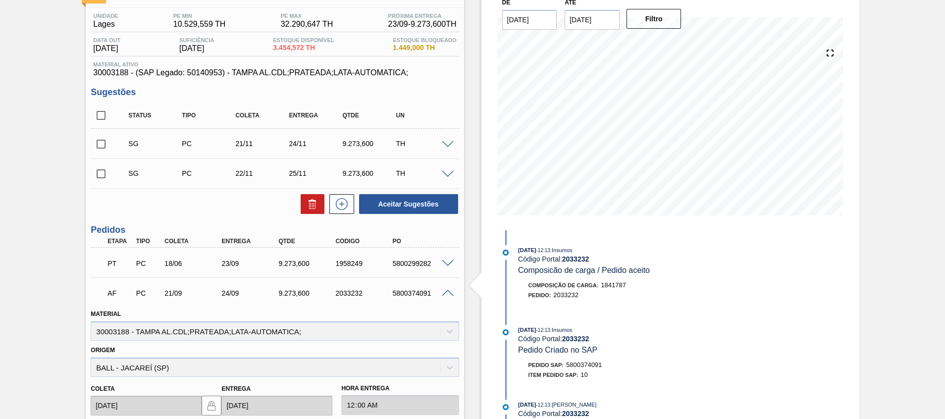
click at [447, 291] on span at bounding box center [448, 293] width 12 height 7
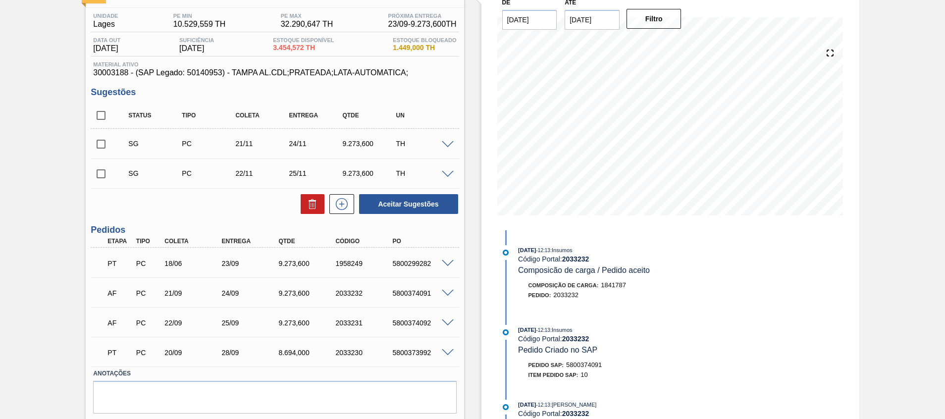
drag, startPoint x: 466, startPoint y: 141, endPoint x: 457, endPoint y: 141, distance: 9.4
click at [466, 141] on div "Estoque De [DATE] Até [DATE] Filtro 01/10 Projeção de Estoque 33,899.574 [DOMAI…" at bounding box center [661, 211] width 395 height 473
click at [450, 142] on span at bounding box center [448, 144] width 12 height 7
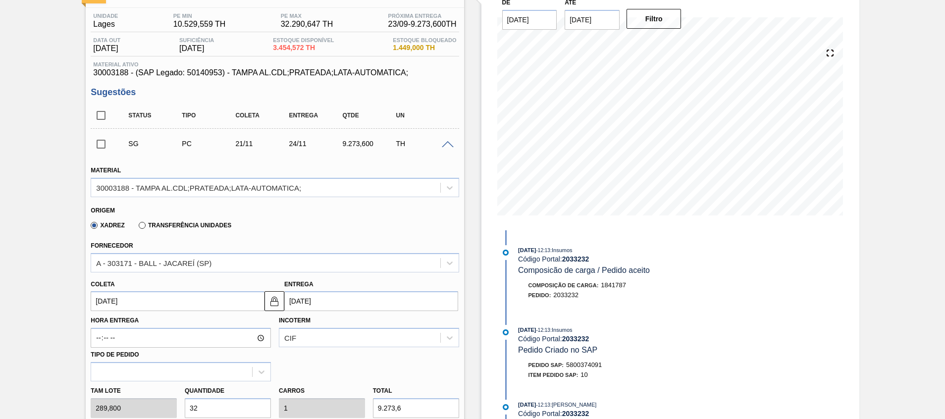
click at [450, 142] on span at bounding box center [448, 144] width 12 height 7
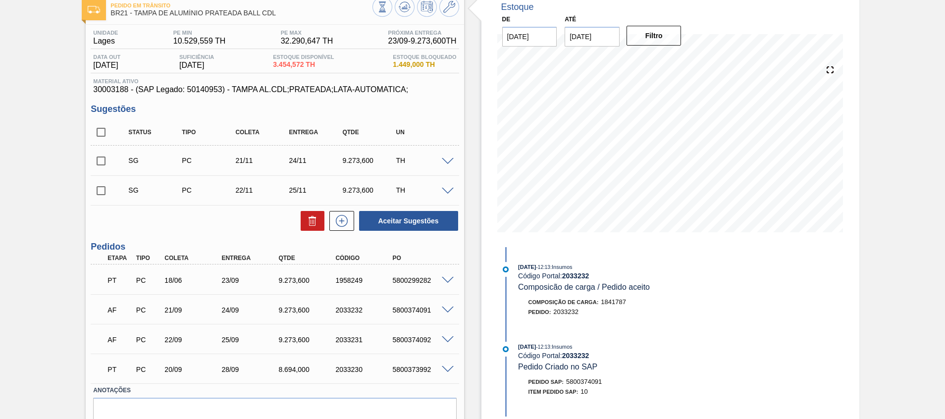
scroll to position [103, 0]
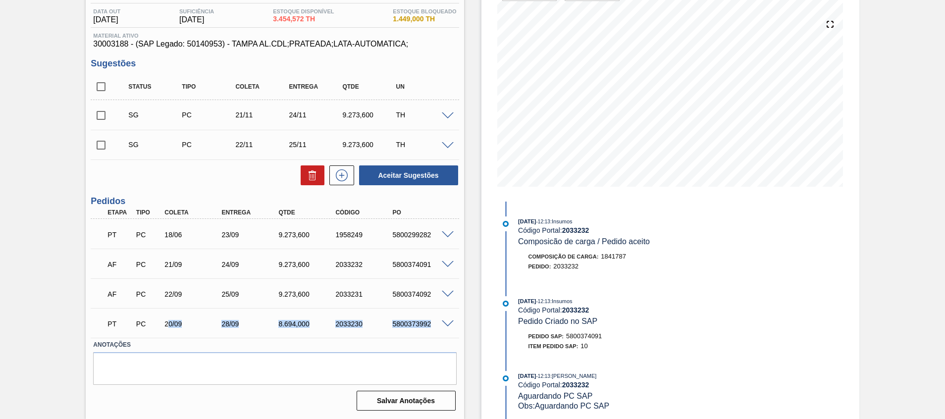
drag, startPoint x: 167, startPoint y: 326, endPoint x: 449, endPoint y: 308, distance: 282.0
click at [448, 308] on div "PT PC 20/09 28/09 8.694,000 2033230 5800373992 Material 30003188 - TAMPA AL.CDL…" at bounding box center [275, 323] width 368 height 30
click at [423, 324] on div "5800373992" at bounding box center [422, 324] width 64 height 8
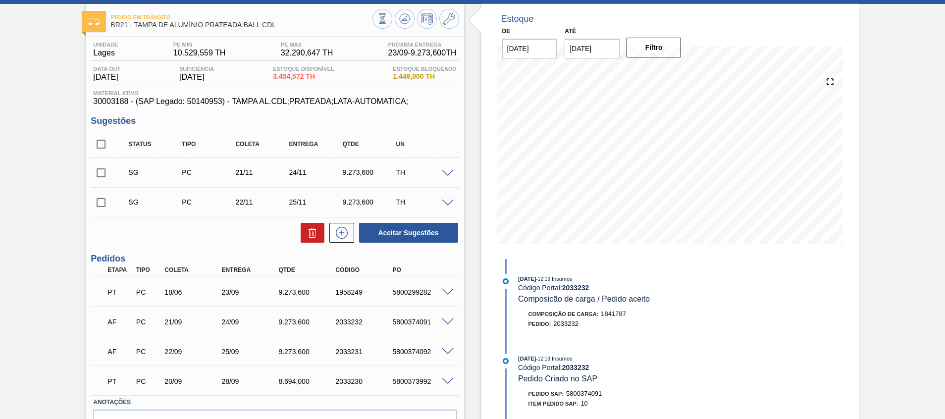
scroll to position [0, 0]
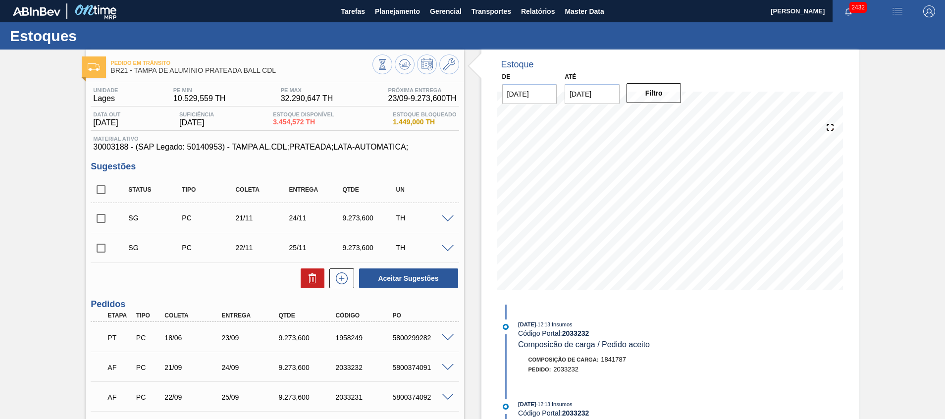
click at [414, 64] on div at bounding box center [416, 65] width 87 height 22
click at [405, 66] on icon at bounding box center [404, 64] width 6 height 4
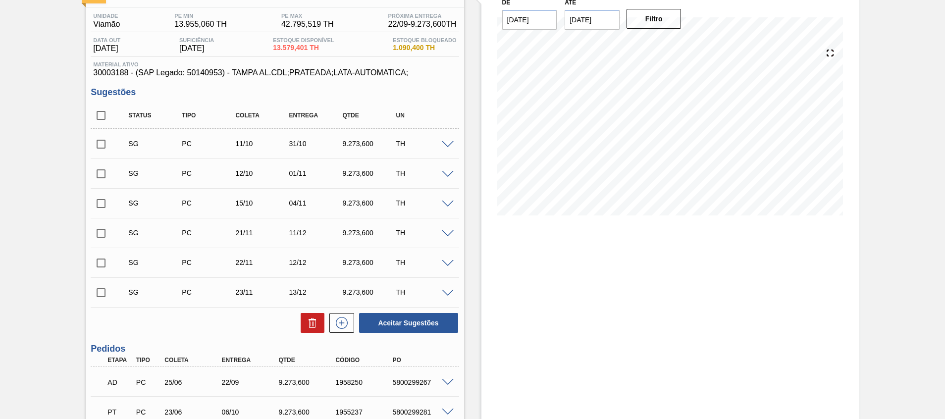
scroll to position [149, 0]
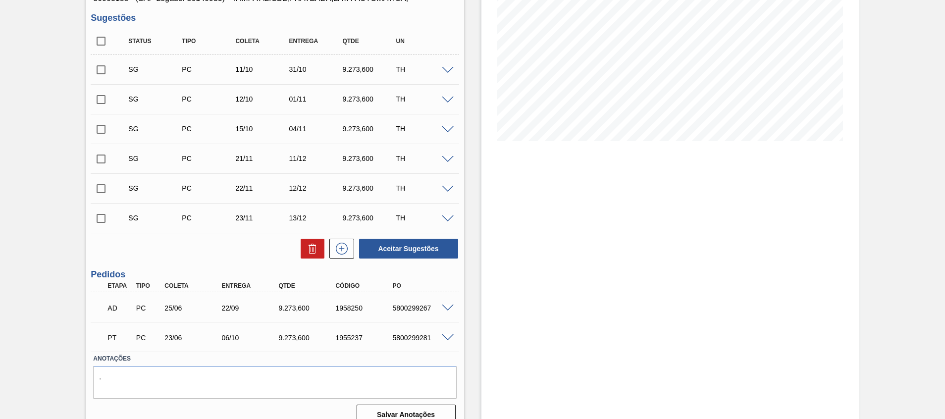
click at [443, 309] on span at bounding box center [448, 308] width 12 height 7
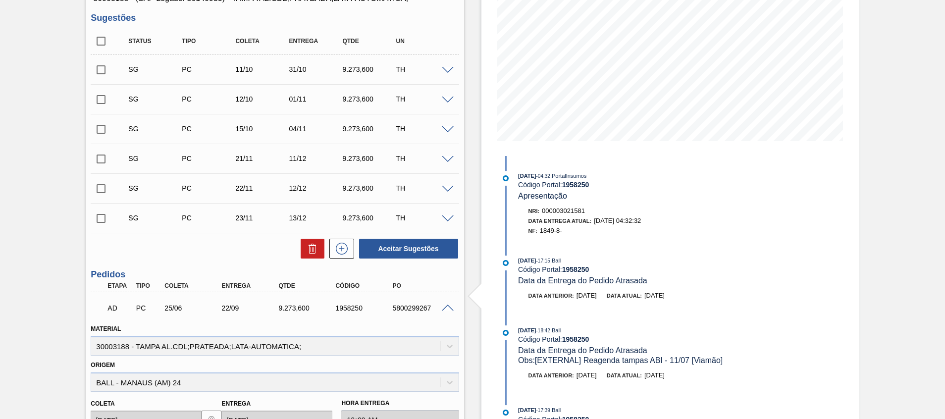
click at [443, 309] on span at bounding box center [448, 308] width 12 height 7
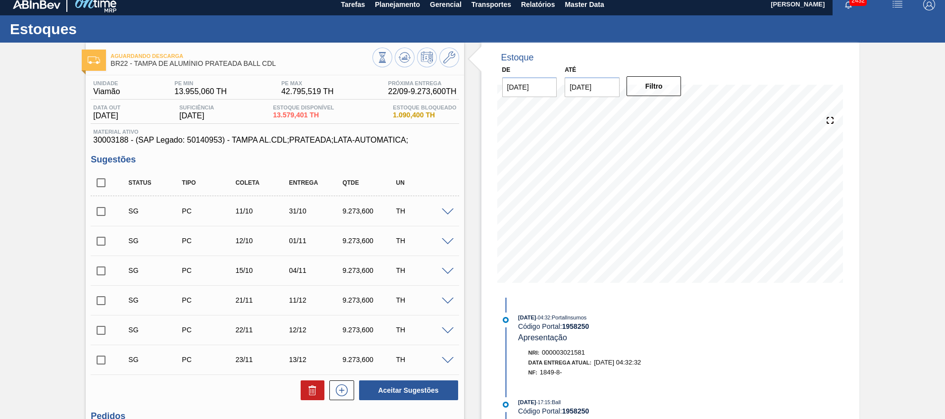
scroll to position [0, 0]
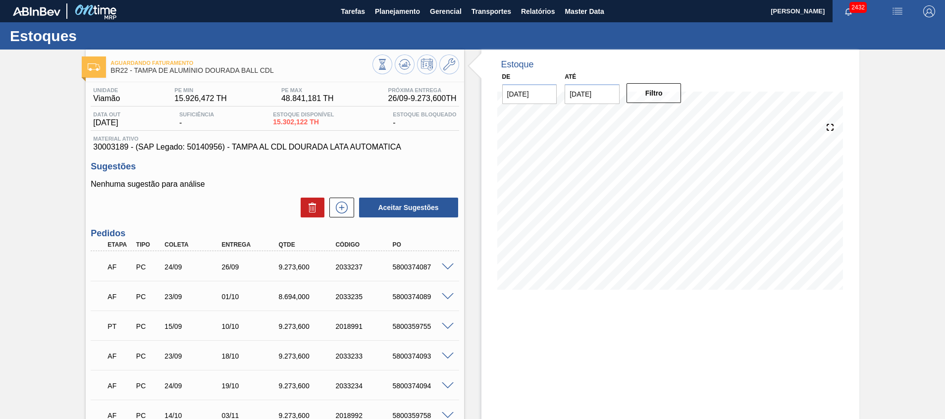
click at [446, 266] on span at bounding box center [448, 267] width 12 height 7
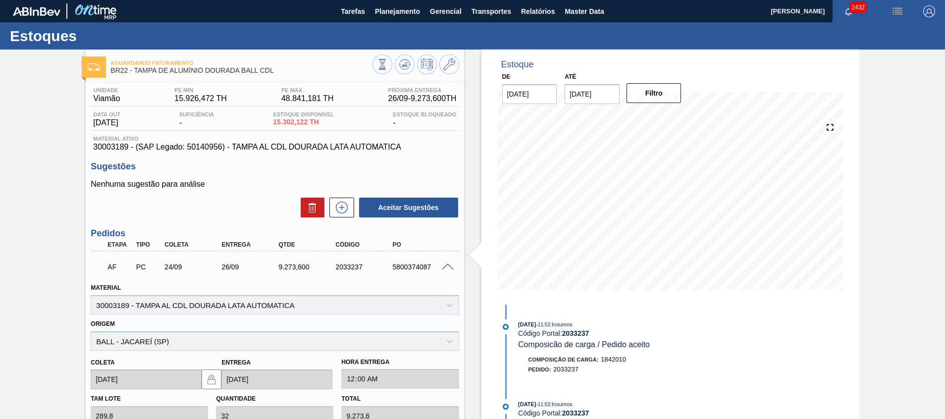
click at [446, 266] on span at bounding box center [448, 267] width 12 height 7
